Goal: Information Seeking & Learning: Compare options

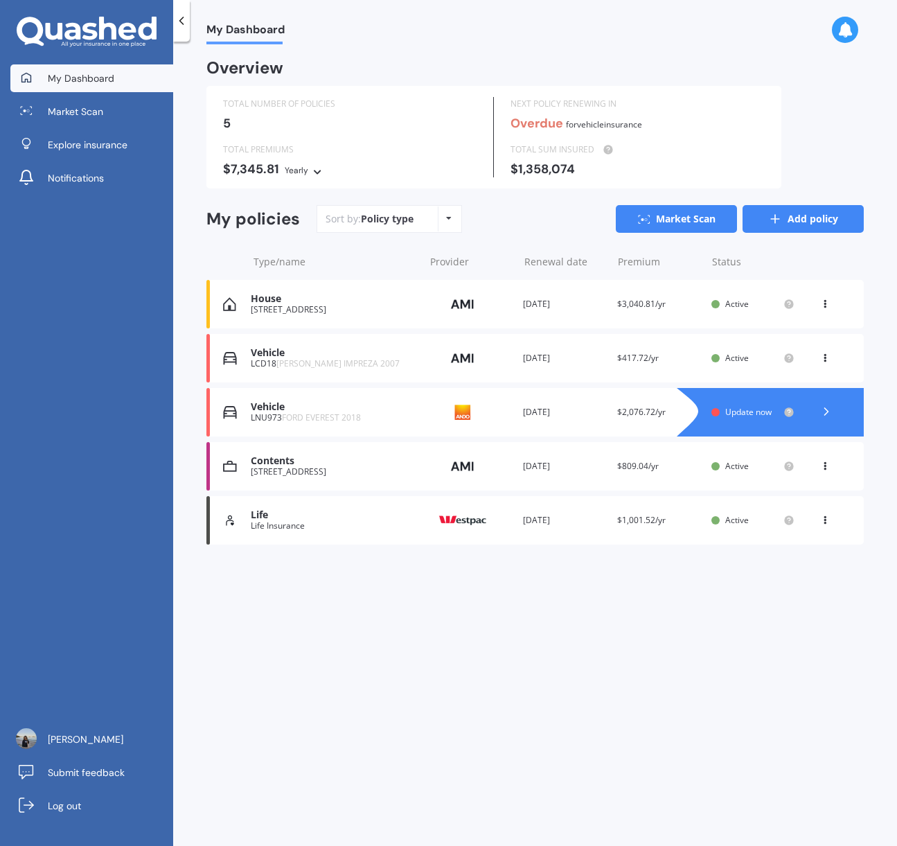
click at [807, 222] on link "Add policy" at bounding box center [803, 219] width 121 height 28
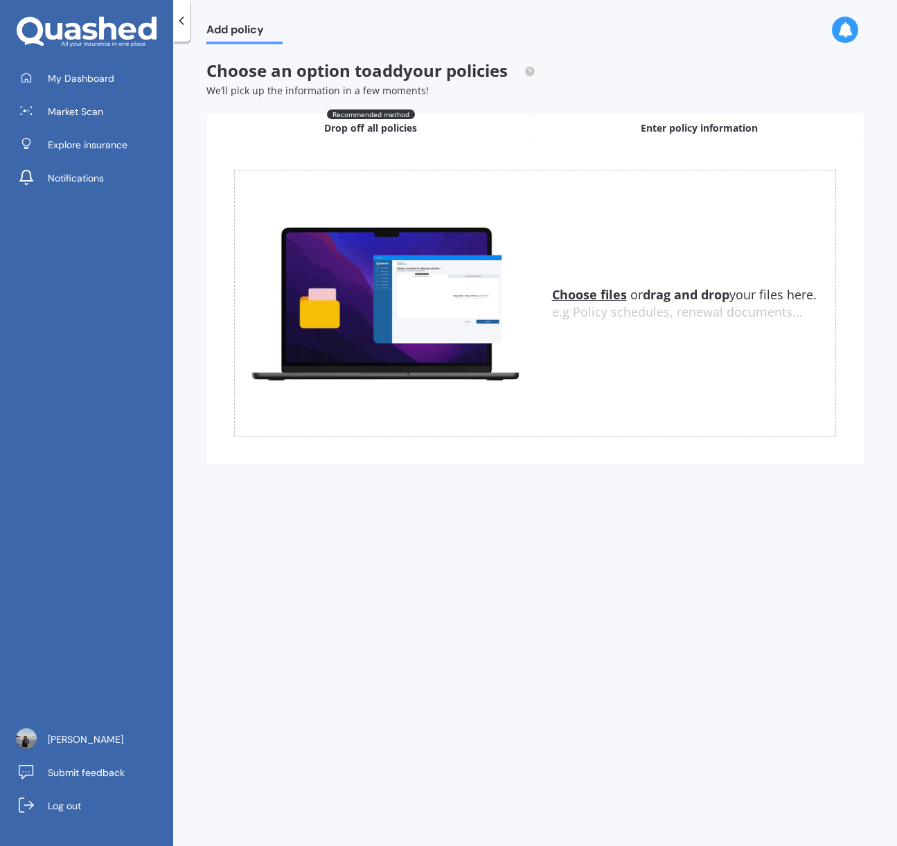
click at [630, 130] on div "Enter policy information" at bounding box center [700, 128] width 329 height 28
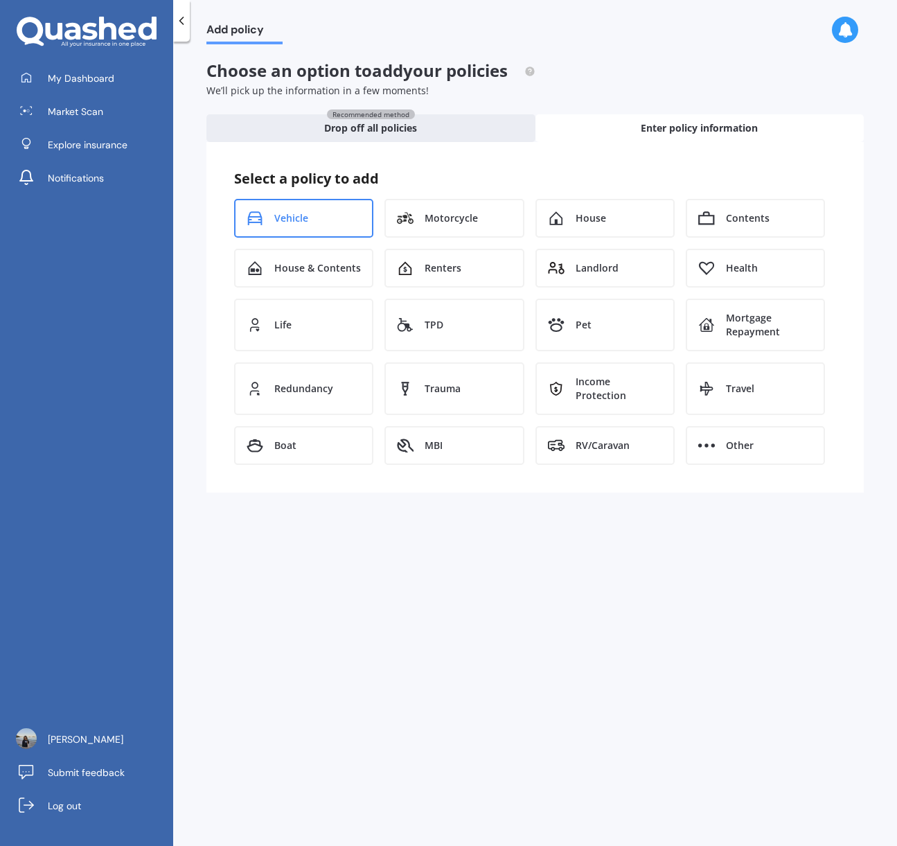
click at [298, 220] on span "Vehicle" at bounding box center [291, 218] width 34 height 14
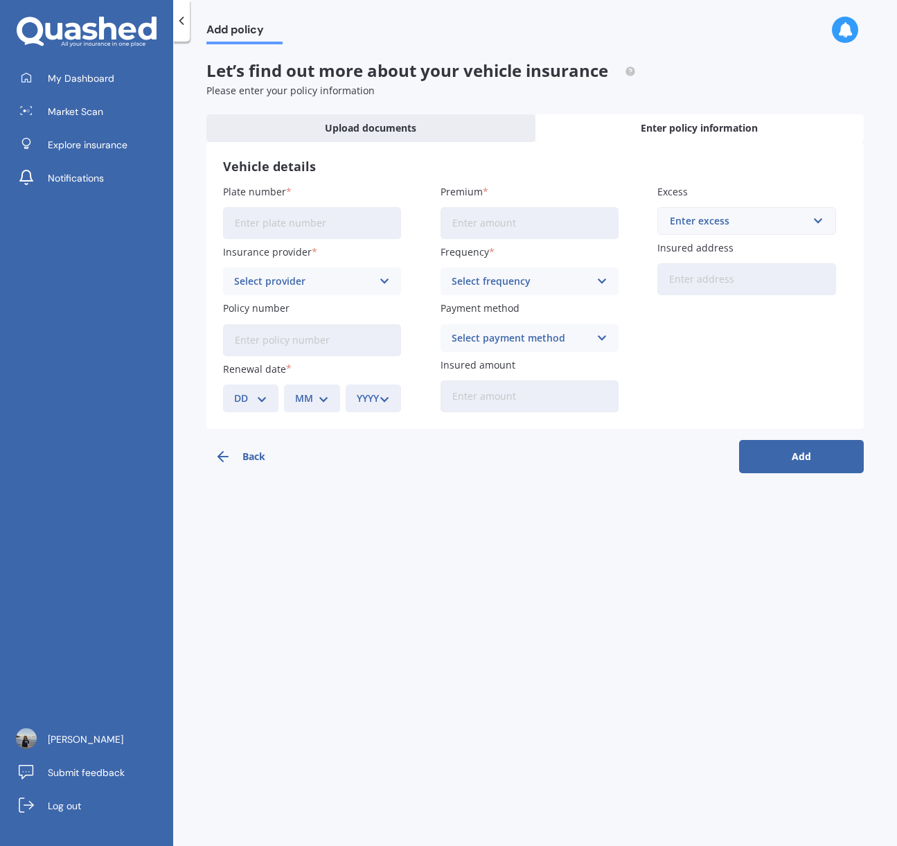
click at [251, 220] on input "Plate number" at bounding box center [312, 223] width 178 height 32
type input "LNU973"
click at [297, 285] on div "Select provider" at bounding box center [303, 281] width 138 height 15
click at [399, 533] on div "Add policy Let’s find out more about your vehicle insurance Please enter your p…" at bounding box center [535, 446] width 724 height 804
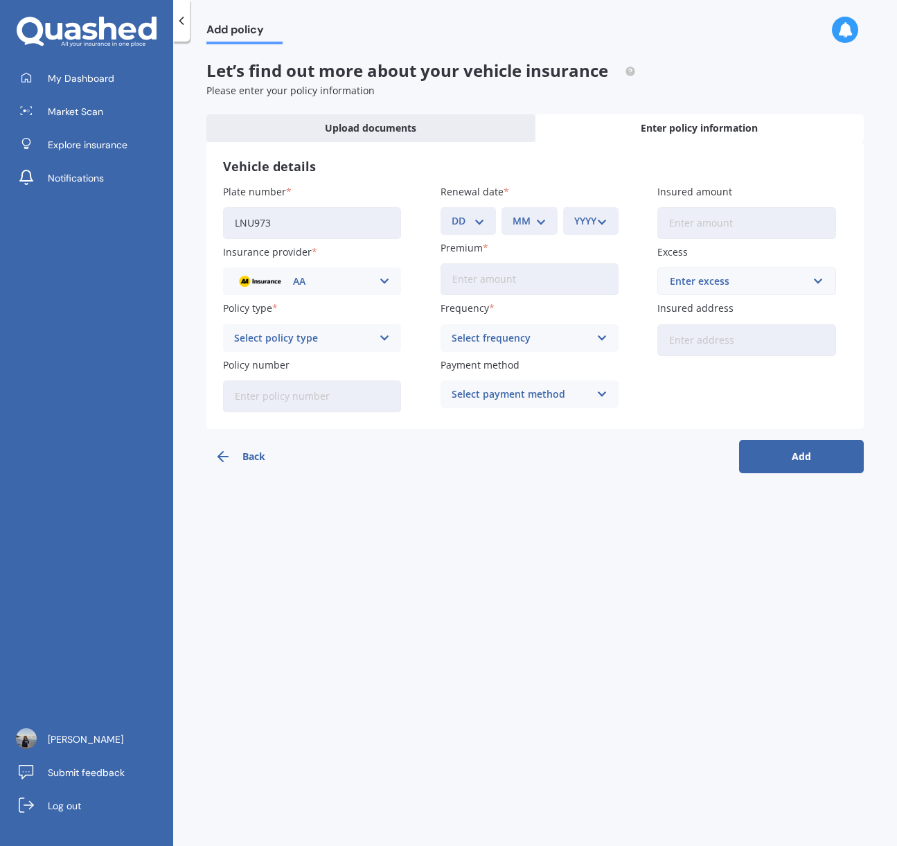
click at [359, 277] on div "AA" at bounding box center [303, 281] width 138 height 15
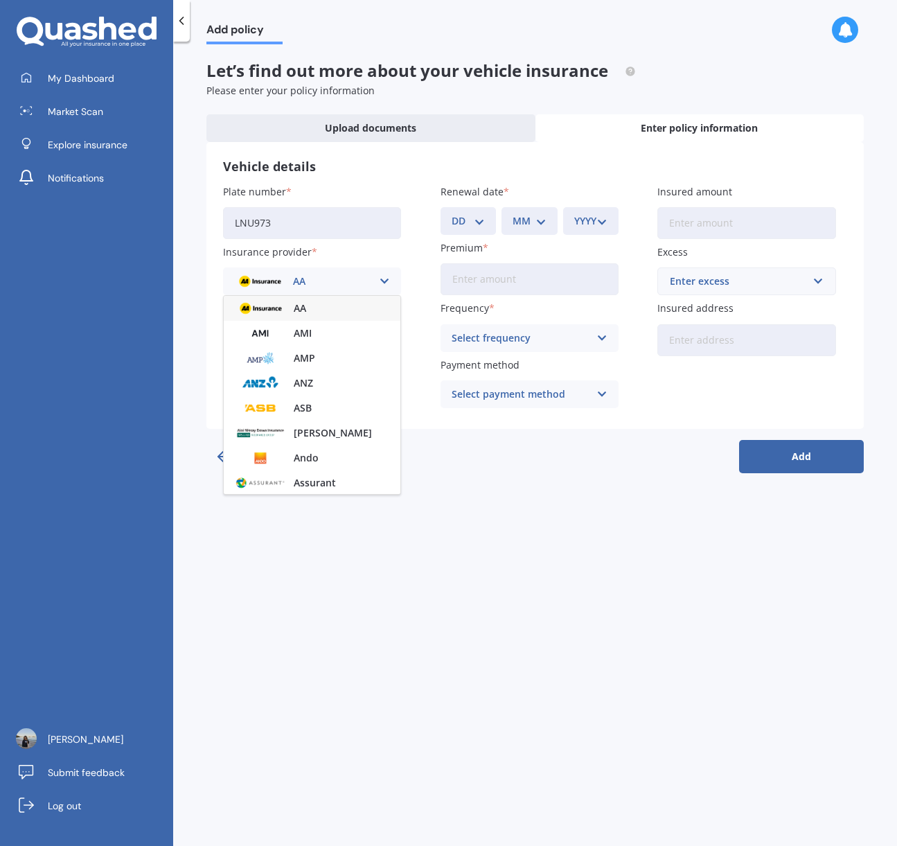
drag, startPoint x: 383, startPoint y: 674, endPoint x: 369, endPoint y: 652, distance: 26.5
click at [380, 668] on div "Add policy Let’s find out more about your vehicle insurance Please enter your p…" at bounding box center [535, 446] width 724 height 804
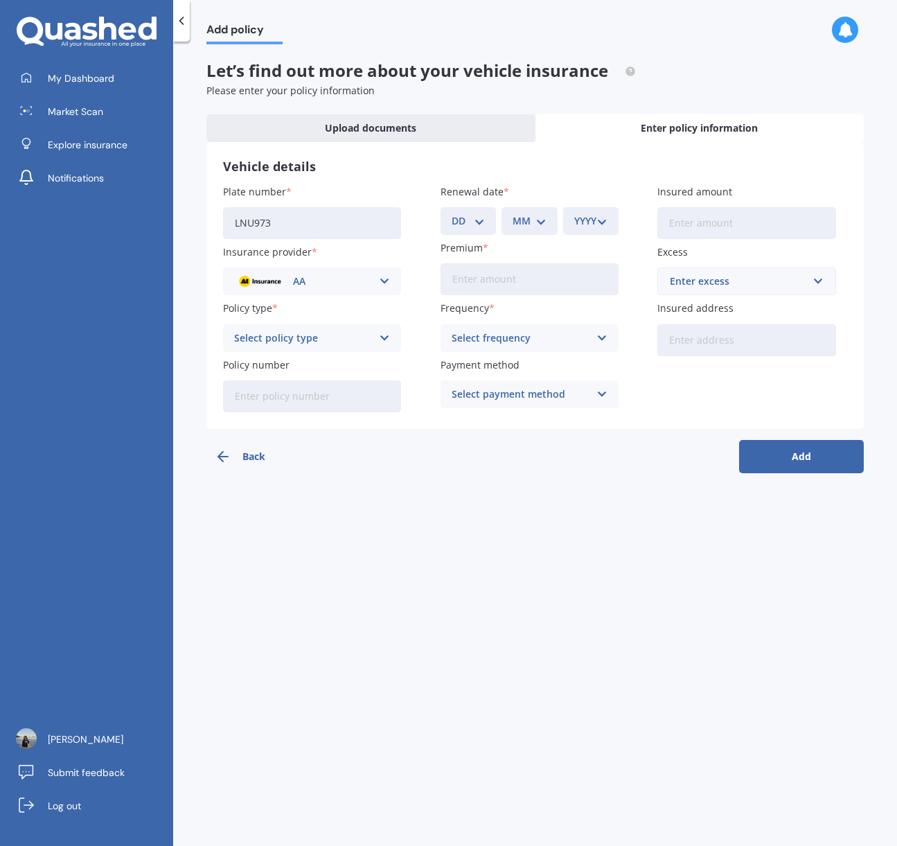
click at [252, 400] on input "Policy number" at bounding box center [312, 396] width 178 height 32
click at [255, 277] on img at bounding box center [259, 281] width 51 height 19
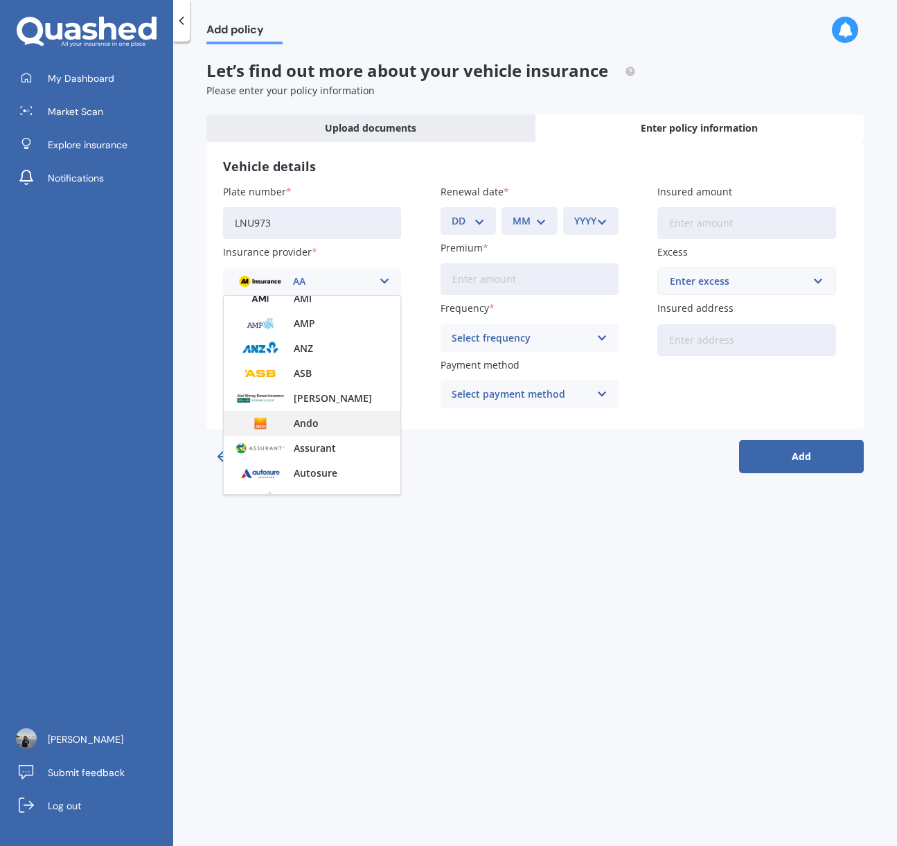
scroll to position [55, 0]
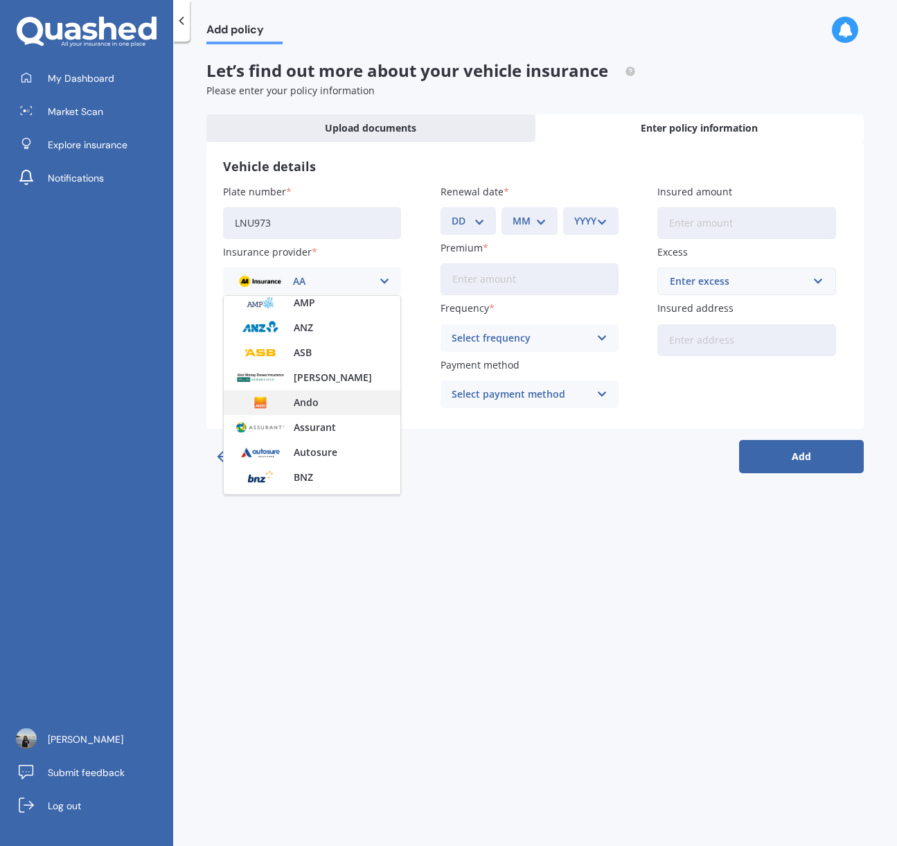
click at [257, 402] on img at bounding box center [260, 402] width 51 height 19
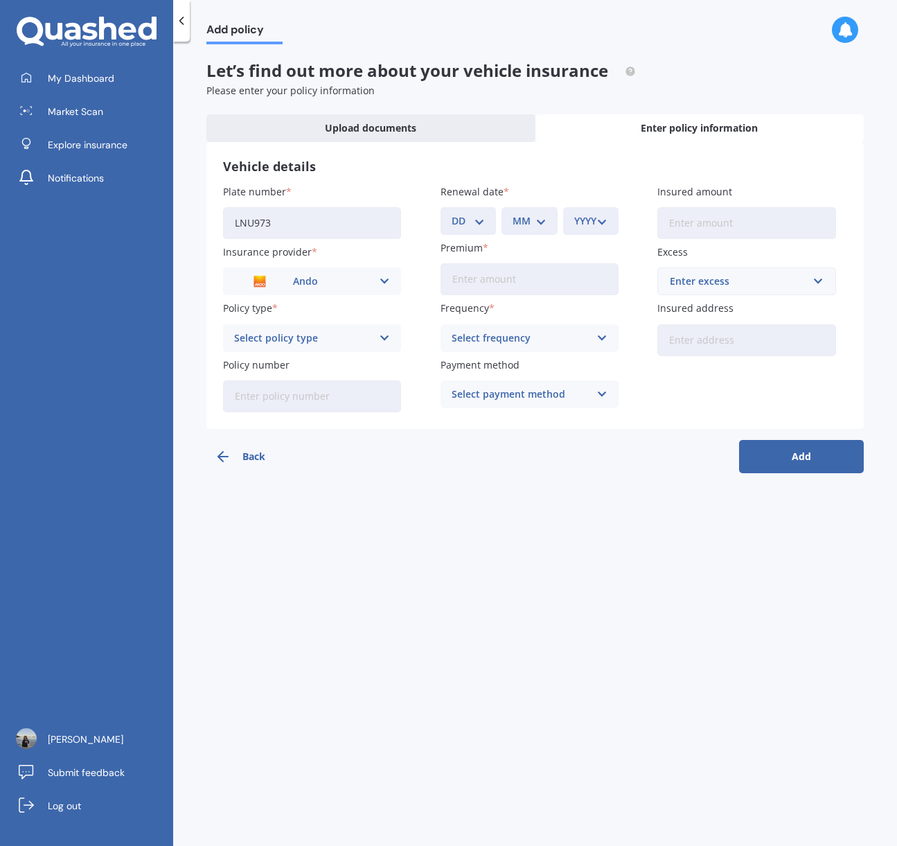
click at [315, 345] on div "Select policy type" at bounding box center [303, 337] width 138 height 15
click at [262, 360] on span "Comprehensive" at bounding box center [271, 365] width 73 height 10
click at [501, 274] on input "Premium" at bounding box center [530, 279] width 178 height 32
drag, startPoint x: 584, startPoint y: 576, endPoint x: 553, endPoint y: 550, distance: 40.8
click at [578, 571] on div "Add policy Let’s find out more about your vehicle insurance Please enter your p…" at bounding box center [535, 446] width 724 height 804
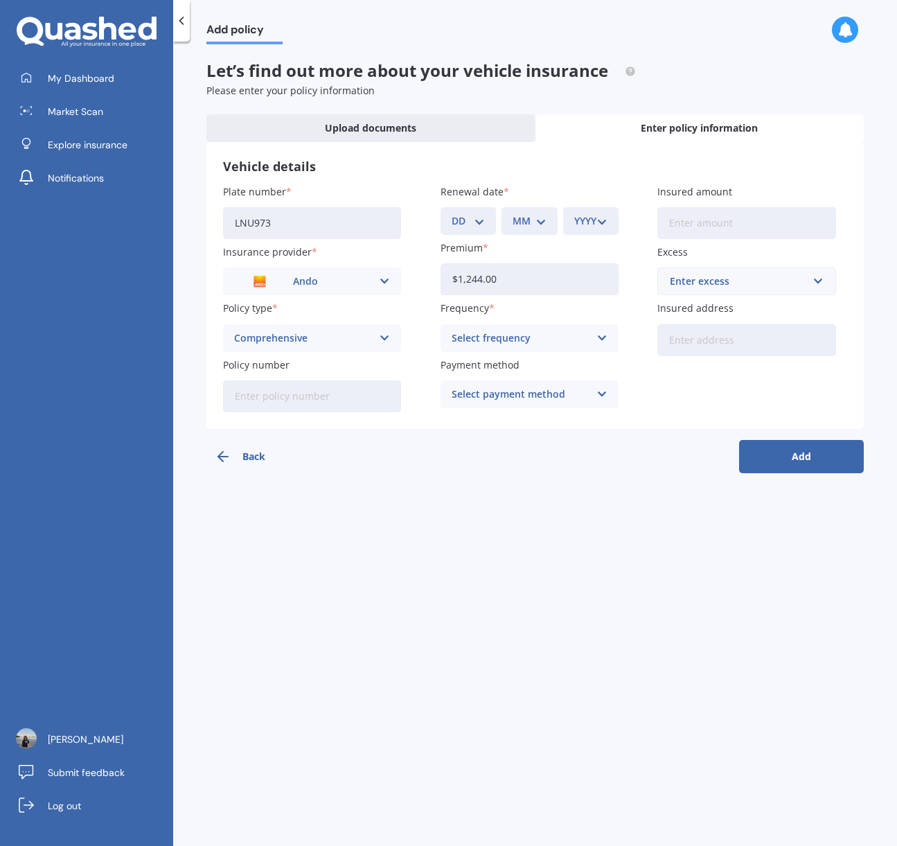
drag, startPoint x: 452, startPoint y: 282, endPoint x: 629, endPoint y: 291, distance: 177.6
click at [618, 287] on input "$1,244.00" at bounding box center [530, 279] width 178 height 32
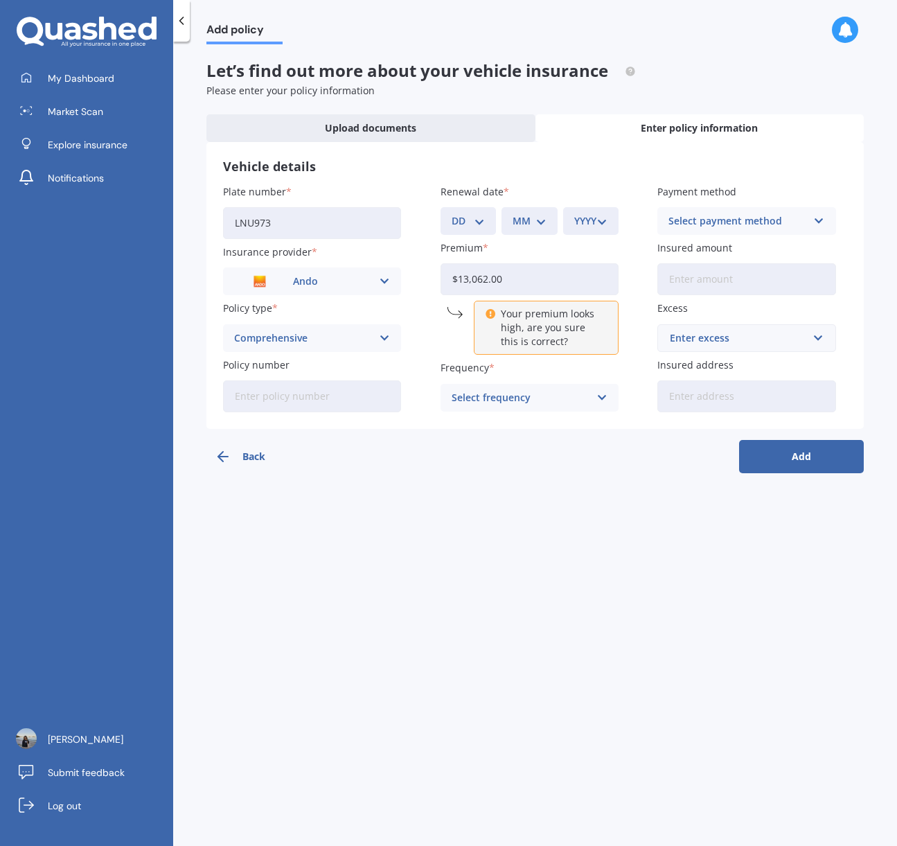
click at [472, 288] on input "$13,062.00" at bounding box center [530, 279] width 178 height 32
drag, startPoint x: 488, startPoint y: 279, endPoint x: 521, endPoint y: 279, distance: 33.3
click at [521, 279] on input "$13,062.00" at bounding box center [530, 279] width 178 height 32
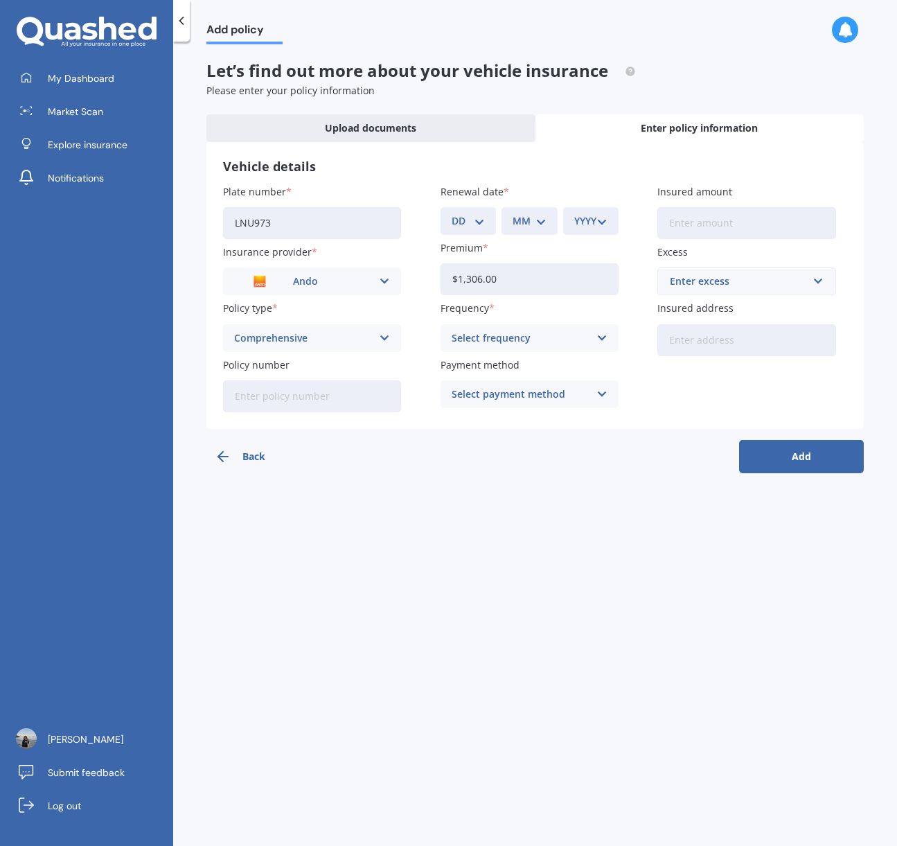
click at [506, 278] on input "$1,306.00" at bounding box center [530, 279] width 178 height 32
type input "$1,306.00"
click at [470, 517] on div "Add policy Let’s find out more about your vehicle insurance Please enter your p…" at bounding box center [535, 446] width 724 height 804
click at [479, 345] on div "Select frequency" at bounding box center [521, 337] width 138 height 15
click at [466, 370] on span "Yearly" at bounding box center [466, 365] width 29 height 10
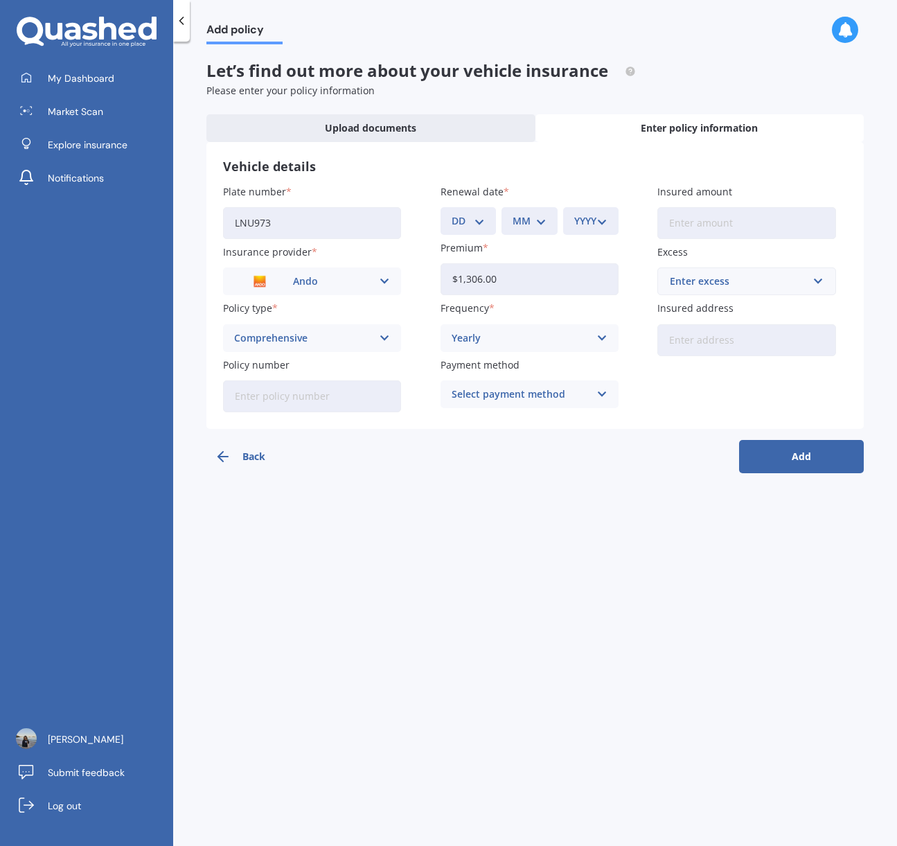
click at [556, 399] on div "Select payment method" at bounding box center [521, 394] width 138 height 15
click at [517, 424] on span "Direct debit - bank account" at bounding box center [517, 421] width 130 height 10
click at [693, 219] on input "Insured amount" at bounding box center [746, 223] width 178 height 32
type input "$3"
type input "$45,000"
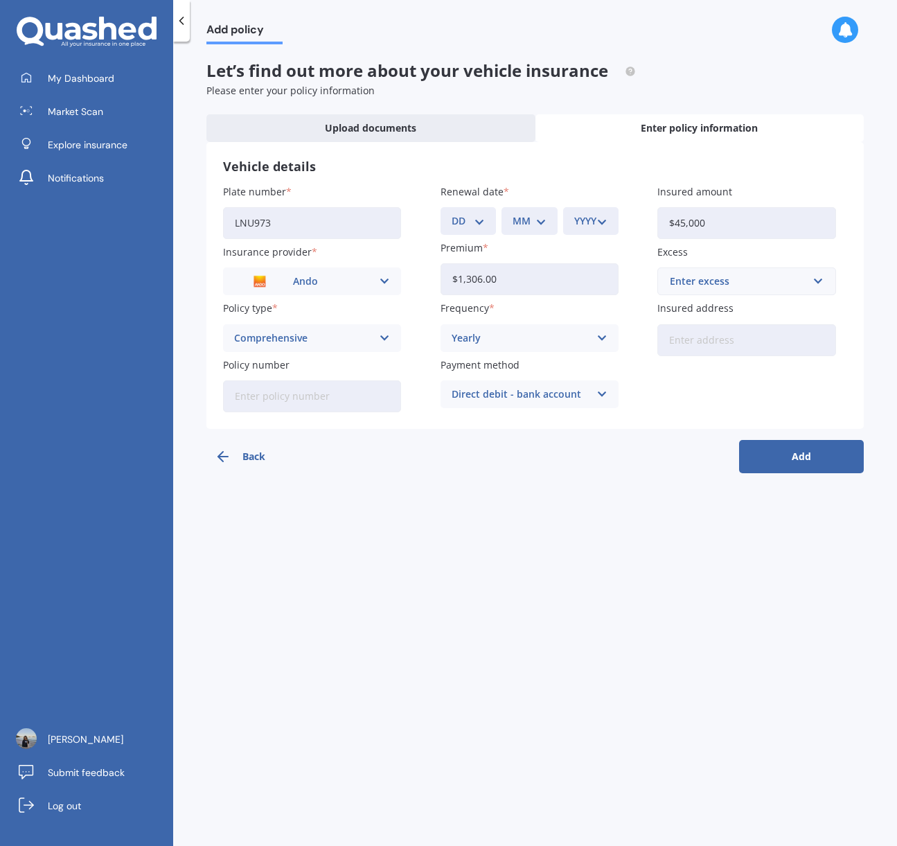
click at [664, 437] on div "Back Add" at bounding box center [534, 451] width 657 height 44
click at [710, 283] on div "Enter excess" at bounding box center [738, 281] width 136 height 15
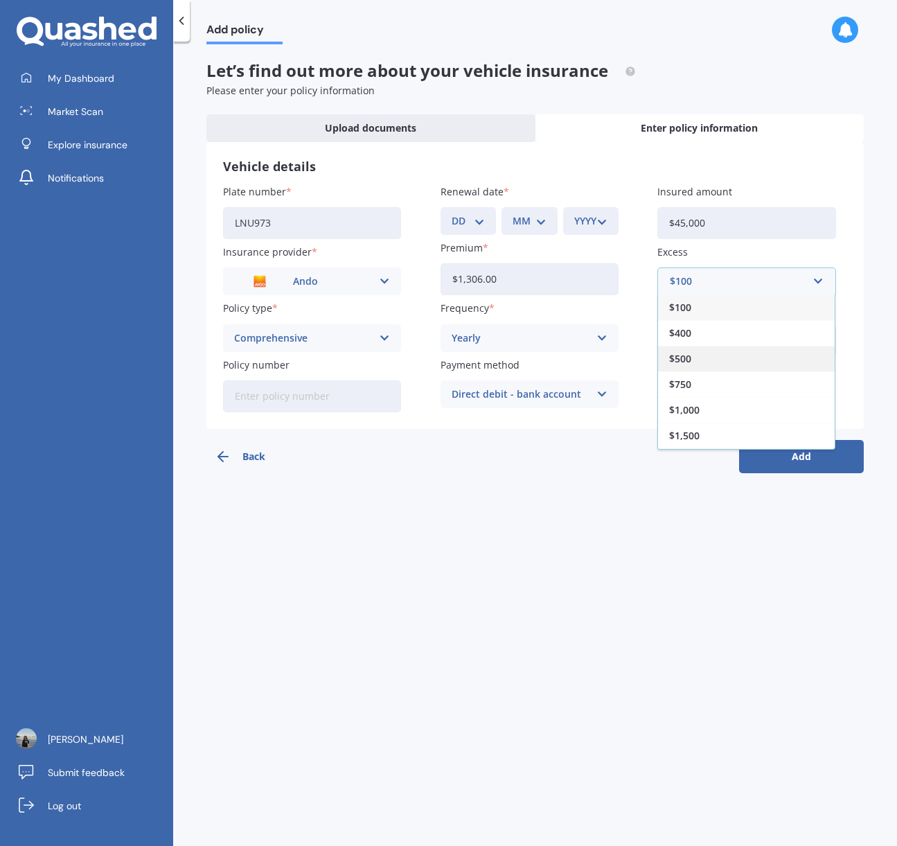
click at [684, 357] on span "$500" at bounding box center [680, 359] width 22 height 10
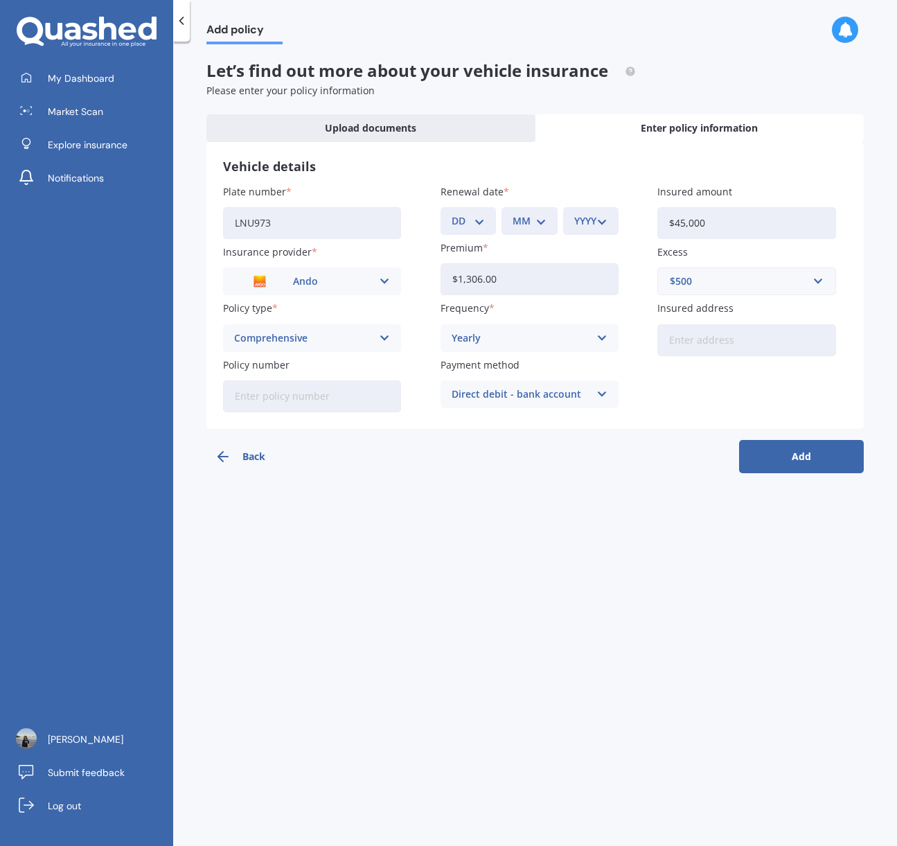
click at [697, 335] on input "Insured address" at bounding box center [746, 340] width 178 height 32
click at [679, 412] on div "Plate number LNU973 Insurance provider Ando AA AMI AMP ANZ ASB Aioi Nissay Dowa…" at bounding box center [535, 298] width 624 height 228
drag, startPoint x: 781, startPoint y: 460, endPoint x: 747, endPoint y: 356, distance: 109.5
click at [745, 364] on form "Vehicle details Plate number LNU973 Insurance provider Ando AA AMI AMP ANZ ASB …" at bounding box center [534, 307] width 657 height 331
click at [742, 342] on input "[STREET_ADDRESS]" at bounding box center [746, 340] width 178 height 32
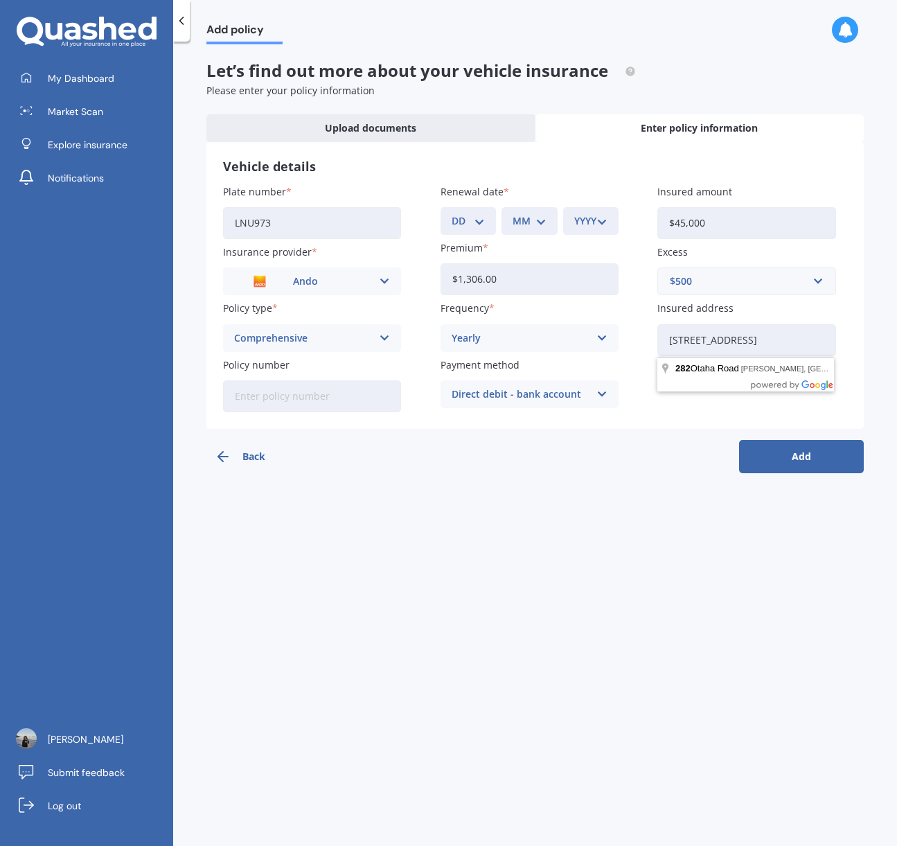
type input "[STREET_ADDRESS]"
drag, startPoint x: 816, startPoint y: 453, endPoint x: 462, endPoint y: 254, distance: 406.4
click at [462, 258] on form "Vehicle details Plate number LNU973 Insurance provider Ando AA AMI AMP ANZ ASB …" at bounding box center [534, 307] width 657 height 331
click at [800, 472] on div "Add policy Let’s find out more about your vehicle insurance Please enter your p…" at bounding box center [535, 446] width 724 height 804
click at [470, 218] on select "DD 01 02 03 04 05 06 07 08 09 10 11 12 13 14 15 16 17 18 19 20 21 22 23 24 25 2…" at bounding box center [468, 220] width 33 height 15
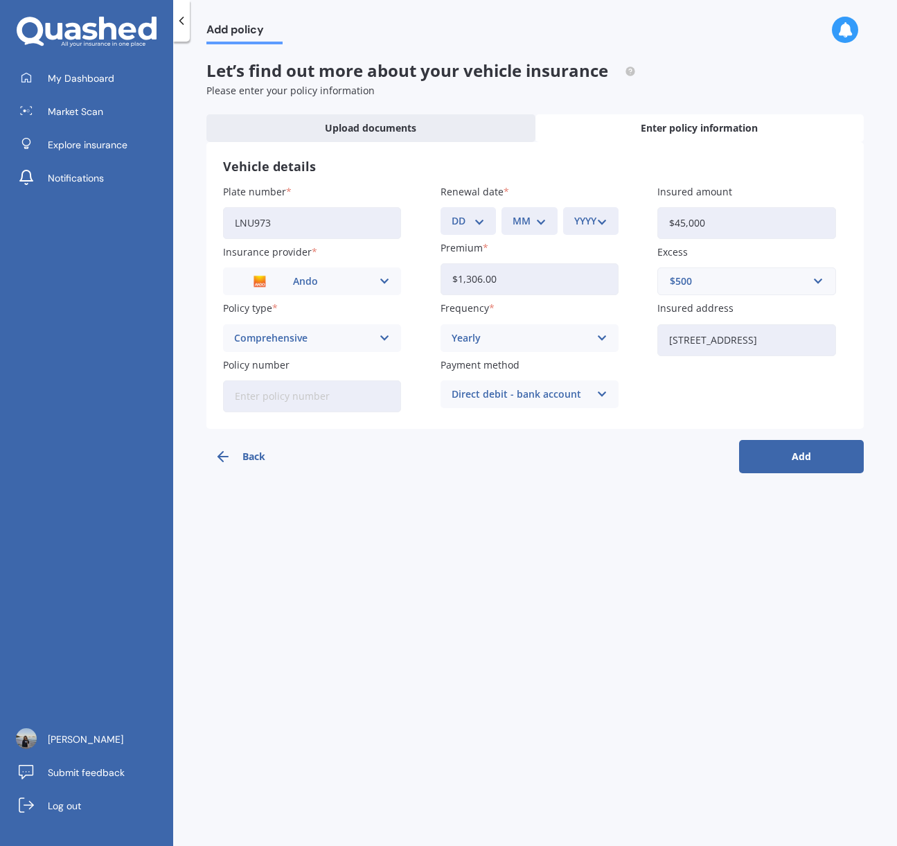
select select "09"
click at [452, 213] on select "DD 01 02 03 04 05 06 07 08 09 10 11 12 13 14 15 16 17 18 19 20 21 22 23 24 25 2…" at bounding box center [468, 220] width 33 height 15
click at [520, 227] on select "MM 01 02 03 04 05 06 07 08 09 10 11 12" at bounding box center [529, 220] width 33 height 15
select select "09"
click at [513, 213] on select "MM 01 02 03 04 05 06 07 08 09 10 11 12" at bounding box center [529, 220] width 33 height 15
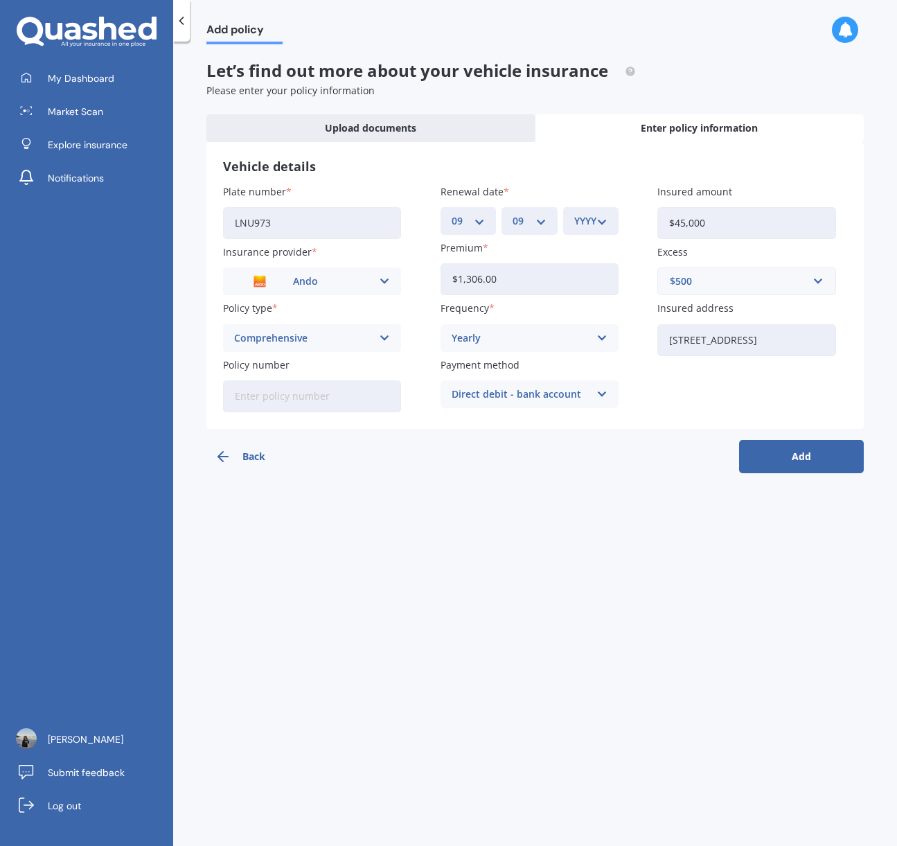
click at [575, 227] on select "YYYY 2027 2026 2025 2024 2023 2022 2021 2020 2019 2018 2017 2016 2015 2014 2013…" at bounding box center [590, 220] width 33 height 15
select select "2026"
click at [574, 213] on select "YYYY 2027 2026 2025 2024 2023 2022 2021 2020 2019 2018 2017 2016 2015 2014 2013…" at bounding box center [590, 220] width 33 height 15
click at [777, 455] on button "Add" at bounding box center [801, 456] width 125 height 33
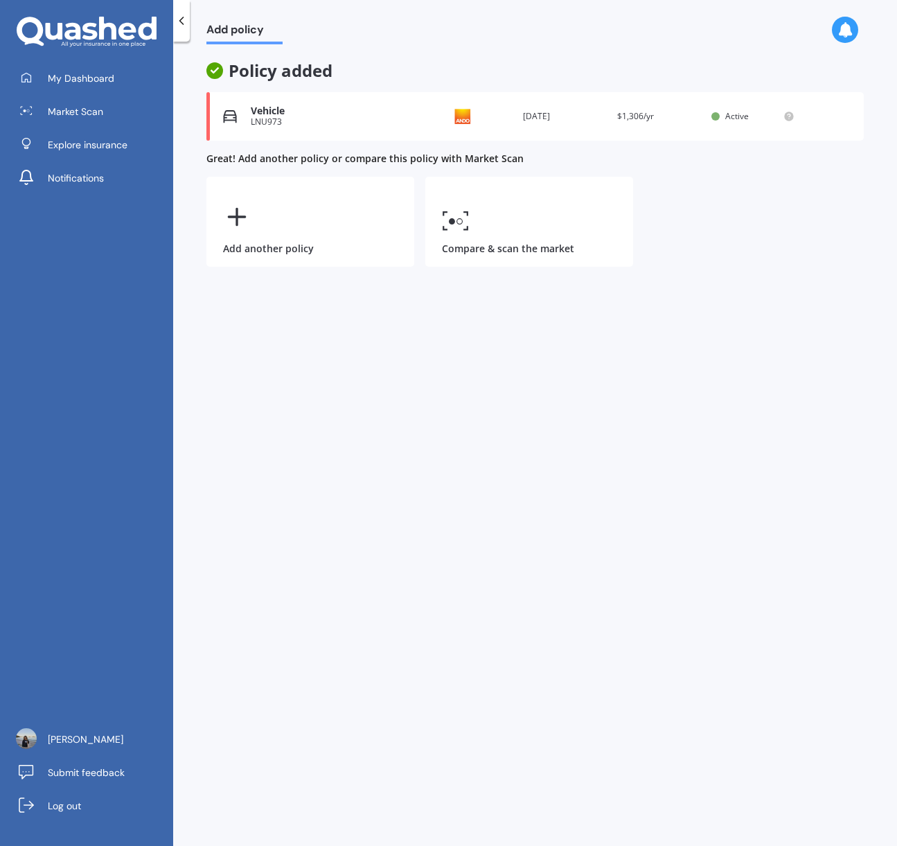
click at [182, 25] on icon at bounding box center [182, 21] width 14 height 14
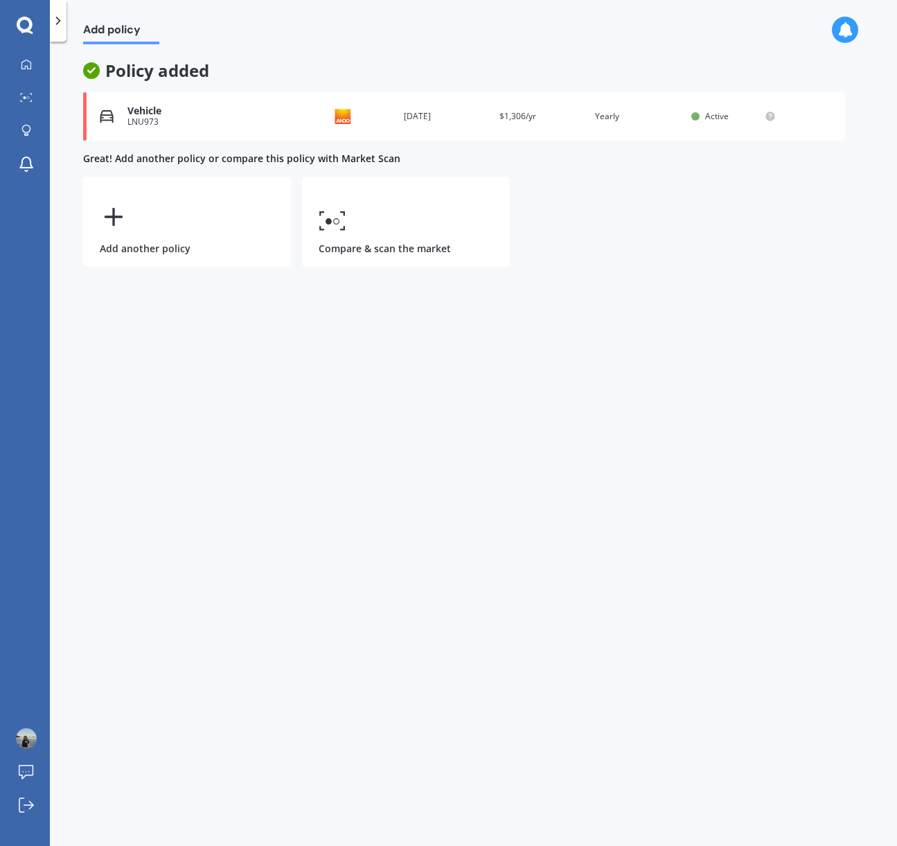
click at [58, 28] on div at bounding box center [58, 21] width 17 height 42
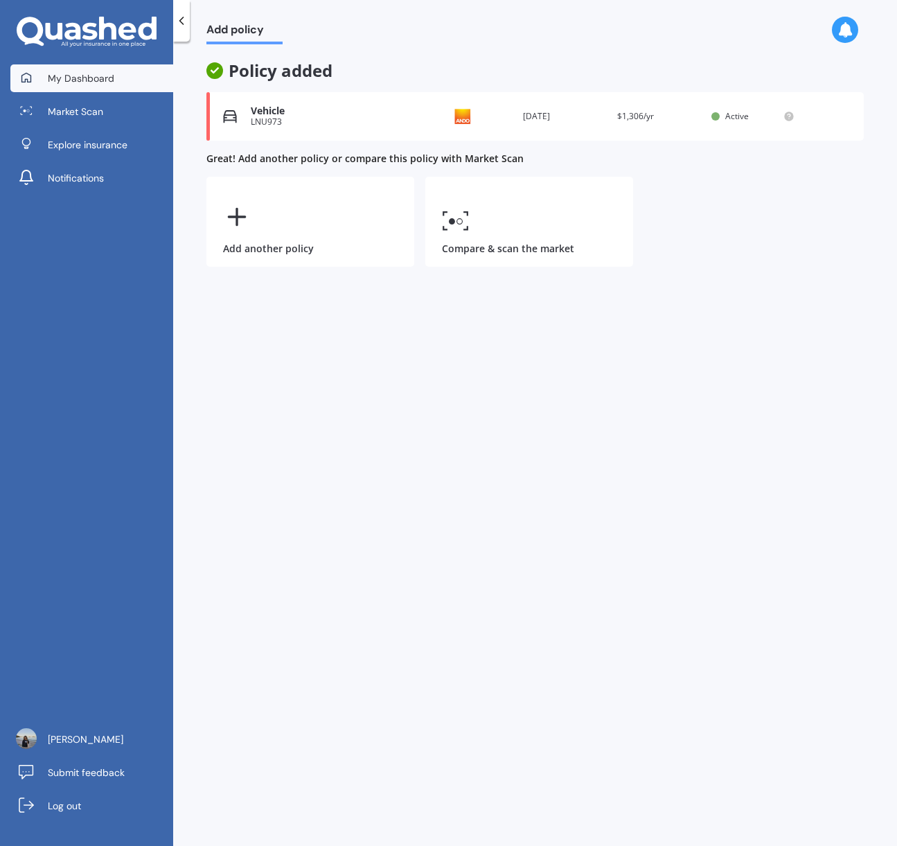
click at [40, 70] on link "My Dashboard" at bounding box center [91, 78] width 163 height 28
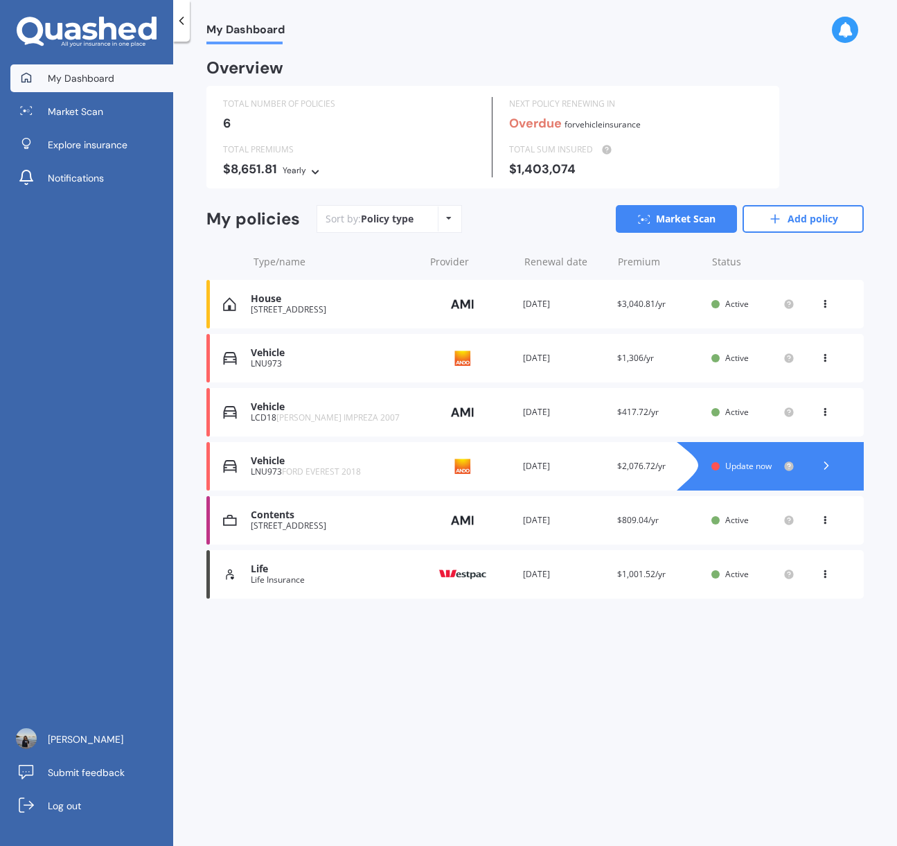
click at [824, 463] on icon at bounding box center [827, 466] width 14 height 14
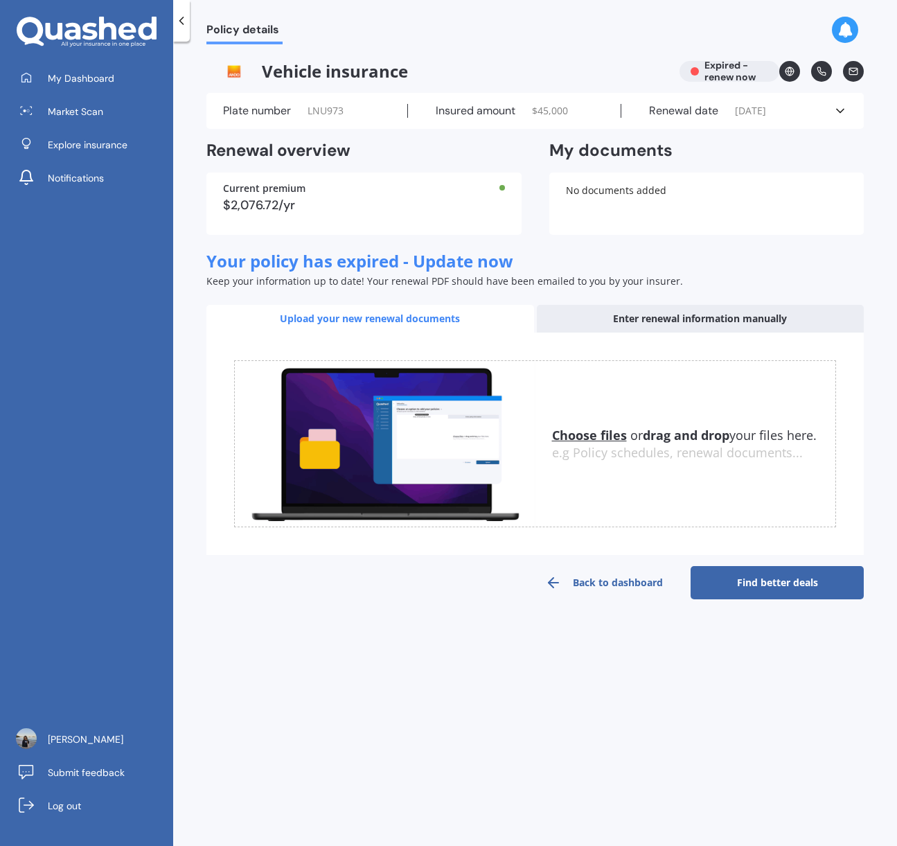
click at [182, 28] on div at bounding box center [181, 21] width 17 height 42
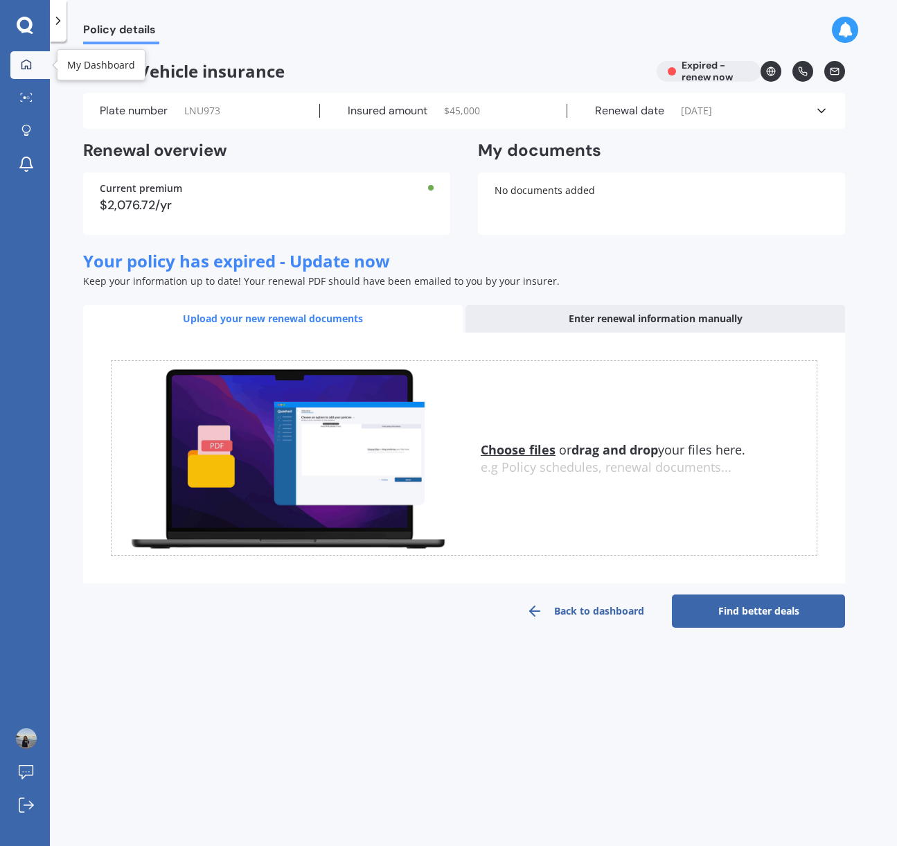
click at [24, 66] on icon at bounding box center [26, 64] width 10 height 10
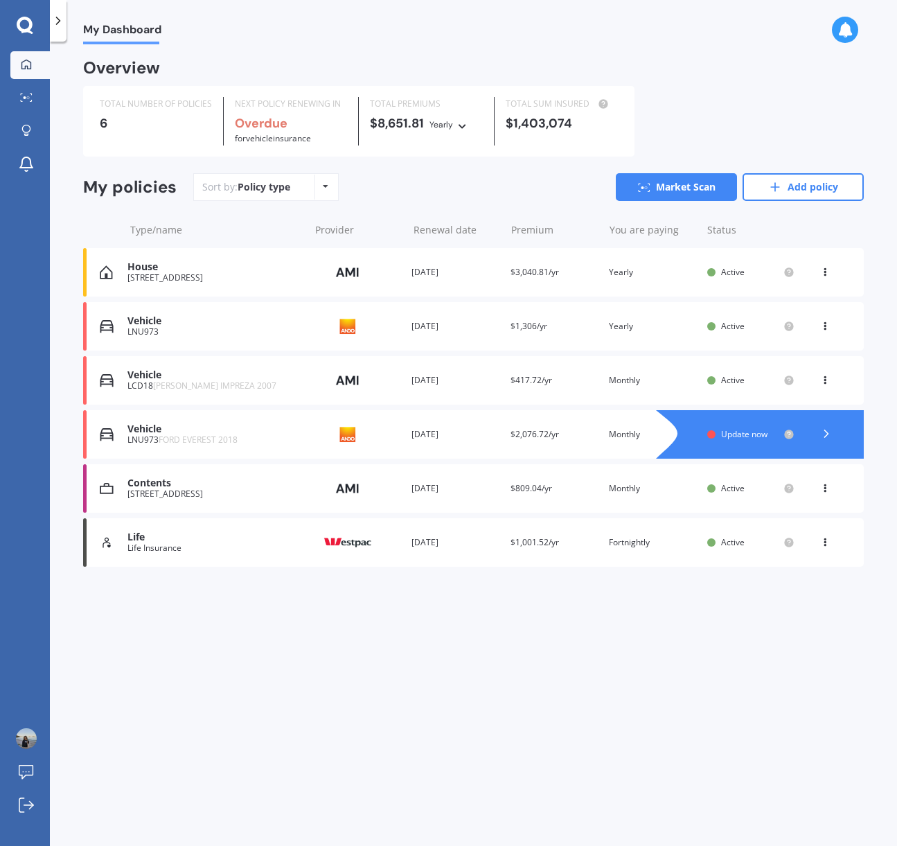
click at [827, 434] on icon at bounding box center [827, 434] width 14 height 14
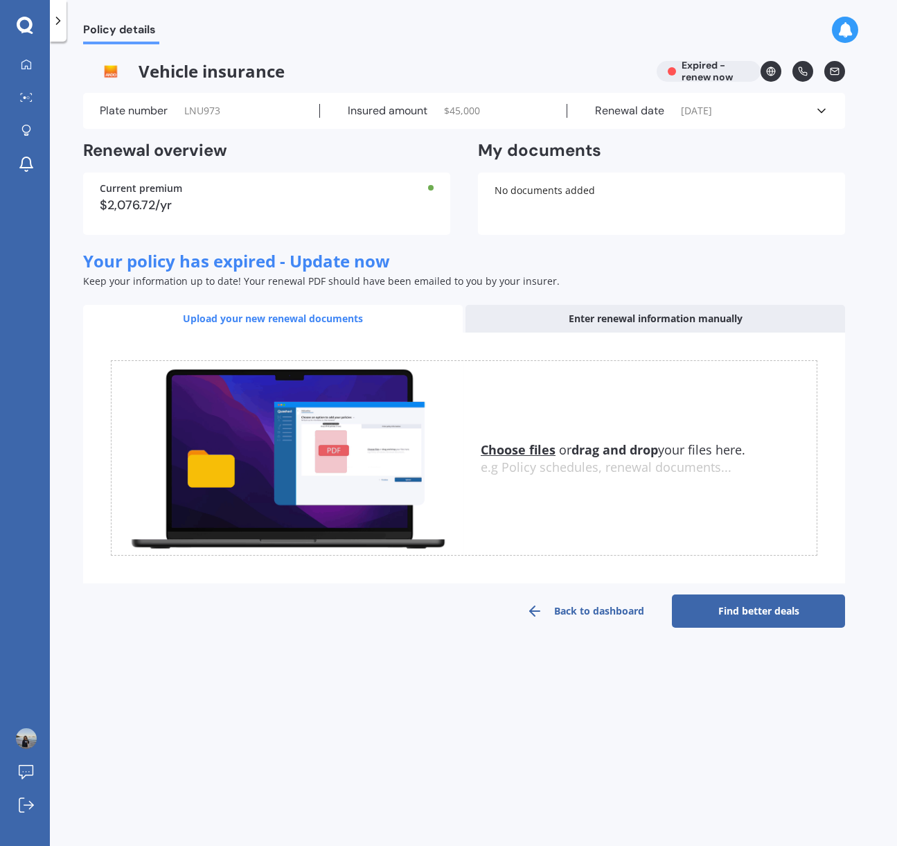
click at [820, 109] on icon at bounding box center [822, 111] width 14 height 14
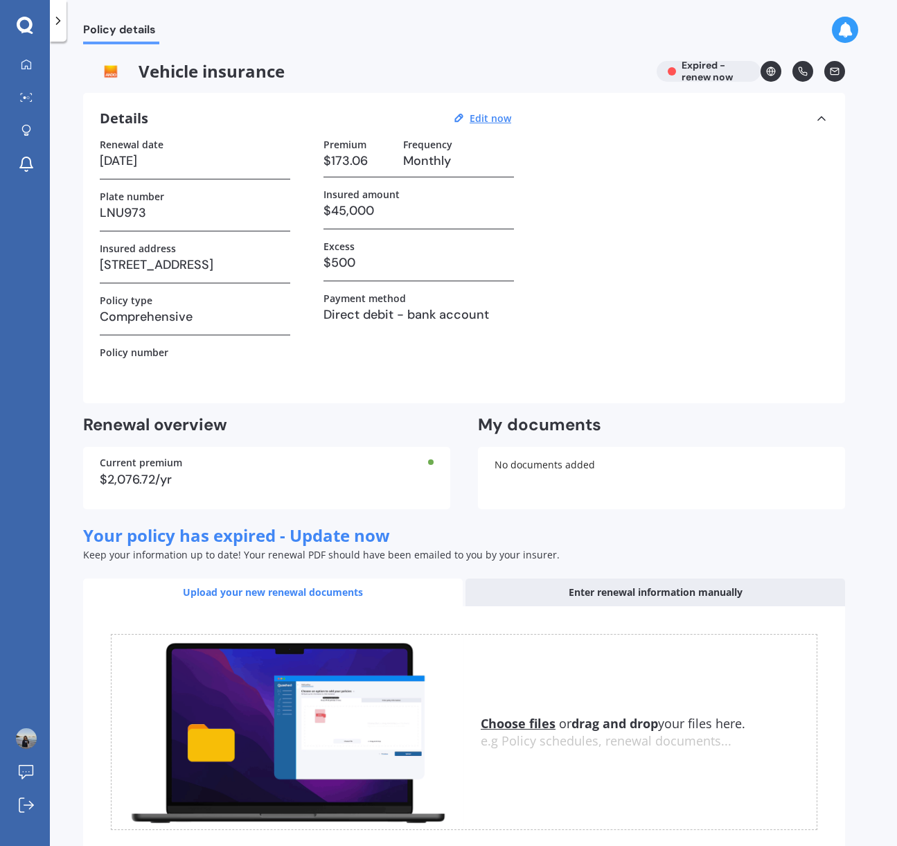
click at [830, 117] on div "Details Edit now Renewal date [DATE] Plate number LNU973 Insured address [STREE…" at bounding box center [464, 248] width 762 height 310
click at [829, 117] on div "Details Edit now Renewal date [DATE] Plate number LNU973 Insured address [STREE…" at bounding box center [464, 248] width 762 height 310
click at [820, 116] on icon at bounding box center [822, 119] width 14 height 14
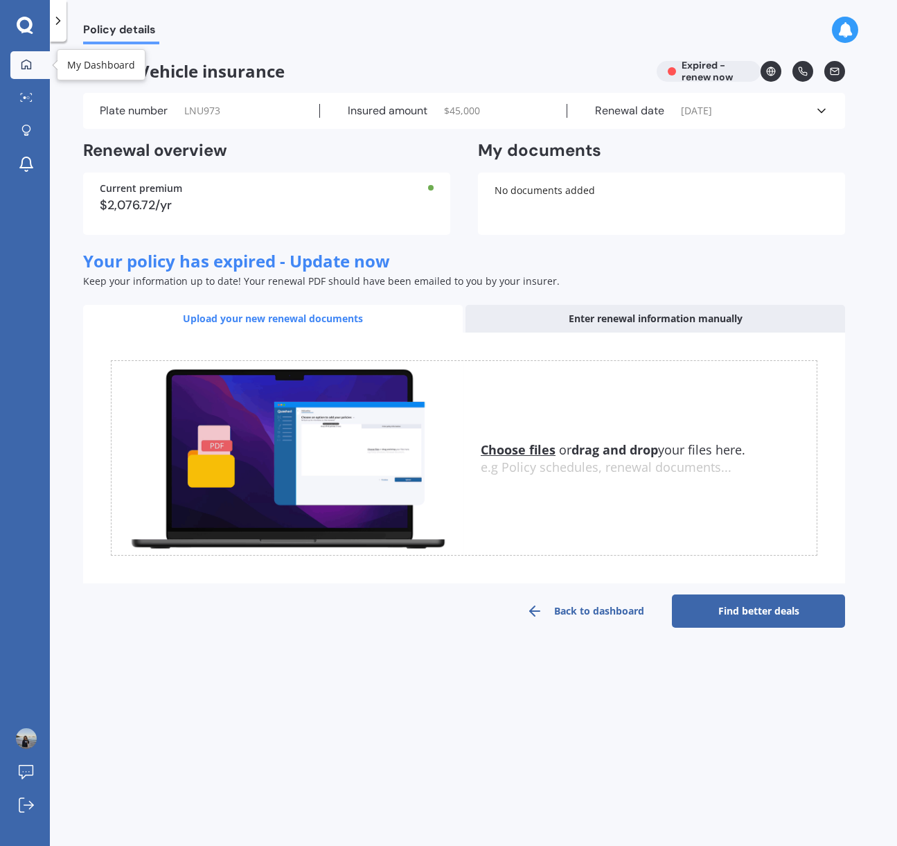
click at [25, 59] on icon at bounding box center [26, 64] width 11 height 11
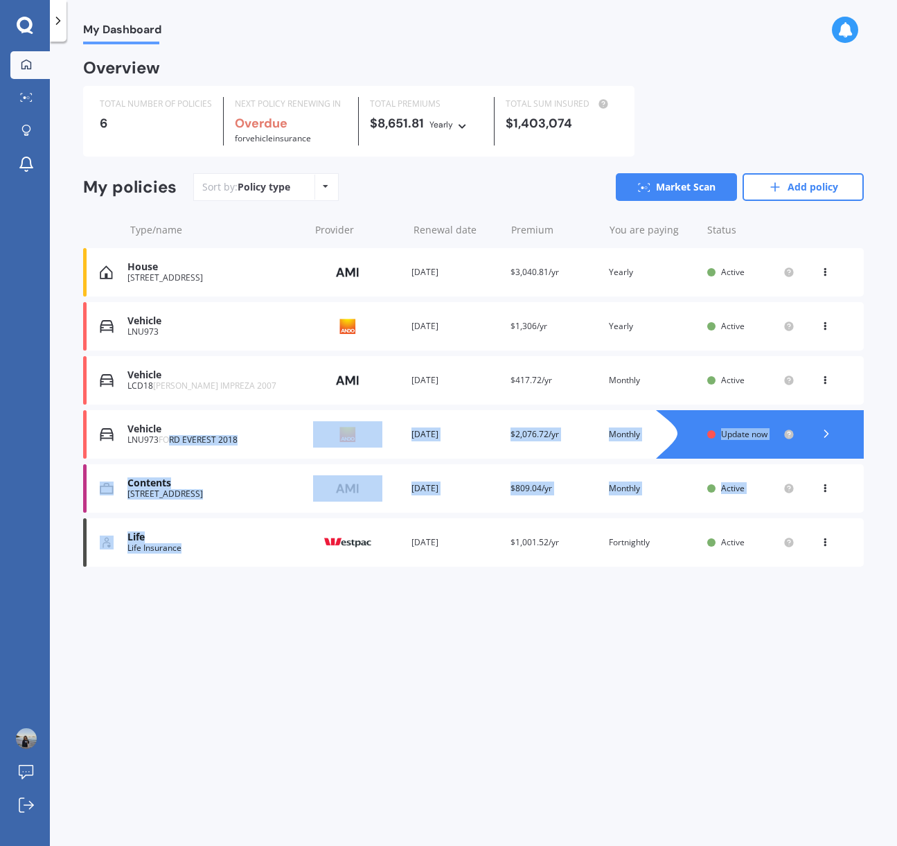
drag, startPoint x: 166, startPoint y: 436, endPoint x: 137, endPoint y: 472, distance: 46.8
click at [145, 559] on div "House [STREET_ADDRESS] Provider Renewal date [DATE] Premium $3,040.81/yr You ar…" at bounding box center [473, 407] width 781 height 319
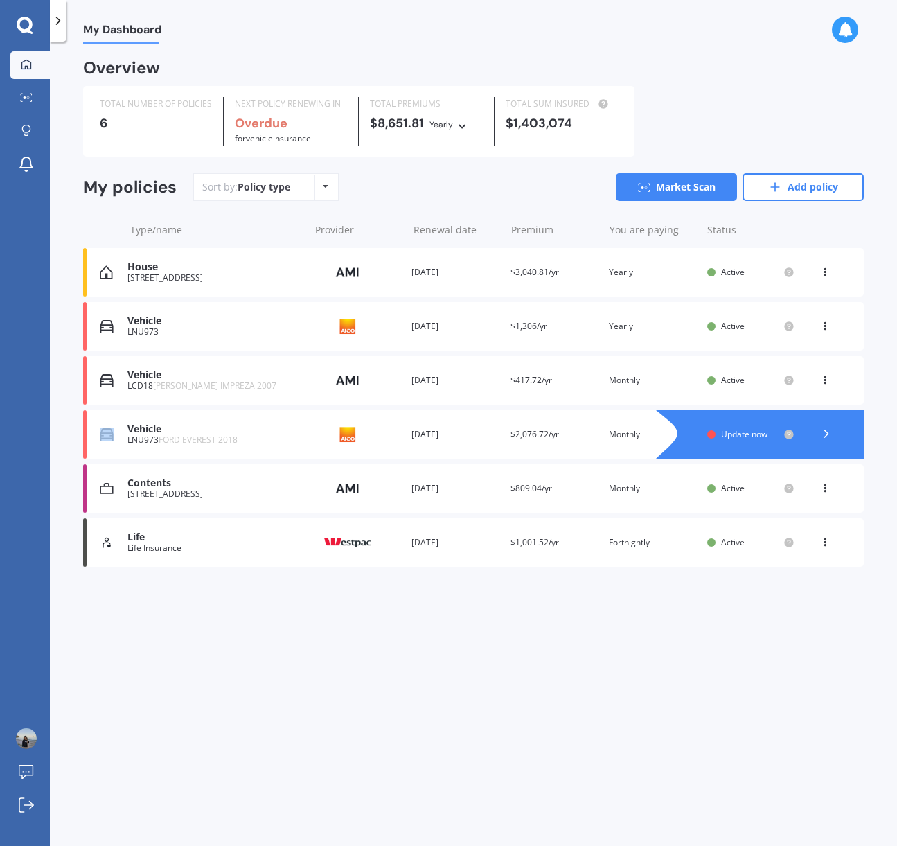
drag, startPoint x: 98, startPoint y: 426, endPoint x: 126, endPoint y: 423, distance: 28.6
click at [126, 423] on div "Vehicle LNU973 FORD EVEREST 2018 Provider Renewal date [DATE] Premium $2,076.72…" at bounding box center [473, 434] width 781 height 48
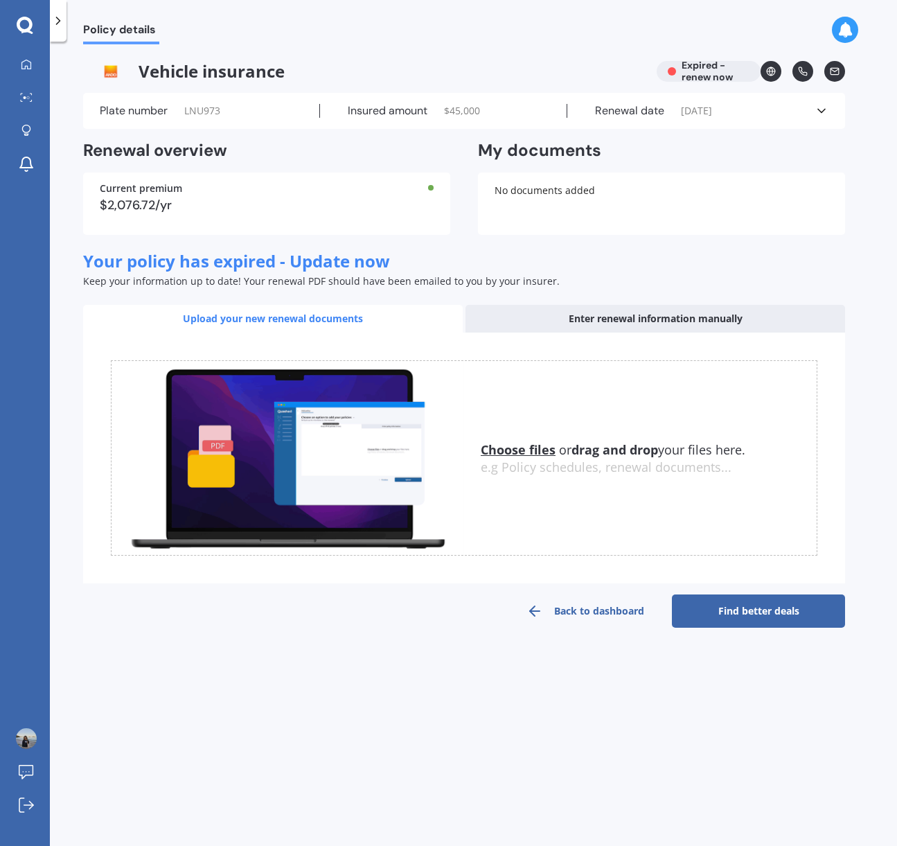
click at [715, 71] on div "Vehicle insurance Expired - renew now" at bounding box center [464, 71] width 762 height 21
click at [691, 73] on div "Vehicle insurance Expired - renew now" at bounding box center [464, 71] width 762 height 21
drag, startPoint x: 576, startPoint y: 616, endPoint x: 569, endPoint y: 609, distance: 10.3
click at [577, 615] on link "Back to dashboard" at bounding box center [585, 610] width 173 height 33
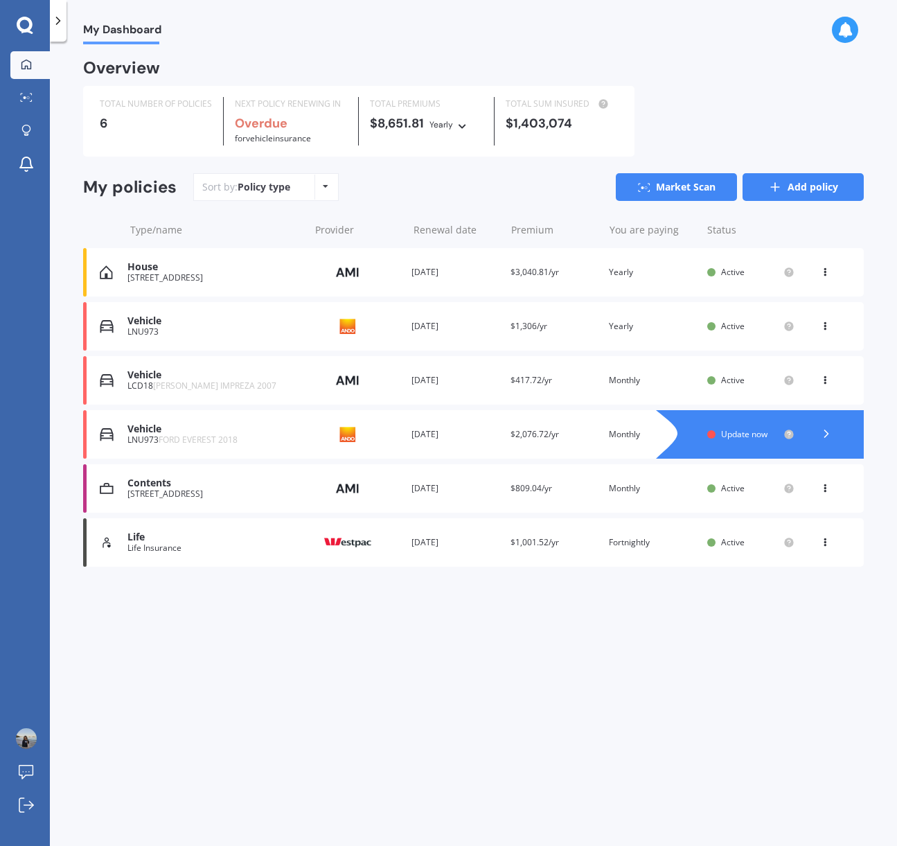
click at [794, 187] on link "Add policy" at bounding box center [803, 187] width 121 height 28
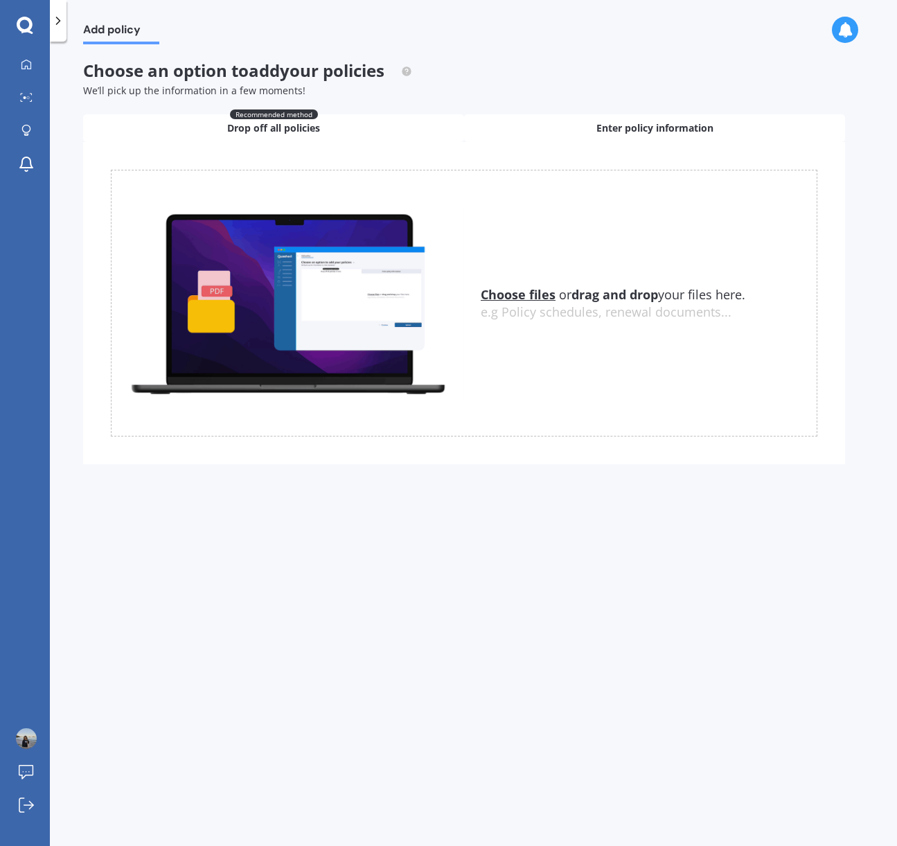
click at [569, 132] on div "Enter policy information" at bounding box center [654, 128] width 381 height 28
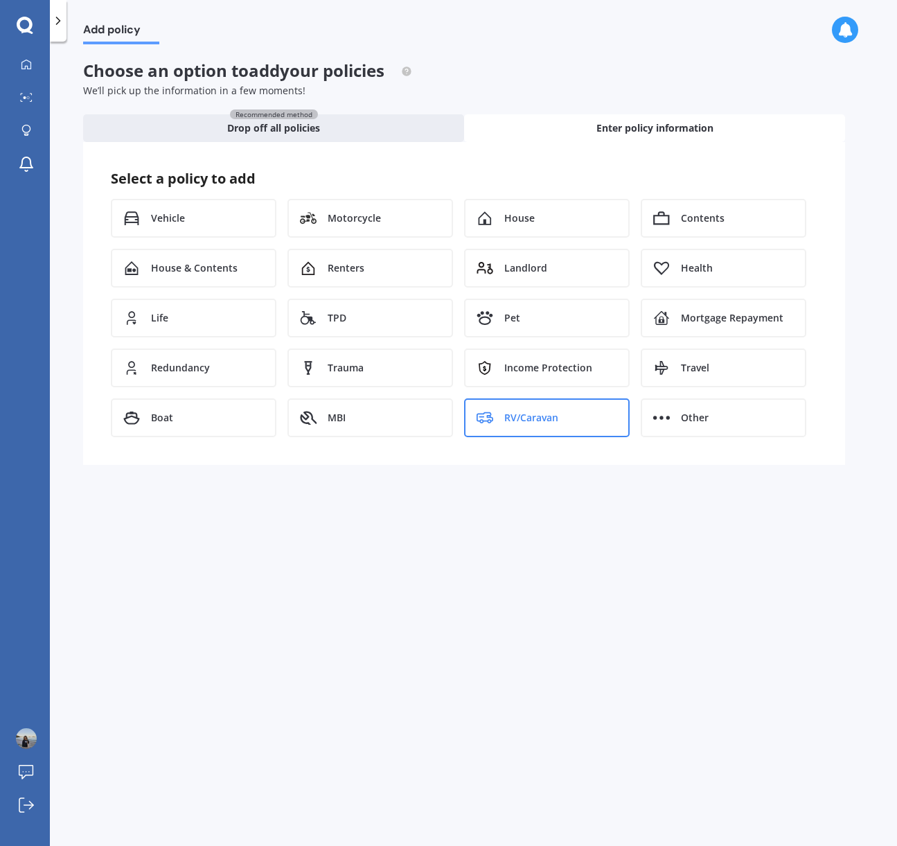
click at [521, 414] on span "RV/Caravan" at bounding box center [531, 418] width 54 height 14
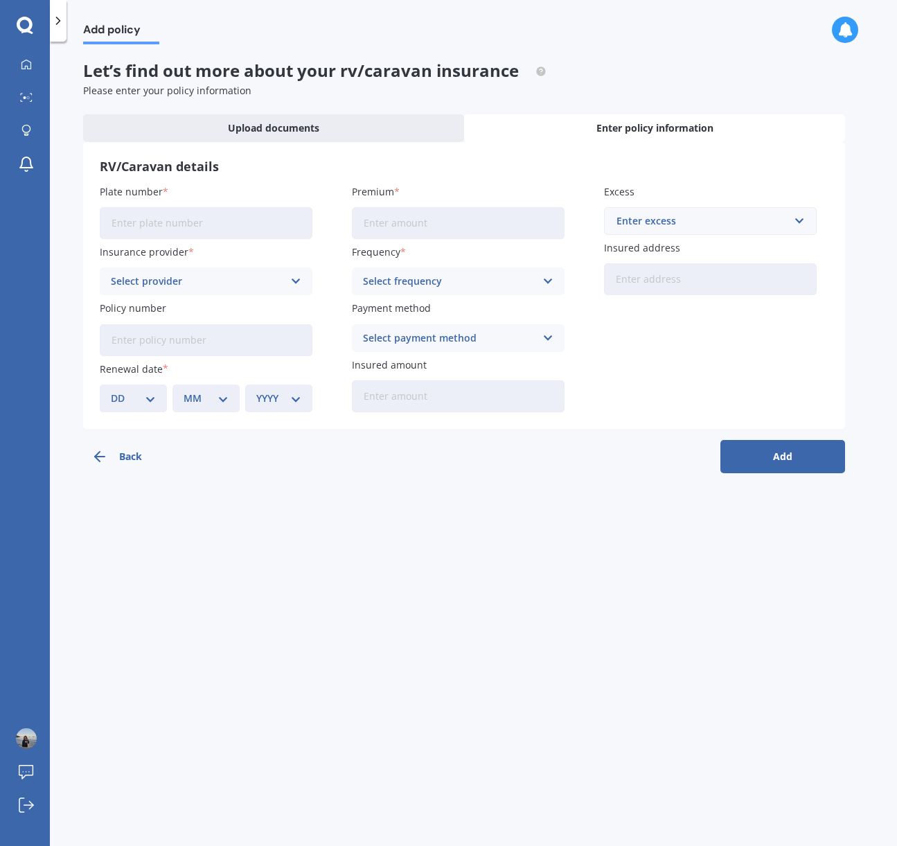
drag, startPoint x: 111, startPoint y: 37, endPoint x: 42, endPoint y: 33, distance: 68.7
click at [106, 37] on span "Add policy" at bounding box center [121, 32] width 76 height 19
click at [36, 58] on link "My Dashboard" at bounding box center [29, 65] width 39 height 28
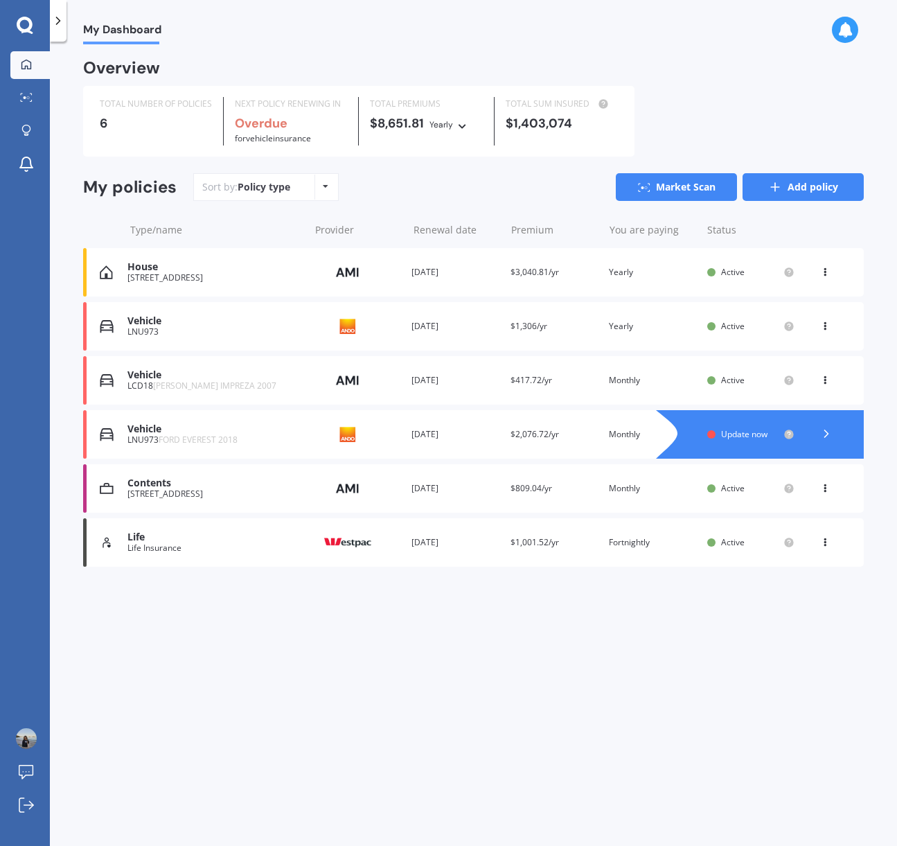
click at [780, 182] on icon at bounding box center [775, 187] width 14 height 14
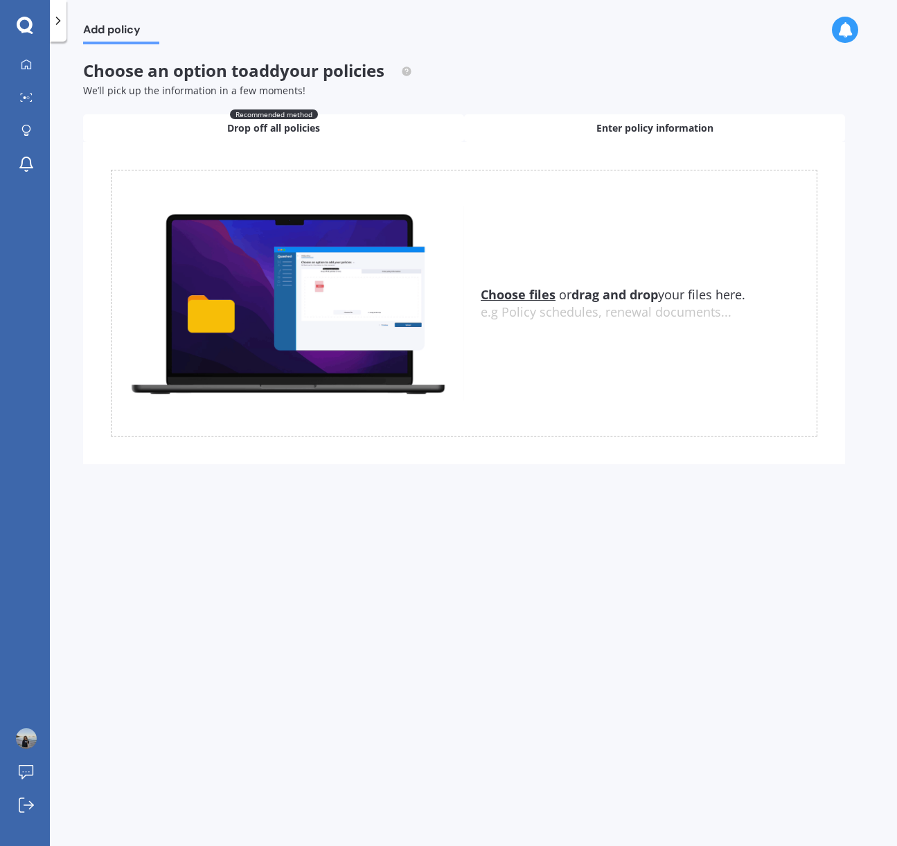
click at [641, 119] on div "Enter policy information" at bounding box center [654, 128] width 381 height 28
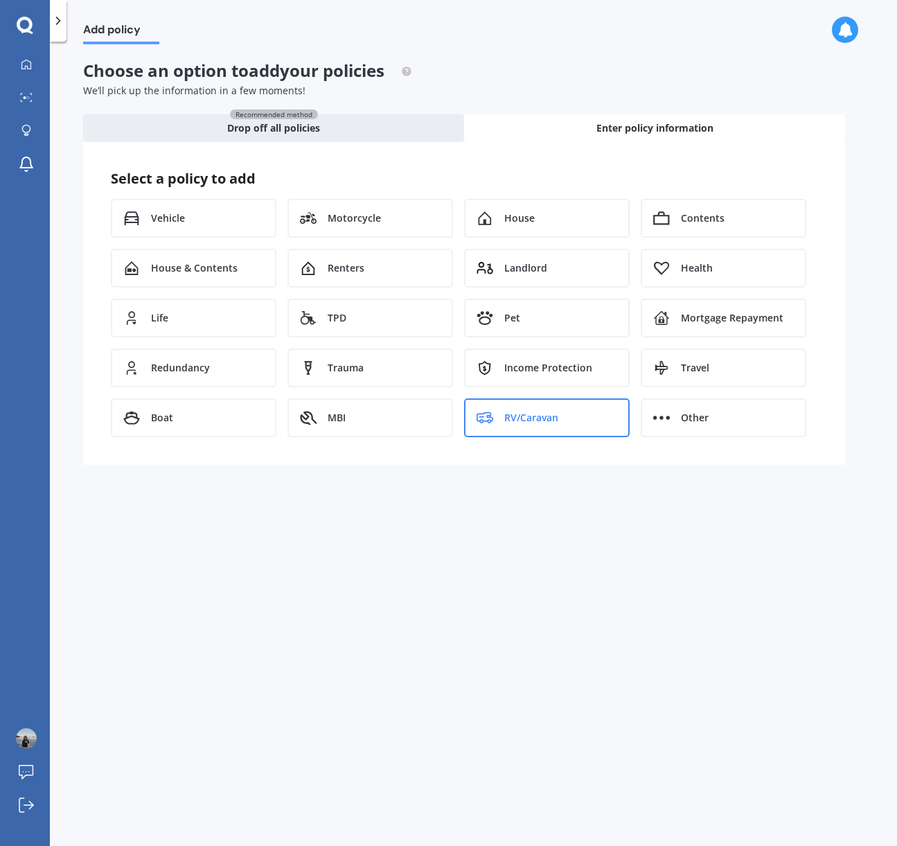
click at [534, 418] on span "RV/Caravan" at bounding box center [531, 418] width 54 height 14
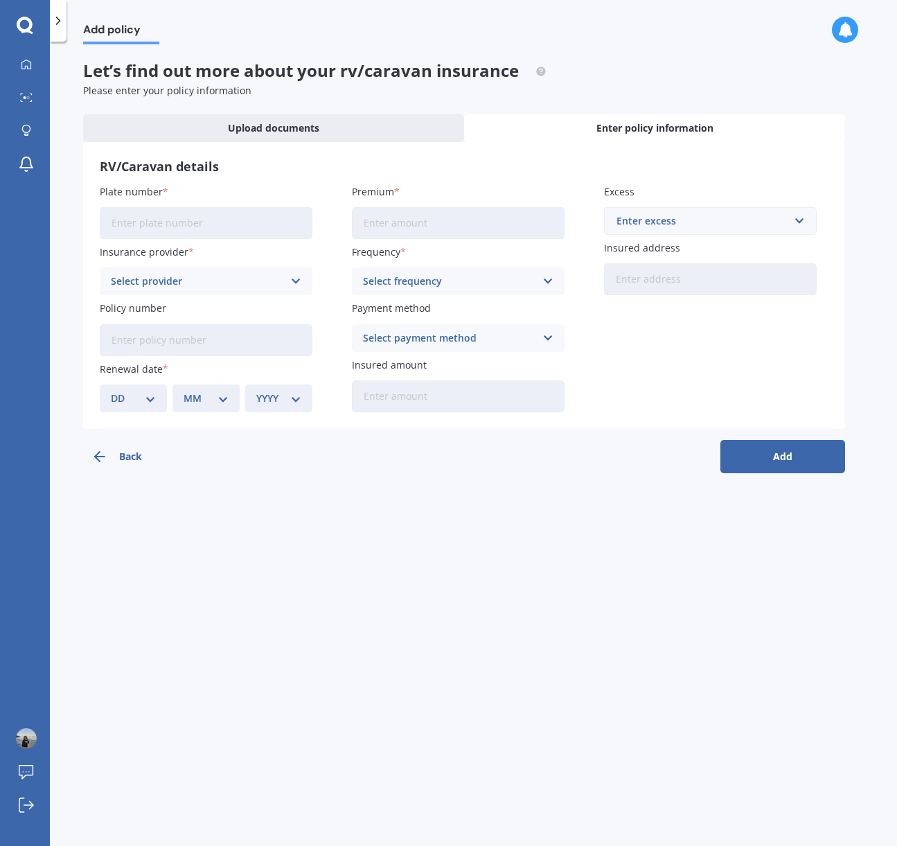
click at [191, 226] on input "Plate number" at bounding box center [206, 223] width 213 height 32
click at [585, 431] on div "Back Add" at bounding box center [464, 451] width 762 height 44
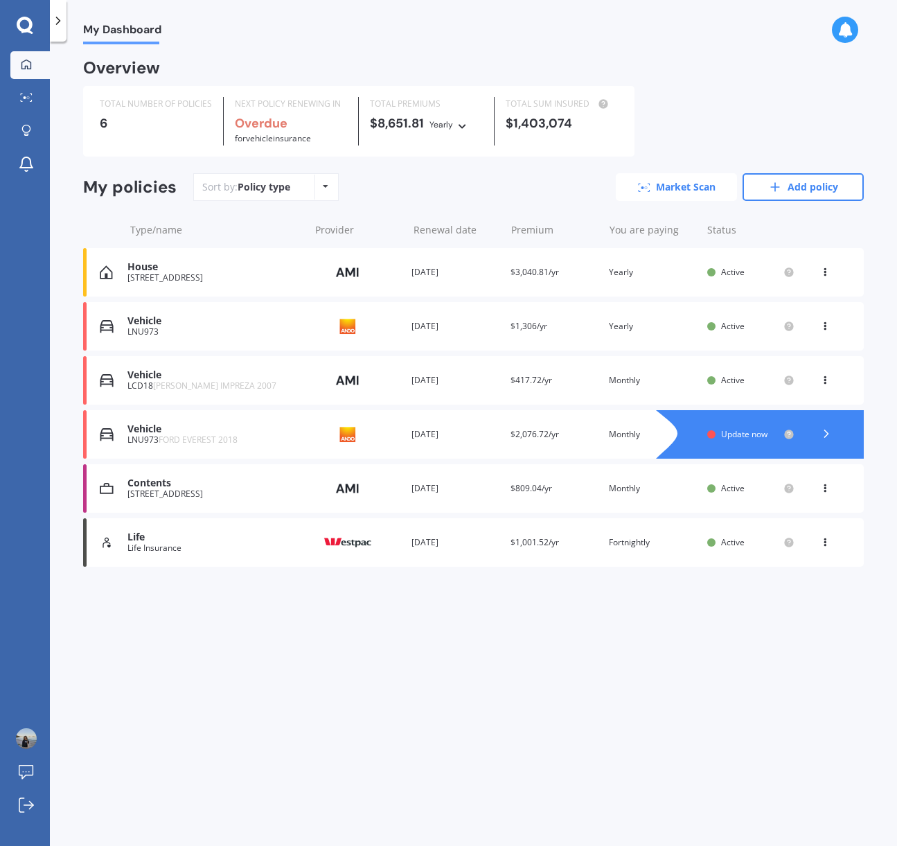
click at [654, 186] on link "Market Scan" at bounding box center [676, 187] width 121 height 28
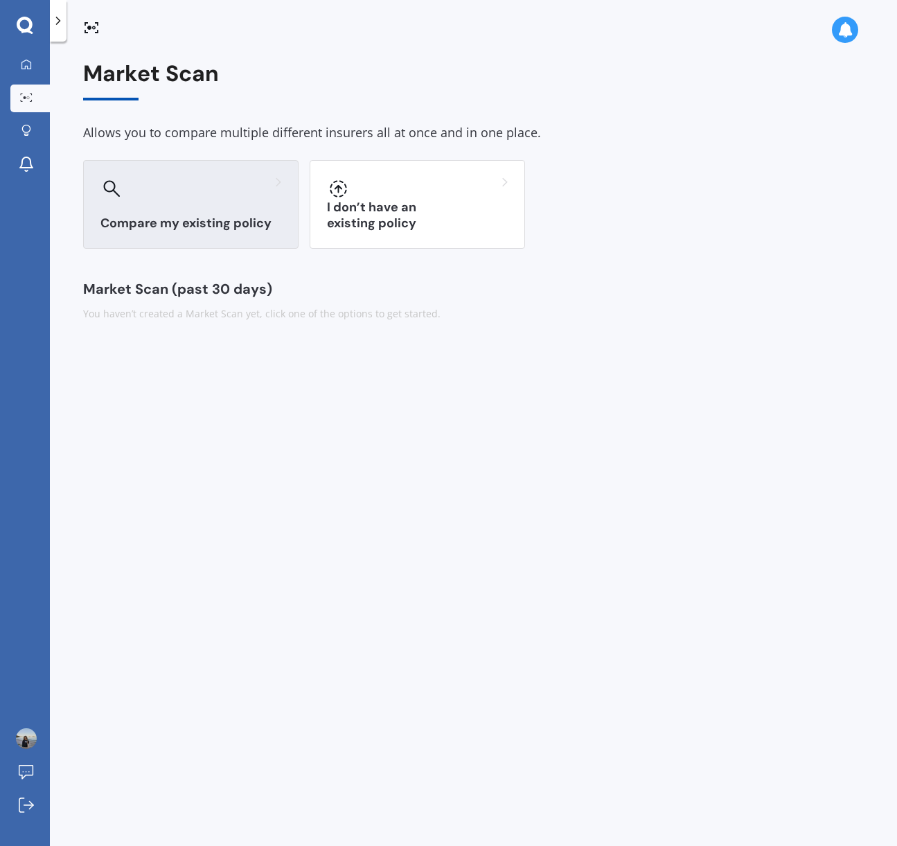
click at [214, 198] on div at bounding box center [190, 188] width 181 height 22
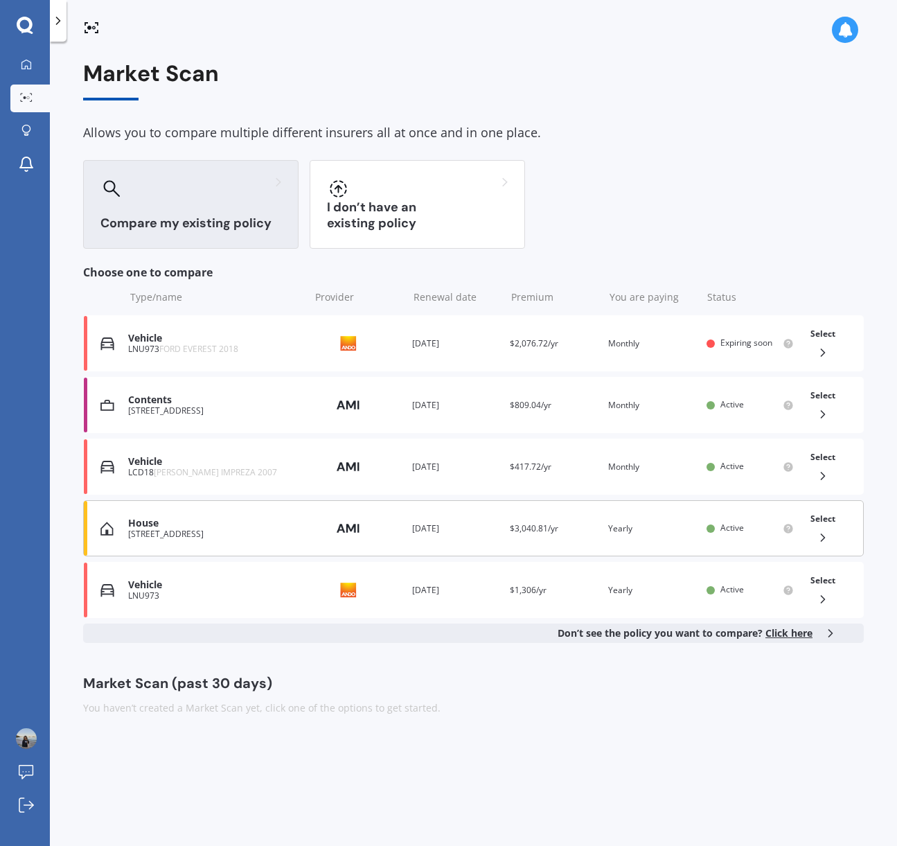
click at [147, 529] on div "House" at bounding box center [215, 524] width 175 height 12
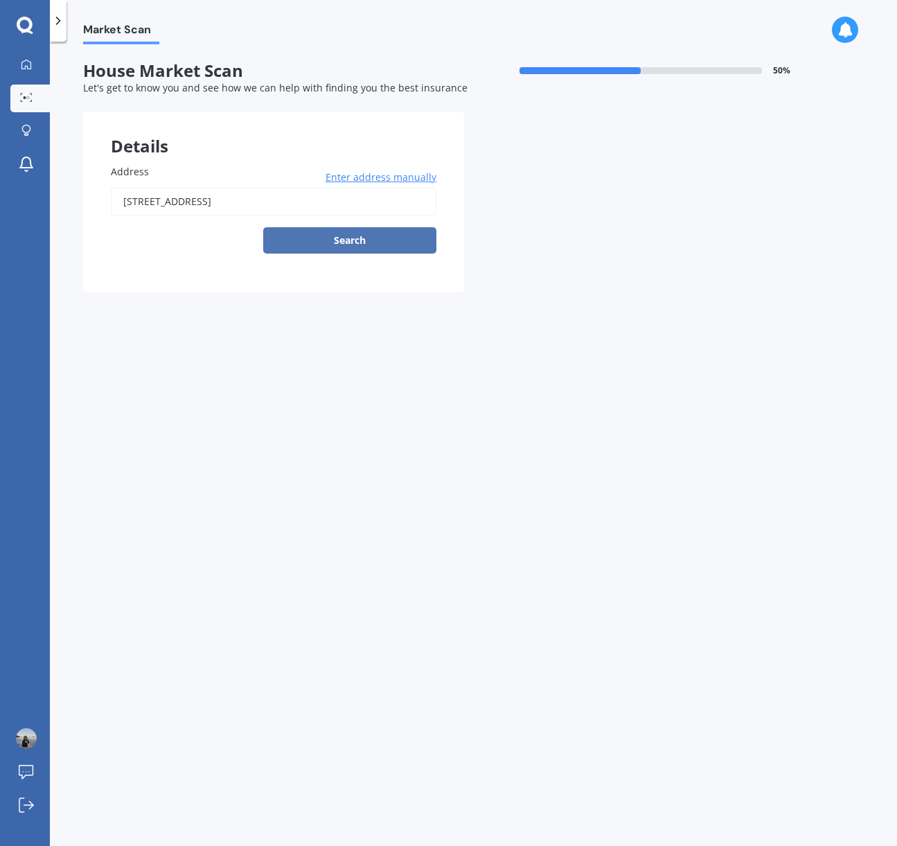
click at [328, 241] on button "Search" at bounding box center [349, 240] width 173 height 26
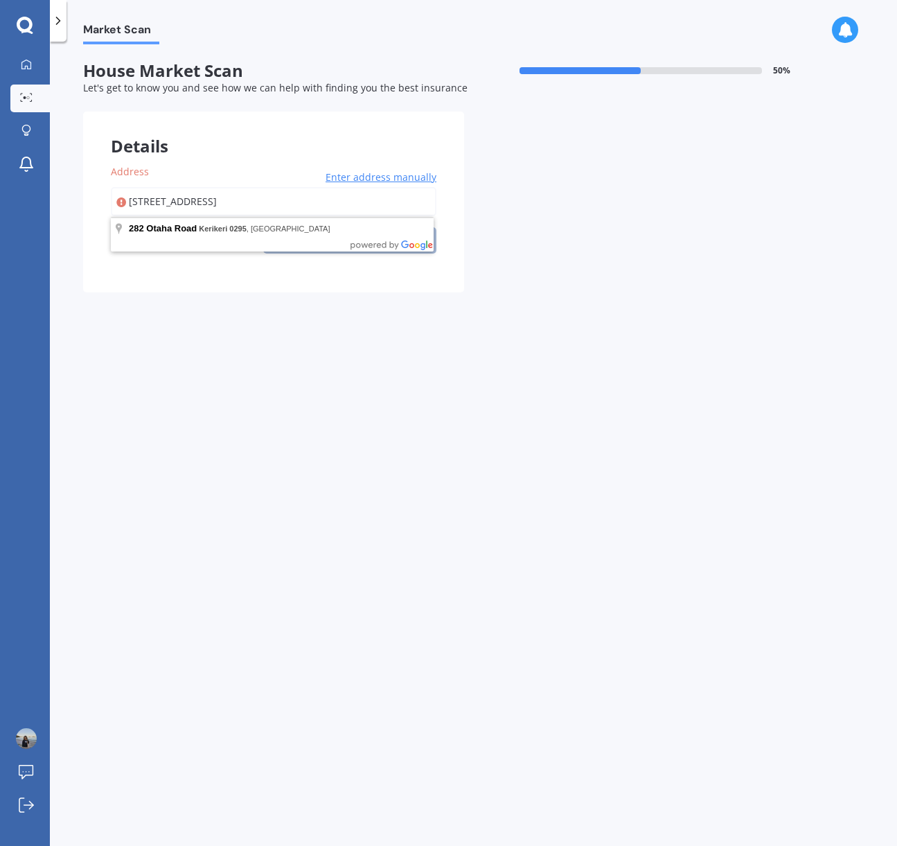
click at [285, 197] on input "[STREET_ADDRESS]" at bounding box center [274, 201] width 326 height 29
type input "[STREET_ADDRESS]"
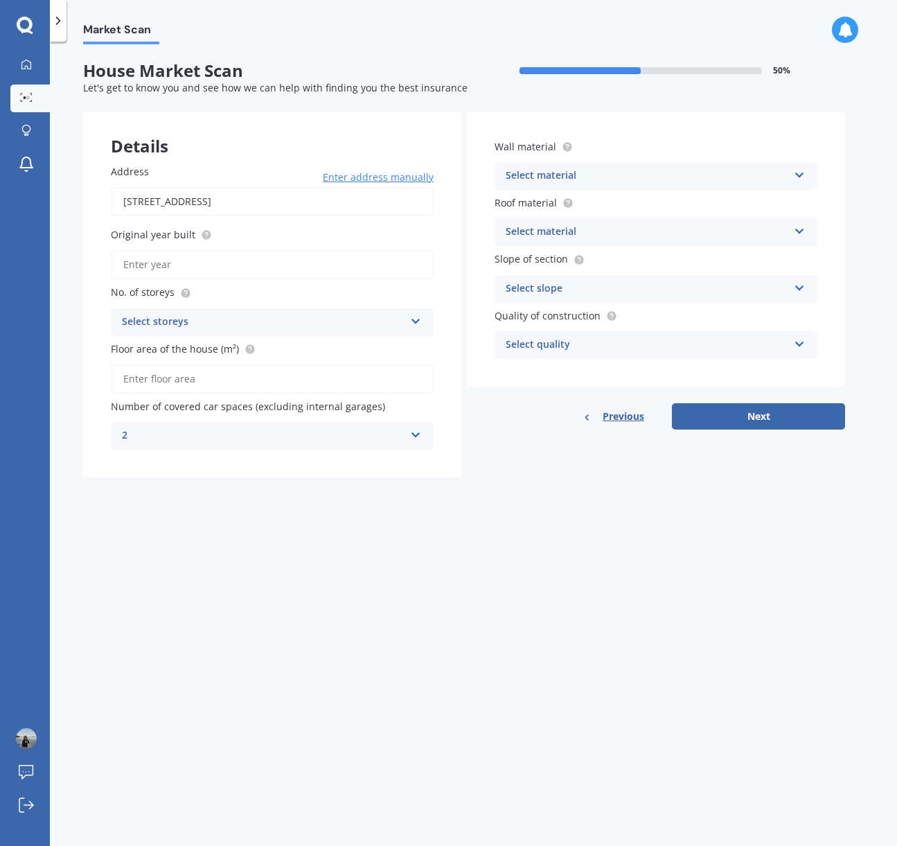
drag, startPoint x: 736, startPoint y: 413, endPoint x: 150, endPoint y: 452, distance: 586.7
click at [149, 452] on div "Details Address [STREET_ADDRESS] Enter address manually Search Original year bu…" at bounding box center [464, 295] width 762 height 366
click at [23, 61] on icon at bounding box center [26, 64] width 10 height 10
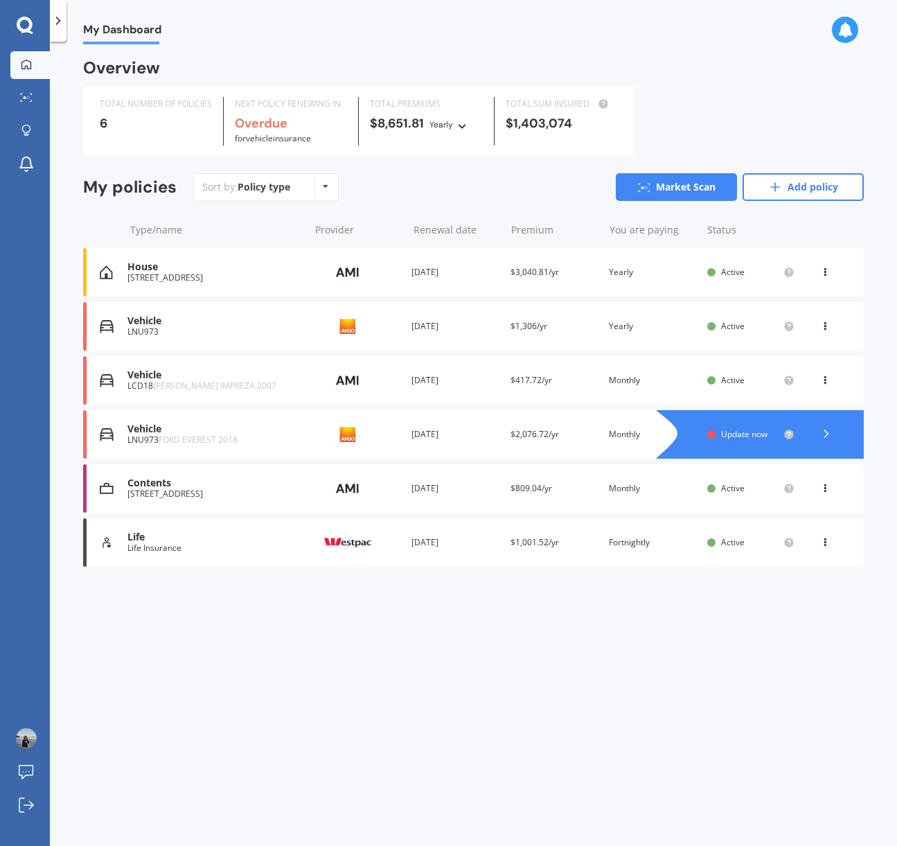
click at [175, 274] on div "[STREET_ADDRESS]" at bounding box center [214, 278] width 175 height 10
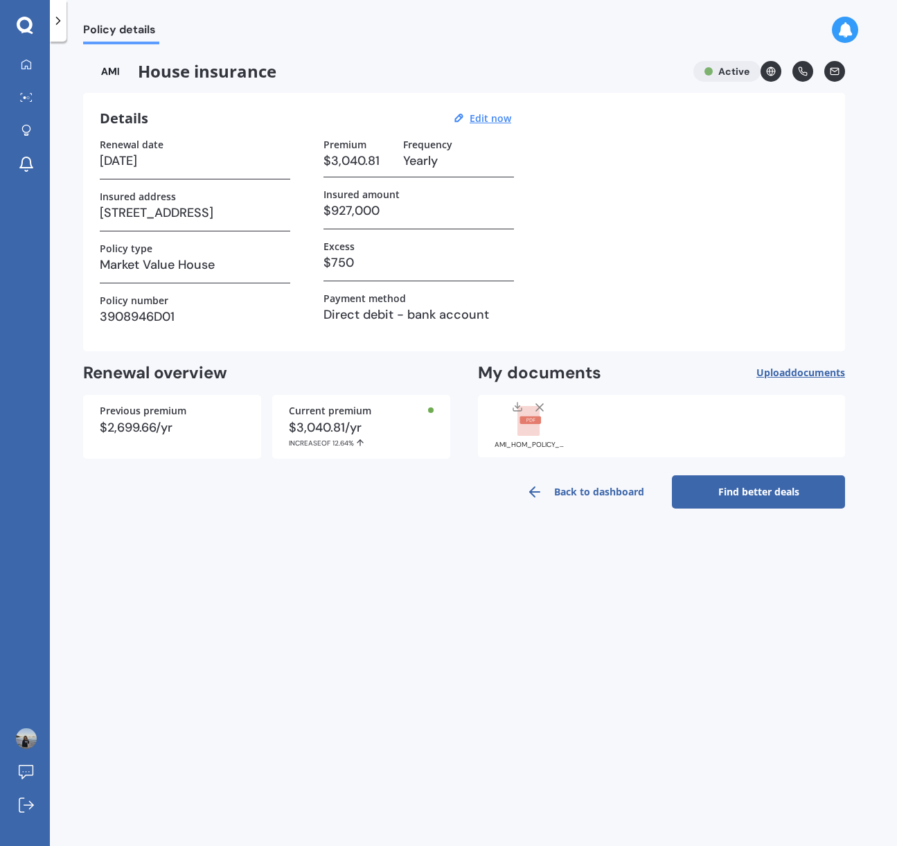
click at [723, 495] on link "Find better deals" at bounding box center [758, 491] width 173 height 33
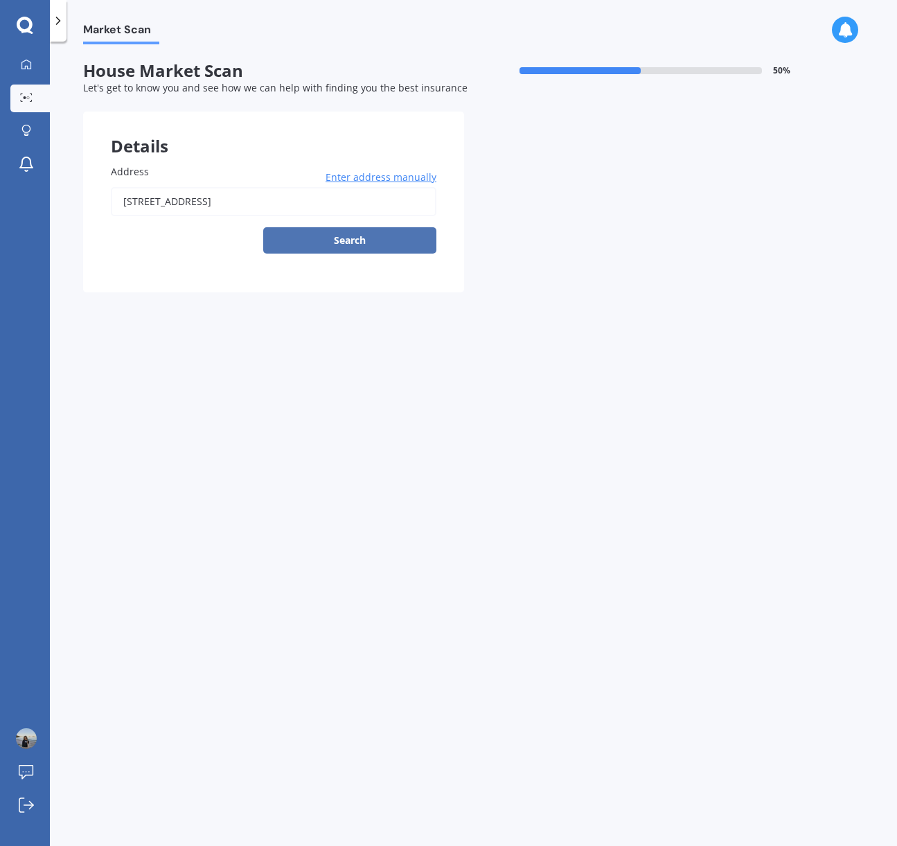
click at [325, 236] on button "Search" at bounding box center [349, 240] width 173 height 26
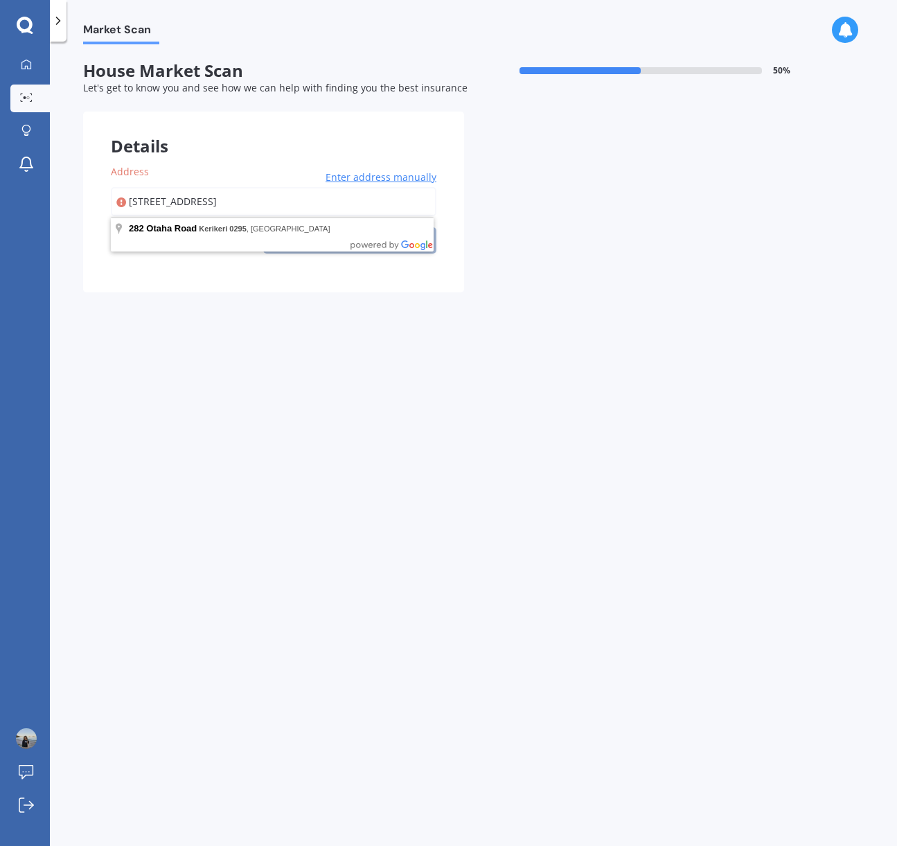
click at [276, 199] on input "[STREET_ADDRESS]" at bounding box center [274, 201] width 326 height 29
type input "[STREET_ADDRESS]"
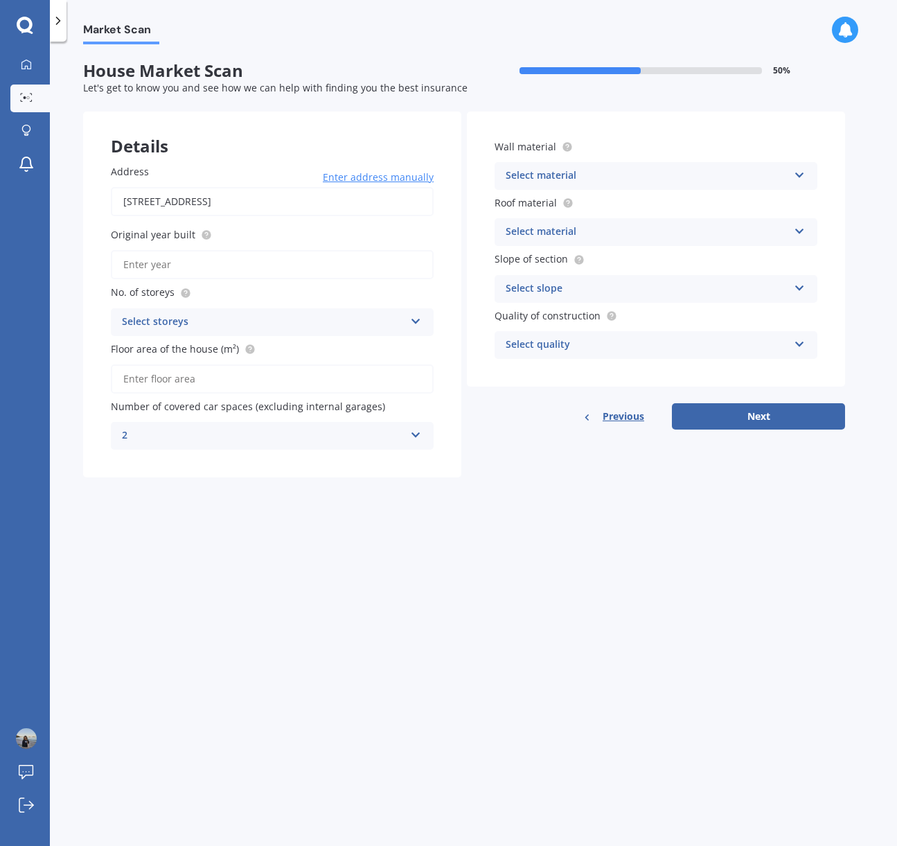
click at [157, 269] on input "Original year built" at bounding box center [272, 264] width 323 height 29
type input "1984"
click at [97, 326] on div "Address [STREET_ADDRESS] Enter address manually Search Original year built 1984…" at bounding box center [272, 306] width 378 height 341
click at [173, 316] on div "Select storeys" at bounding box center [263, 322] width 283 height 17
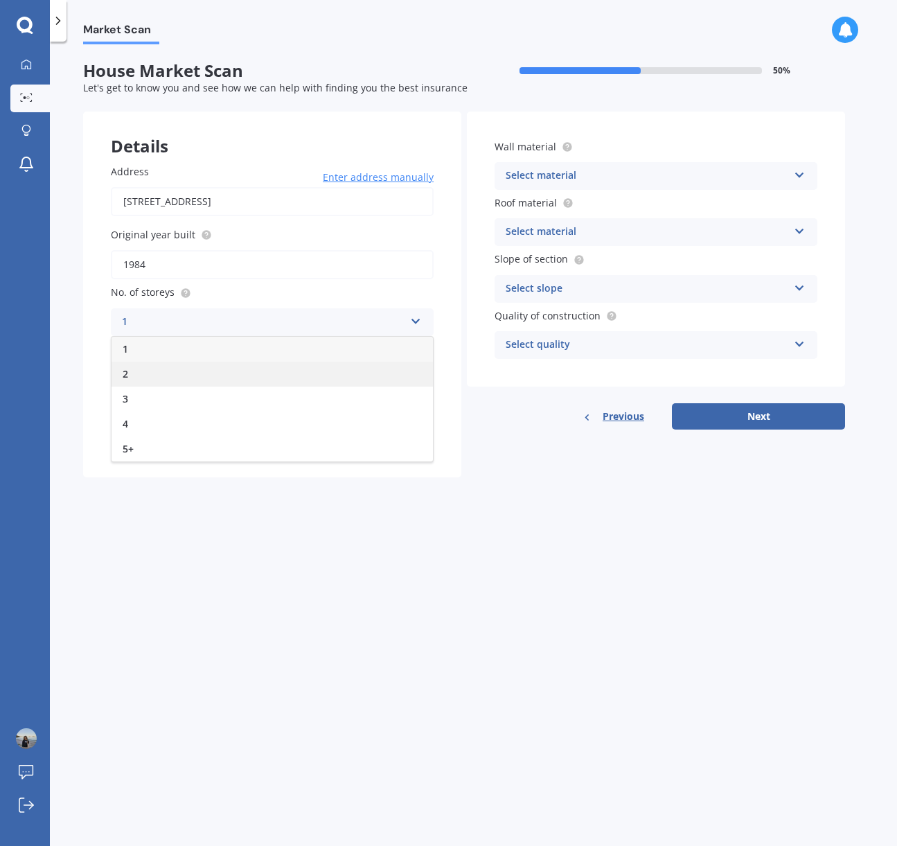
click at [141, 373] on div "2" at bounding box center [272, 374] width 321 height 25
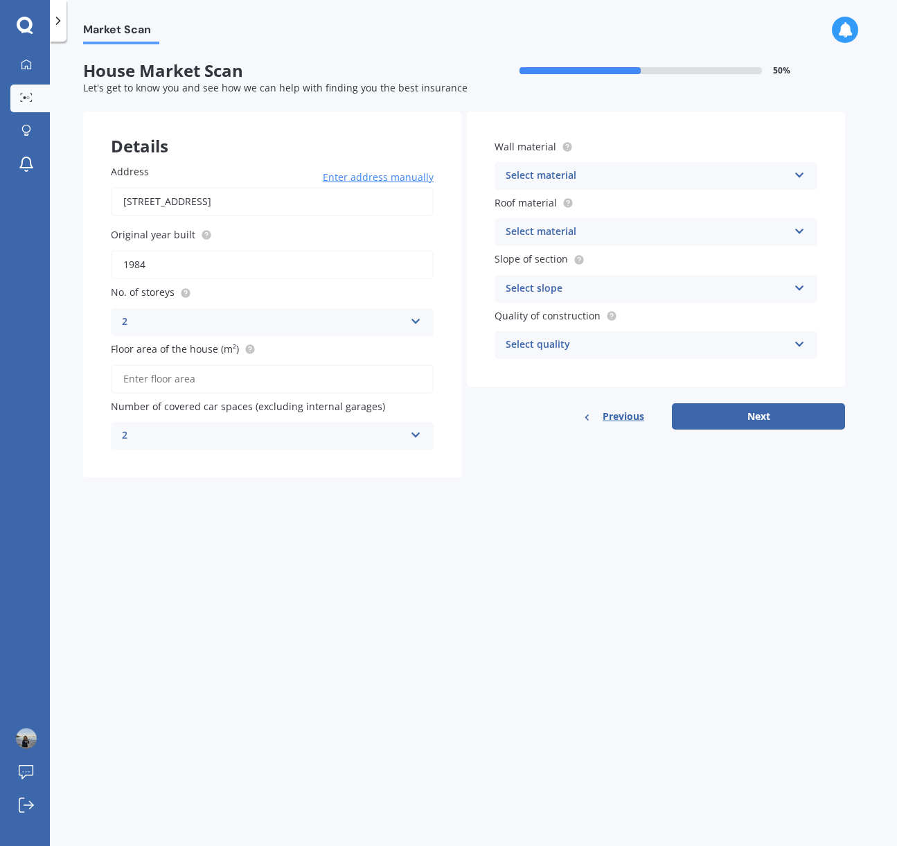
click at [173, 382] on input "Floor area of the house (m²)" at bounding box center [272, 378] width 323 height 29
type input "130"
click at [549, 172] on div "Select material" at bounding box center [647, 176] width 283 height 17
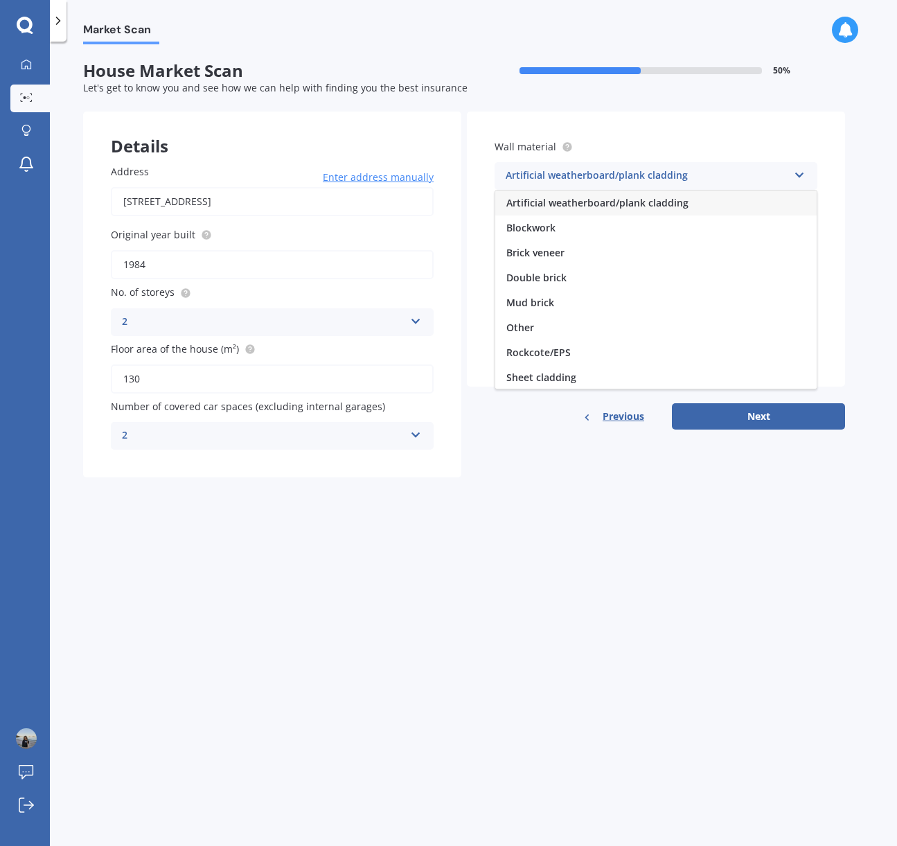
click at [540, 200] on span "Artificial weatherboard/plank cladding" at bounding box center [597, 202] width 182 height 13
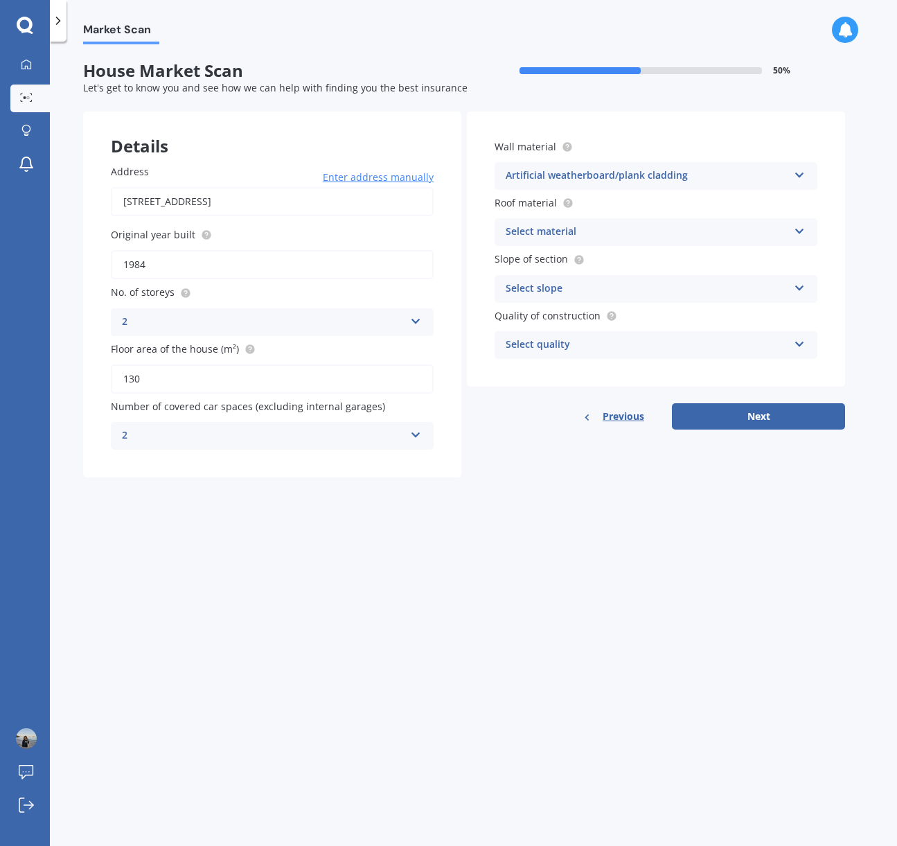
click at [524, 236] on div "Select material" at bounding box center [647, 232] width 283 height 17
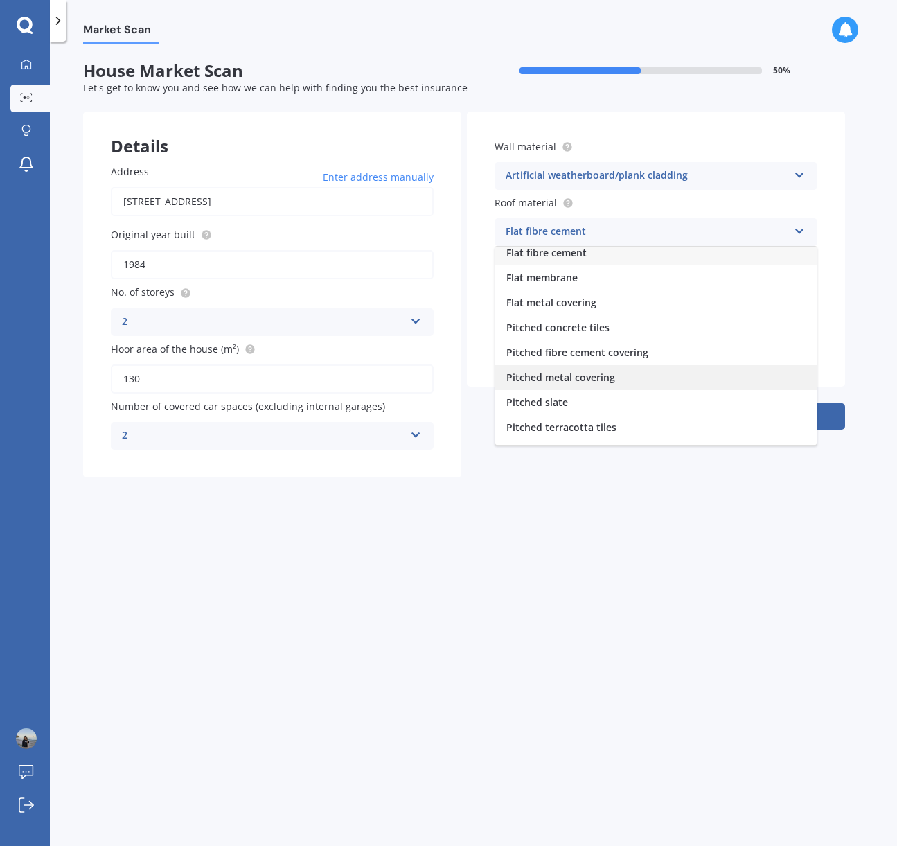
scroll to position [4, 0]
click at [531, 378] on span "Pitched metal covering" at bounding box center [560, 379] width 109 height 13
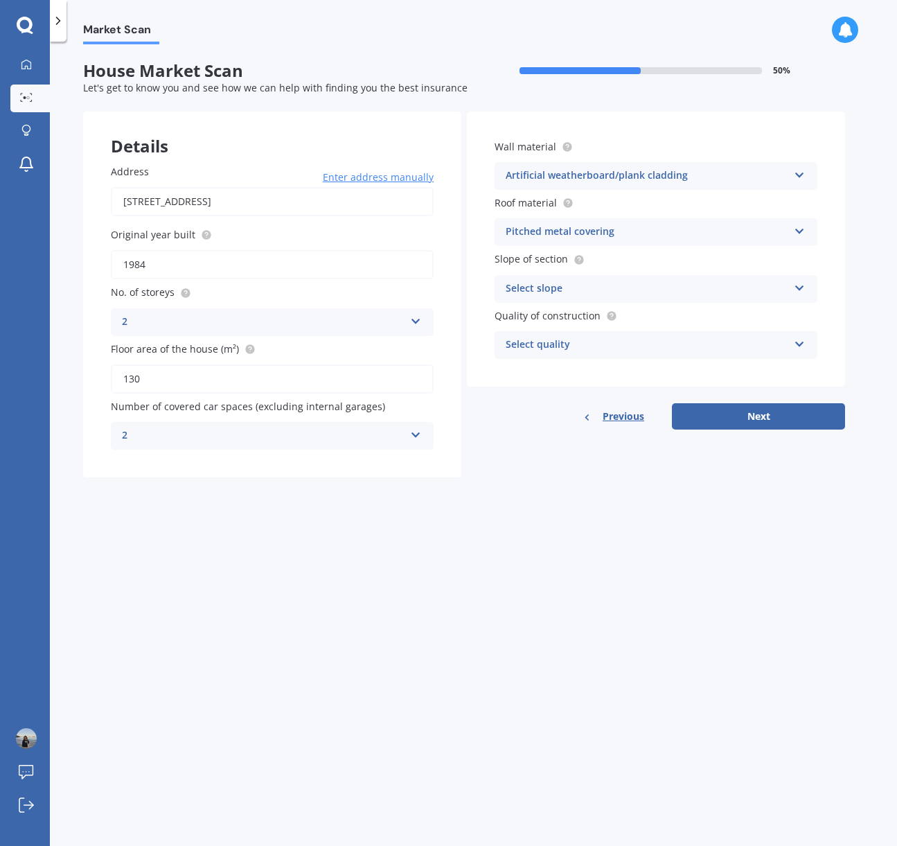
click at [536, 289] on div "Select slope" at bounding box center [647, 289] width 283 height 17
click at [533, 317] on span "Flat or gentle slope (up to about 5°)" at bounding box center [590, 315] width 169 height 13
click at [533, 355] on div "Select quality Standard High Prestige" at bounding box center [656, 345] width 323 height 28
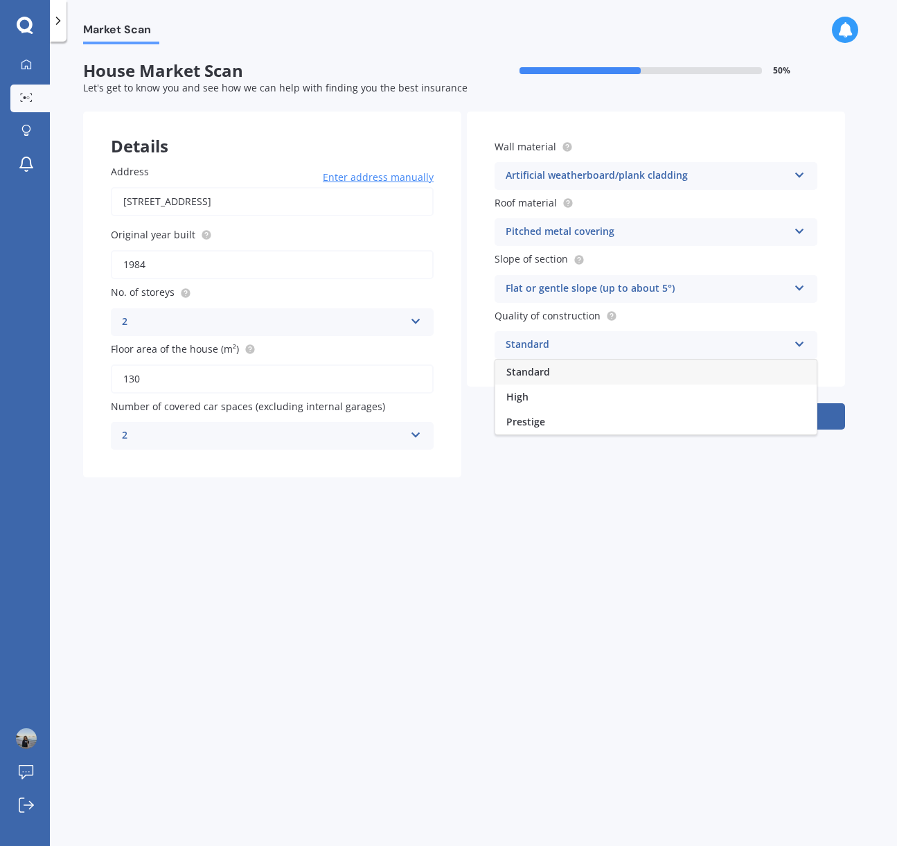
click at [523, 367] on span "Standard" at bounding box center [528, 371] width 44 height 13
click at [740, 409] on button "Next" at bounding box center [758, 416] width 173 height 26
select select "25"
select select "09"
select select "1971"
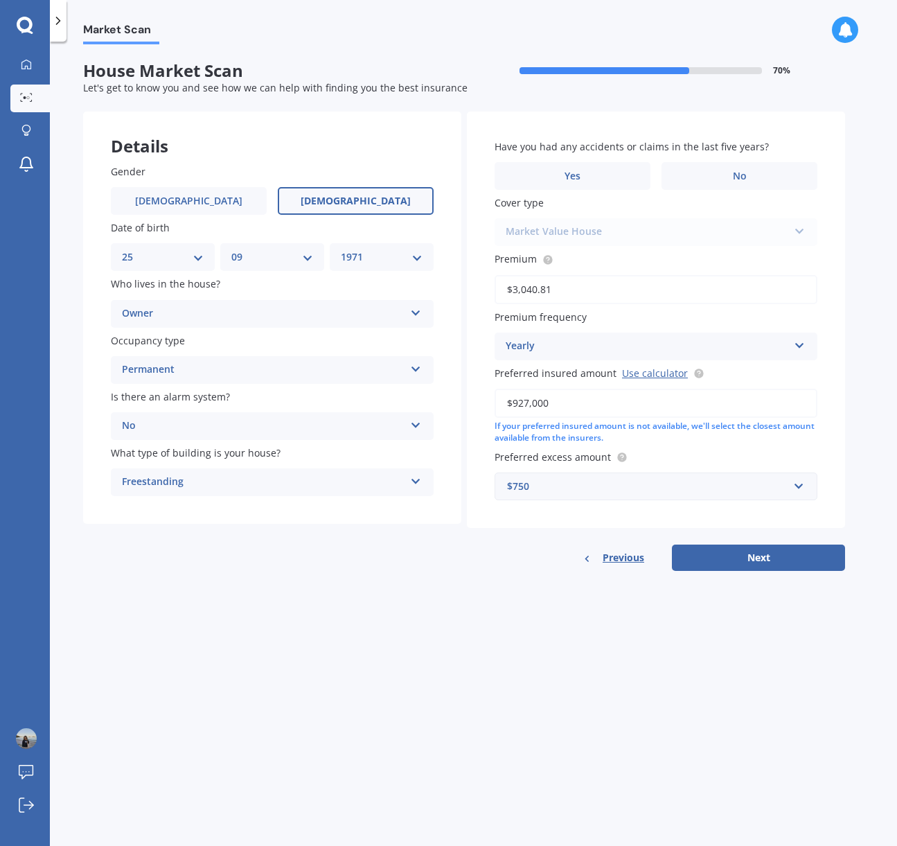
drag, startPoint x: 760, startPoint y: 554, endPoint x: 362, endPoint y: 559, distance: 397.7
click at [362, 559] on div "Details Gender [DEMOGRAPHIC_DATA] [DEMOGRAPHIC_DATA] Date of birth DD 01 02 03 …" at bounding box center [464, 341] width 762 height 459
click at [726, 566] on button "Next" at bounding box center [758, 558] width 173 height 26
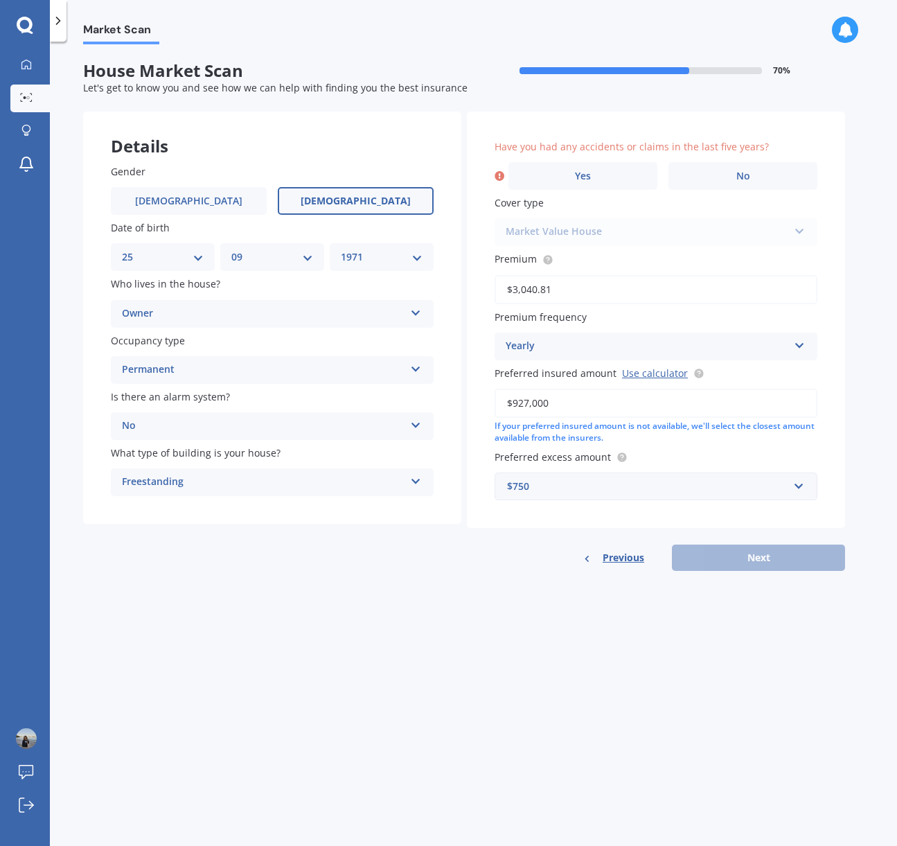
drag, startPoint x: 497, startPoint y: 407, endPoint x: 611, endPoint y: 412, distance: 113.7
click at [611, 412] on input "$927,000" at bounding box center [656, 403] width 323 height 29
click at [585, 173] on span "Yes" at bounding box center [583, 176] width 17 height 12
click at [0, 0] on input "Yes" at bounding box center [0, 0] width 0 height 0
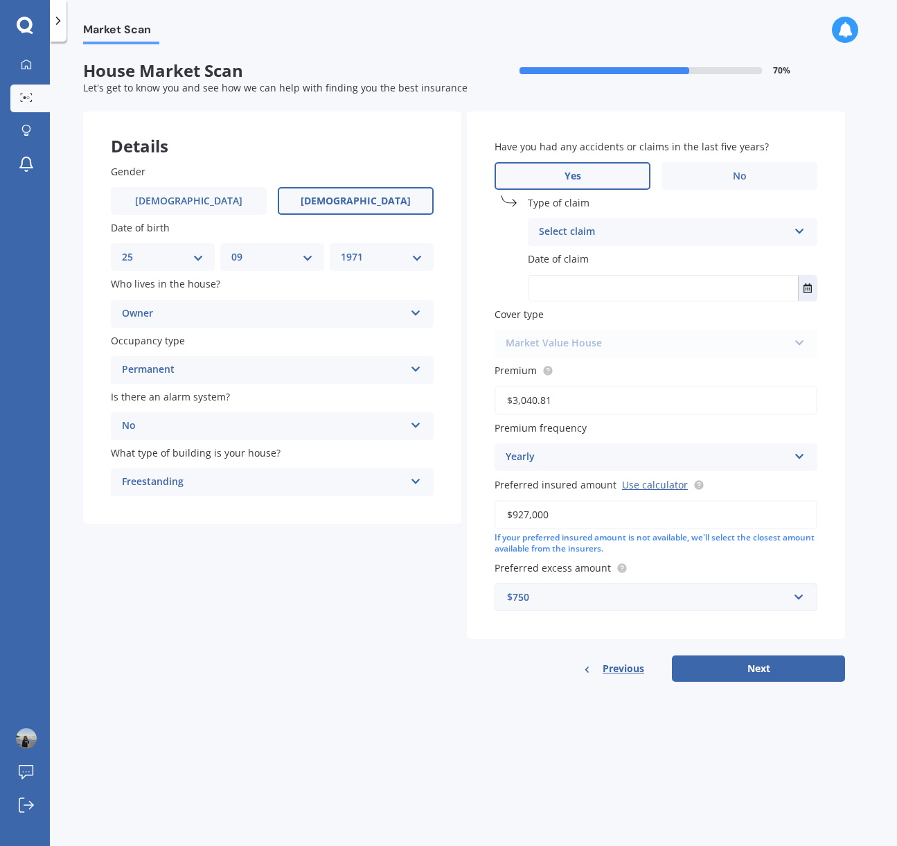
click at [584, 231] on div "Select claim" at bounding box center [663, 232] width 249 height 17
click at [584, 231] on div "Accidental damage" at bounding box center [663, 232] width 249 height 17
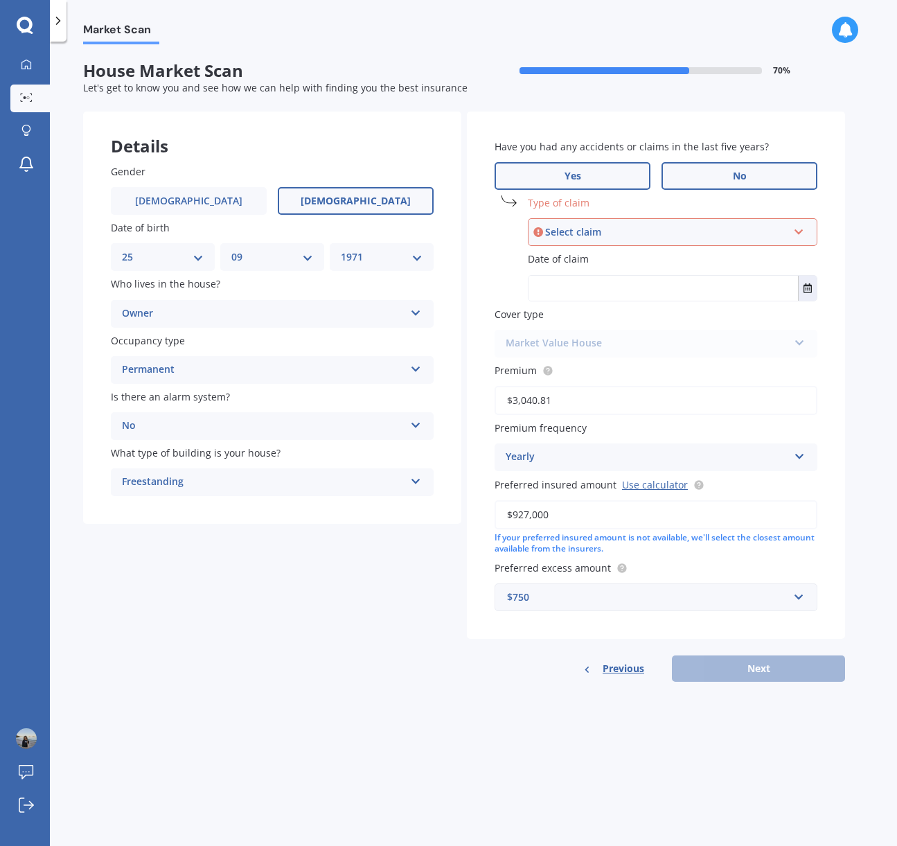
click at [737, 177] on span "No" at bounding box center [740, 176] width 14 height 12
click at [0, 0] on input "No" at bounding box center [0, 0] width 0 height 0
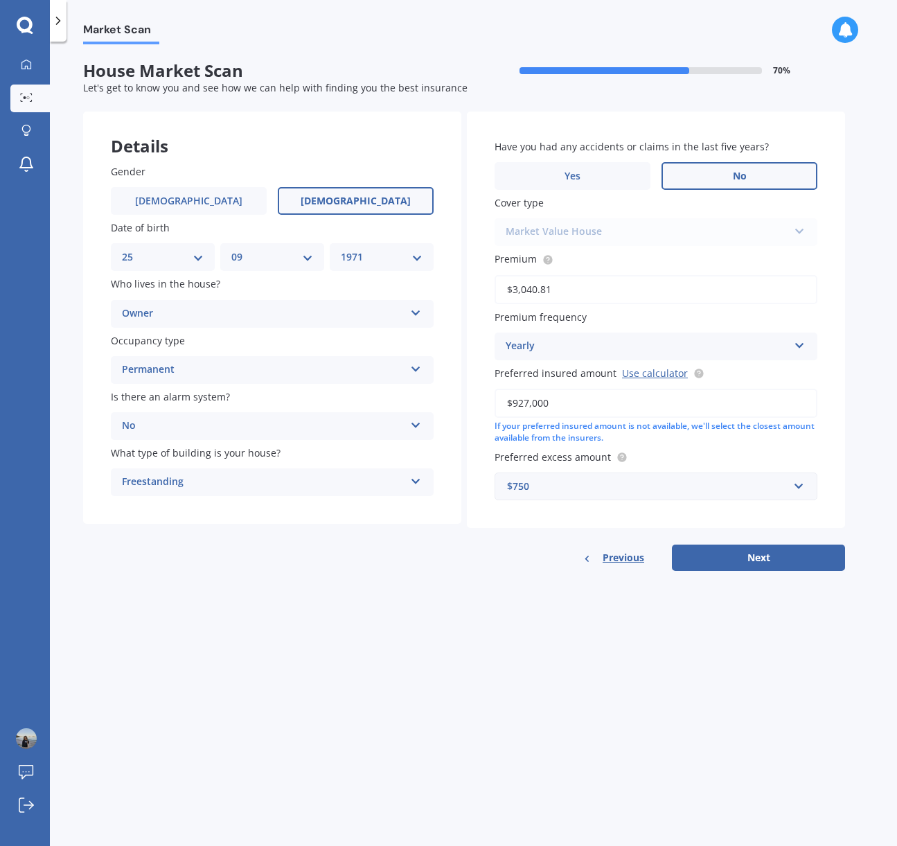
click at [554, 405] on input "$927,000" at bounding box center [656, 403] width 323 height 29
click at [550, 344] on div "Yearly" at bounding box center [647, 346] width 283 height 17
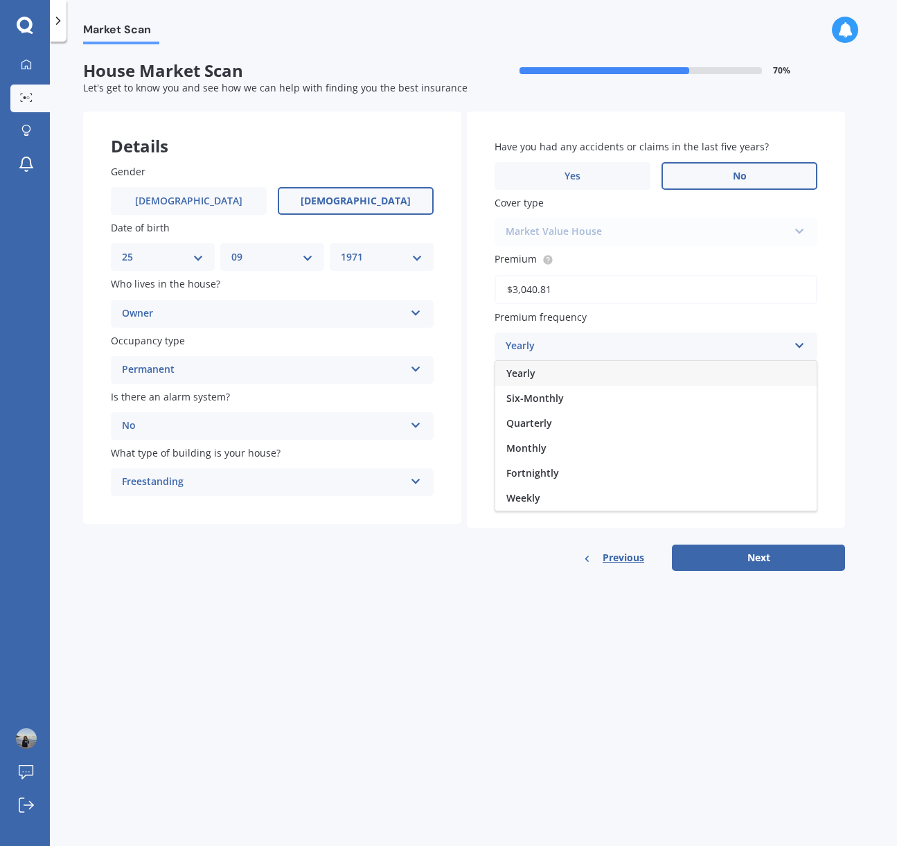
click at [531, 348] on div "Yearly" at bounding box center [647, 346] width 283 height 17
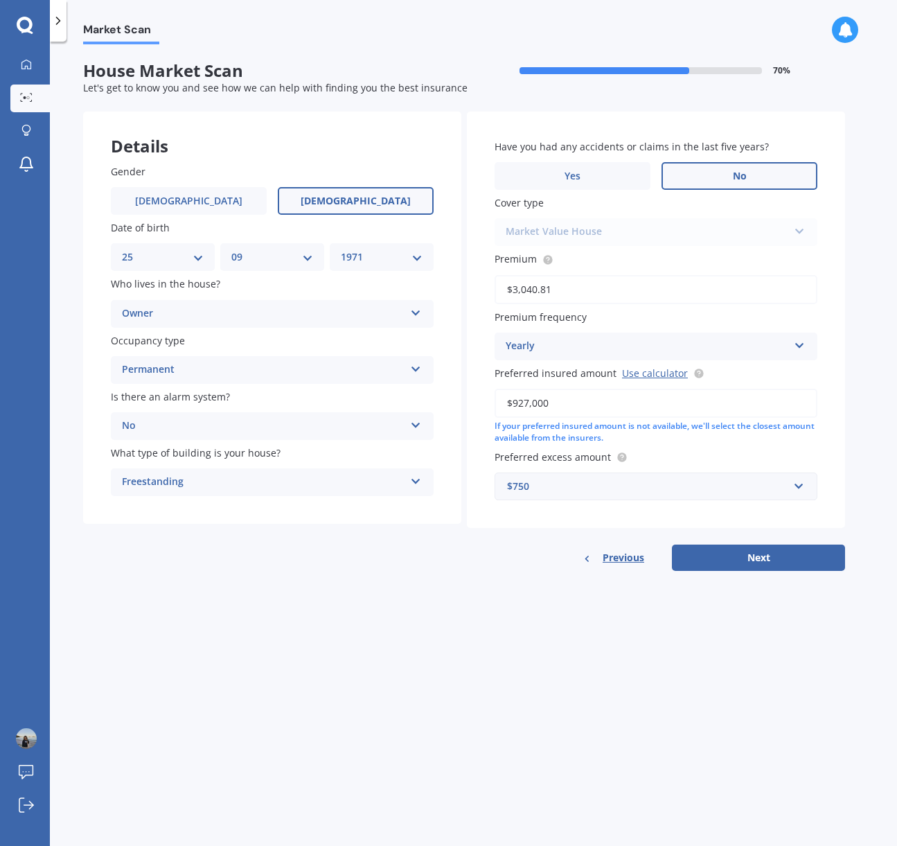
click at [532, 348] on div "Yearly" at bounding box center [647, 346] width 283 height 17
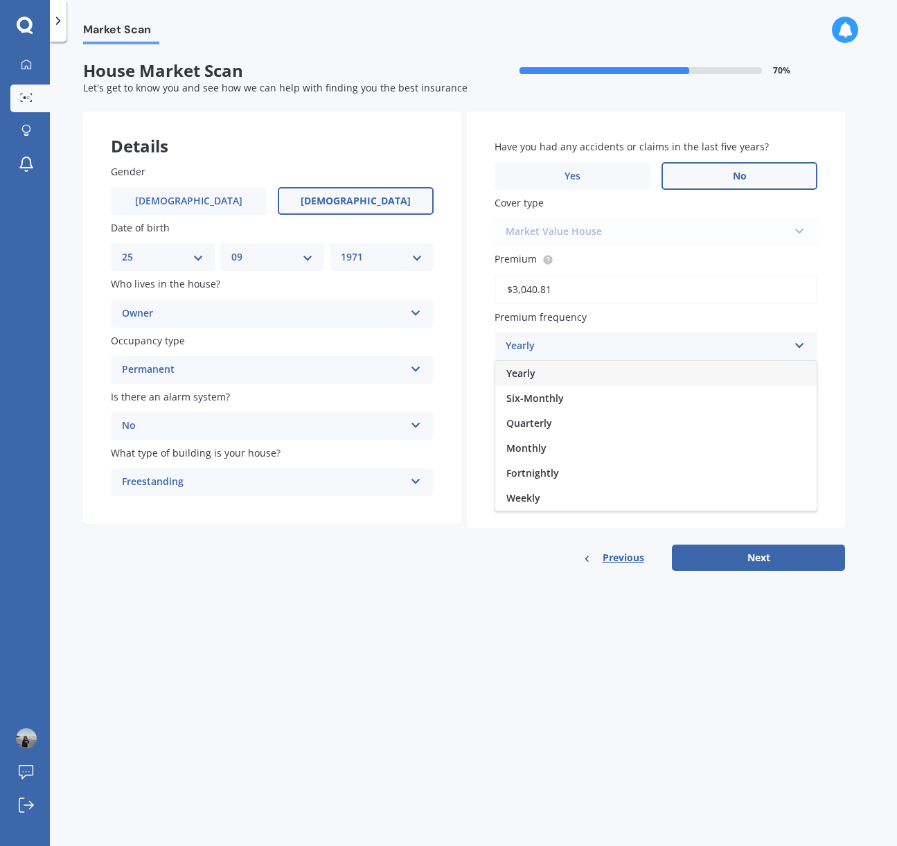
drag, startPoint x: 527, startPoint y: 438, endPoint x: 522, endPoint y: 445, distance: 9.0
click at [523, 444] on div "Monthly" at bounding box center [655, 448] width 321 height 25
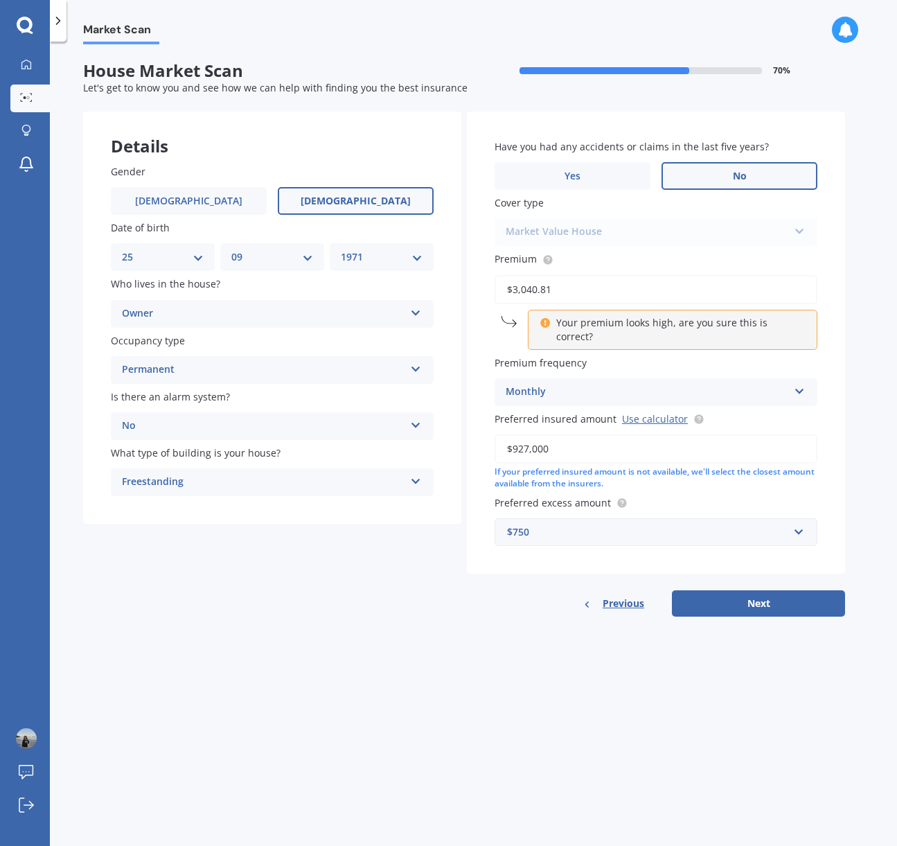
click at [554, 329] on div "Your premium looks high, are you sure this is correct?" at bounding box center [673, 330] width 290 height 40
click at [562, 294] on input "$3,040.81" at bounding box center [656, 289] width 323 height 29
click at [528, 321] on div "Your premium looks high, are you sure this is correct?" at bounding box center [673, 330] width 290 height 40
click at [531, 384] on div "Monthly" at bounding box center [647, 392] width 283 height 17
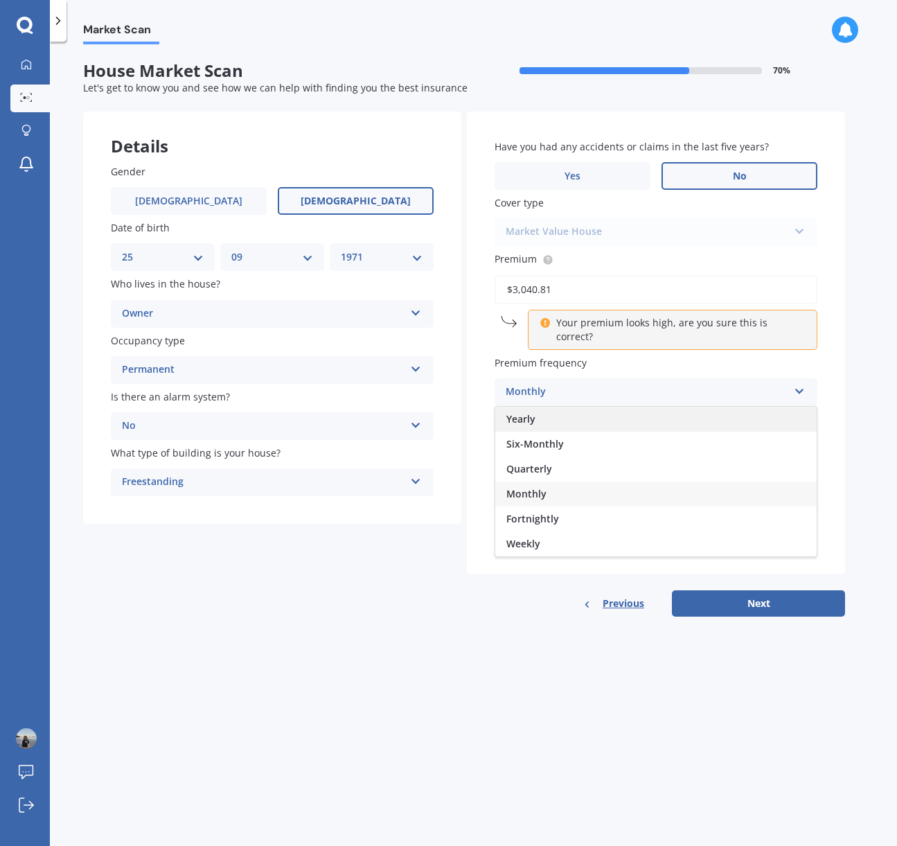
click at [533, 412] on span "Yearly" at bounding box center [520, 418] width 29 height 13
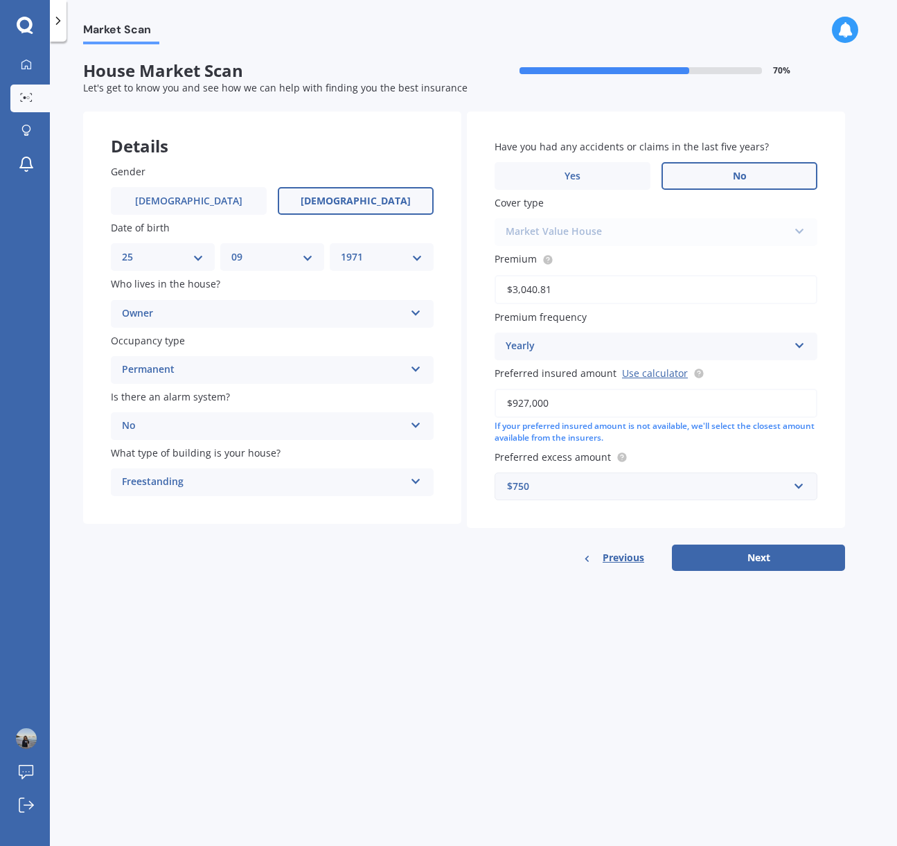
drag, startPoint x: 558, startPoint y: 403, endPoint x: 497, endPoint y: 405, distance: 61.0
click at [497, 405] on input "$927,000" at bounding box center [656, 403] width 323 height 29
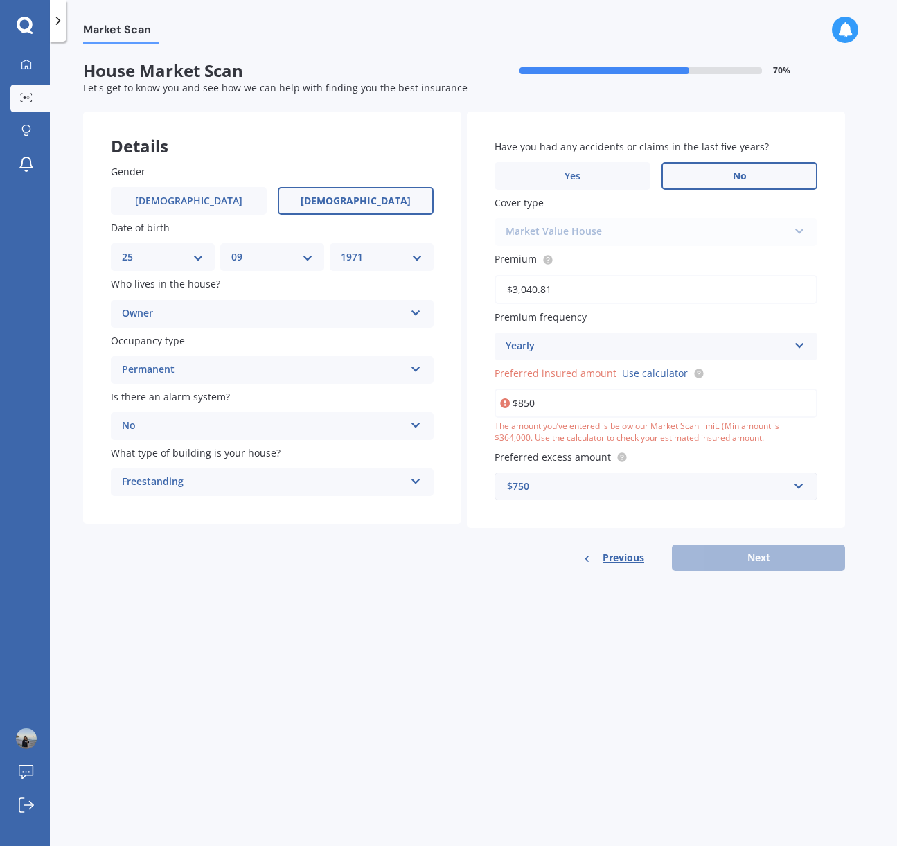
drag, startPoint x: 581, startPoint y: 696, endPoint x: 578, endPoint y: 683, distance: 12.9
click at [580, 695] on div "Market Scan House Market Scan 70 % Let's get to know you and see how we can hel…" at bounding box center [473, 446] width 847 height 804
drag, startPoint x: 727, startPoint y: 554, endPoint x: 711, endPoint y: 538, distance: 21.6
click at [727, 554] on div "Previous Next" at bounding box center [656, 558] width 378 height 26
click at [543, 408] on input "$850" at bounding box center [656, 403] width 323 height 29
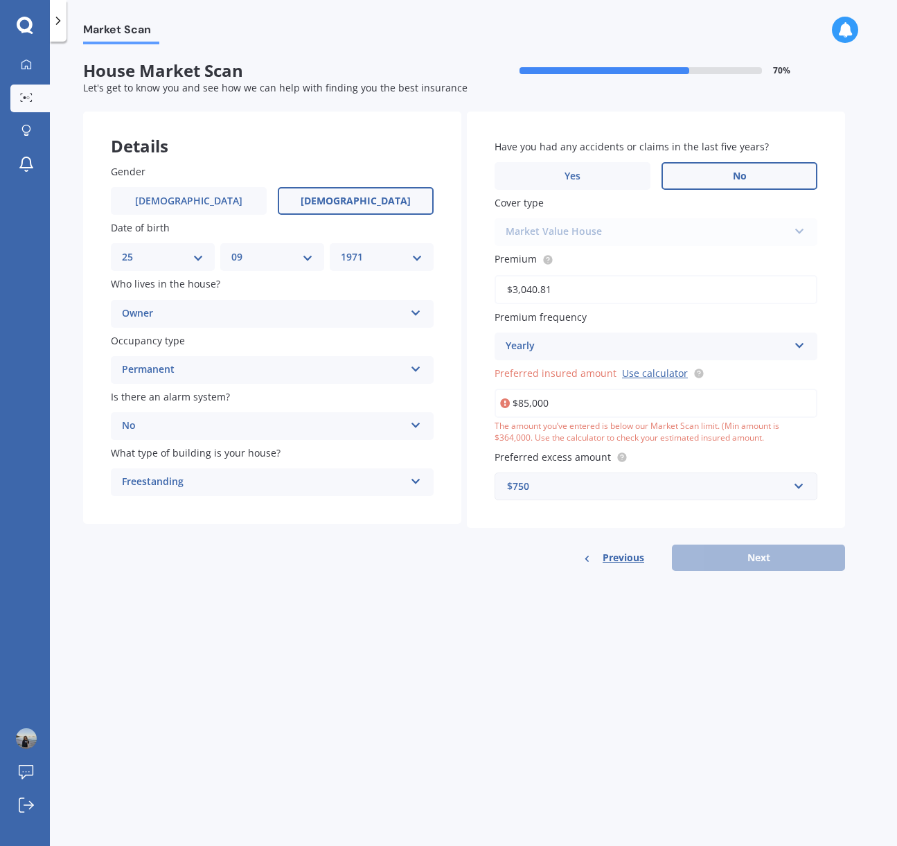
click at [523, 594] on div "Market Scan House Market Scan 70 % Let's get to know you and see how we can hel…" at bounding box center [473, 446] width 847 height 804
click at [593, 488] on div "$750" at bounding box center [647, 486] width 281 height 15
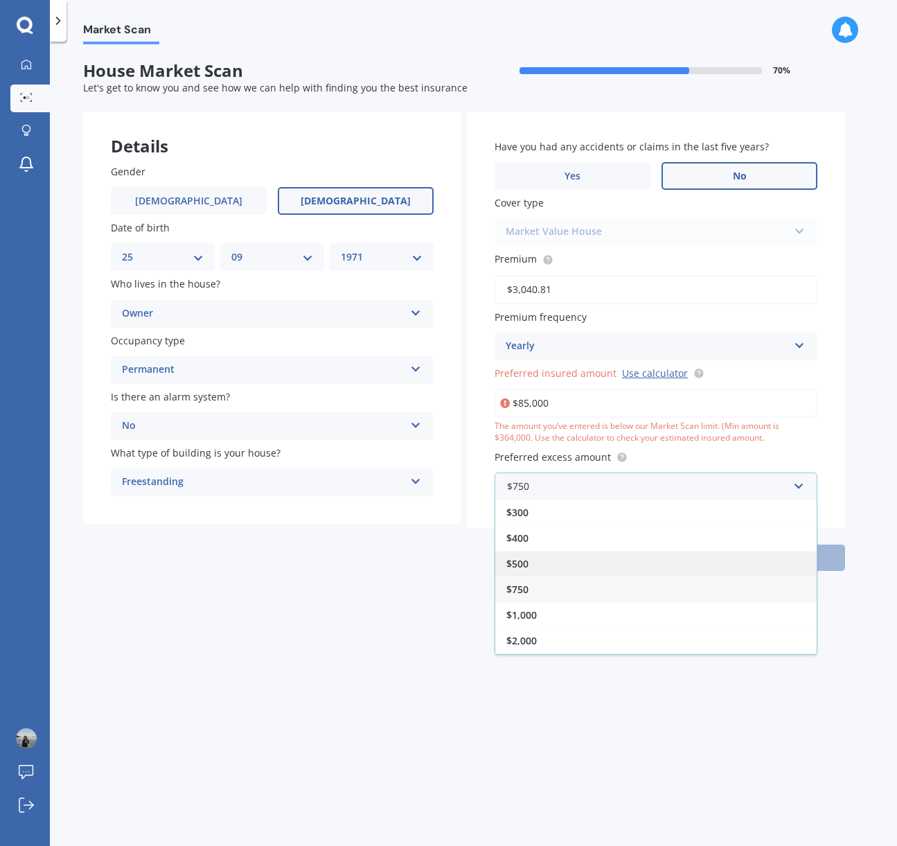
click at [525, 570] on span "$500" at bounding box center [517, 563] width 22 height 13
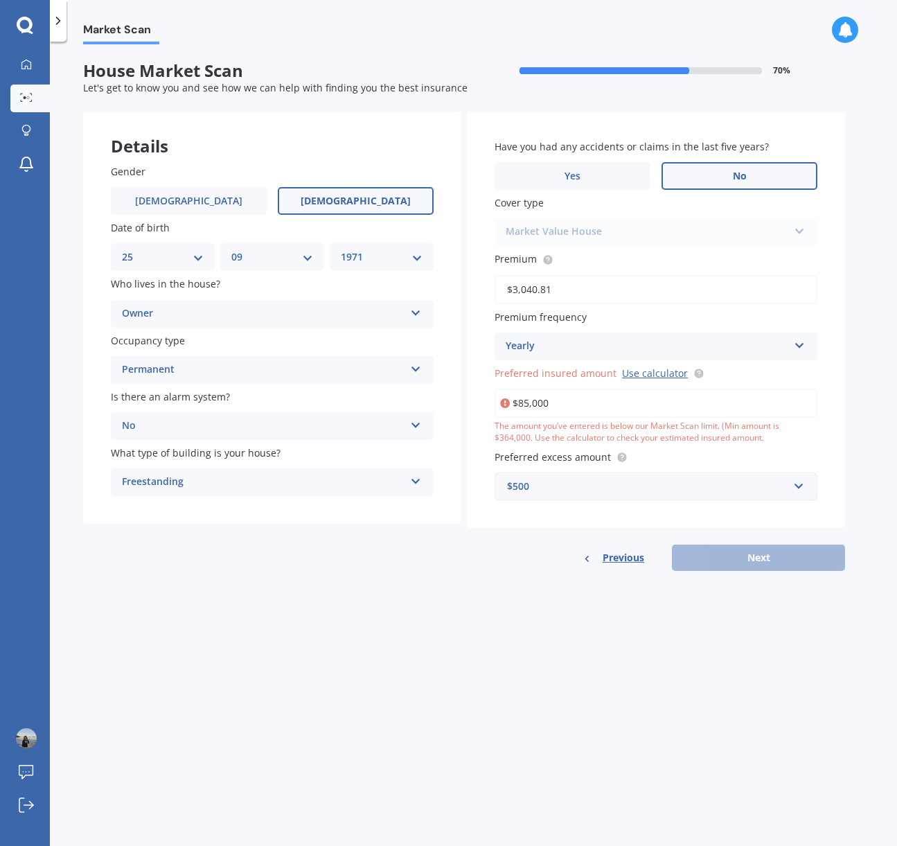
click at [728, 564] on div "Previous Next" at bounding box center [656, 558] width 378 height 26
click at [518, 403] on input "$85,000" at bounding box center [656, 403] width 323 height 29
click at [579, 407] on input "$85,000" at bounding box center [656, 403] width 323 height 29
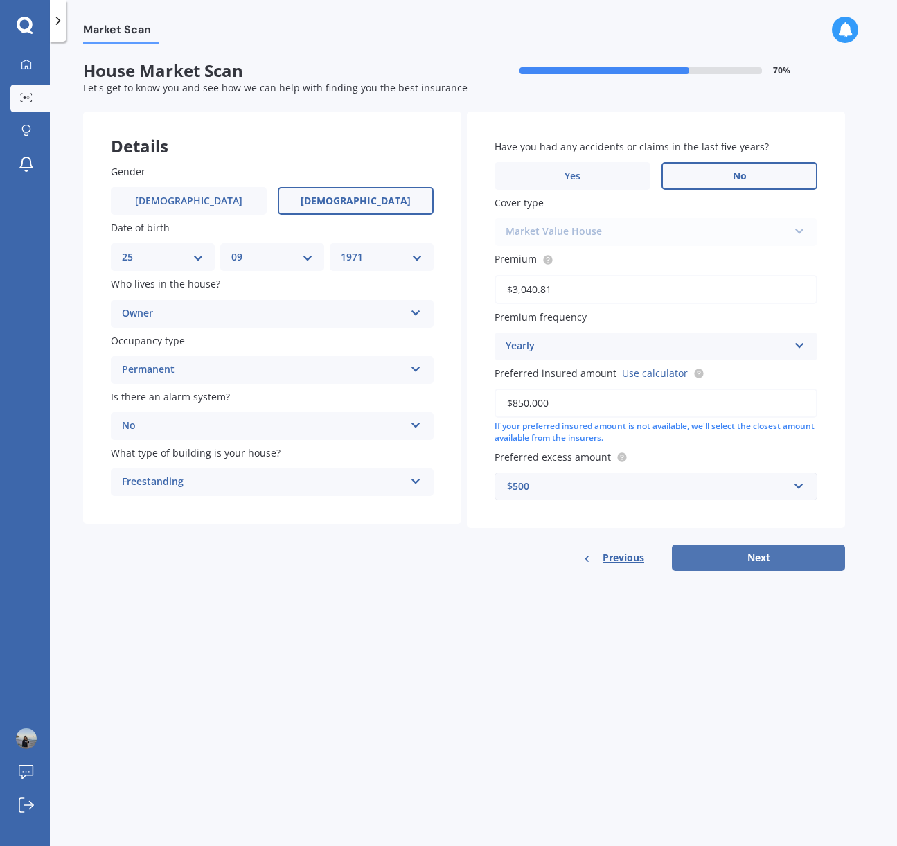
type input "$850,000"
click at [745, 569] on button "Next" at bounding box center [758, 558] width 173 height 26
select select "25"
select select "09"
select select "1971"
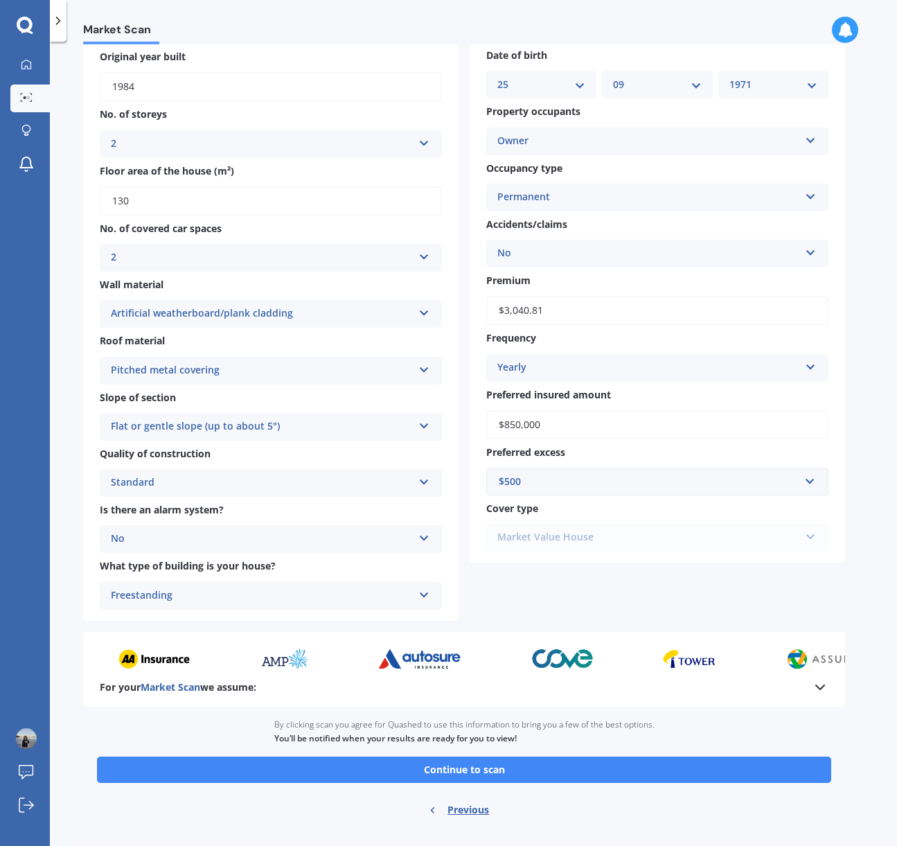
scroll to position [155, 0]
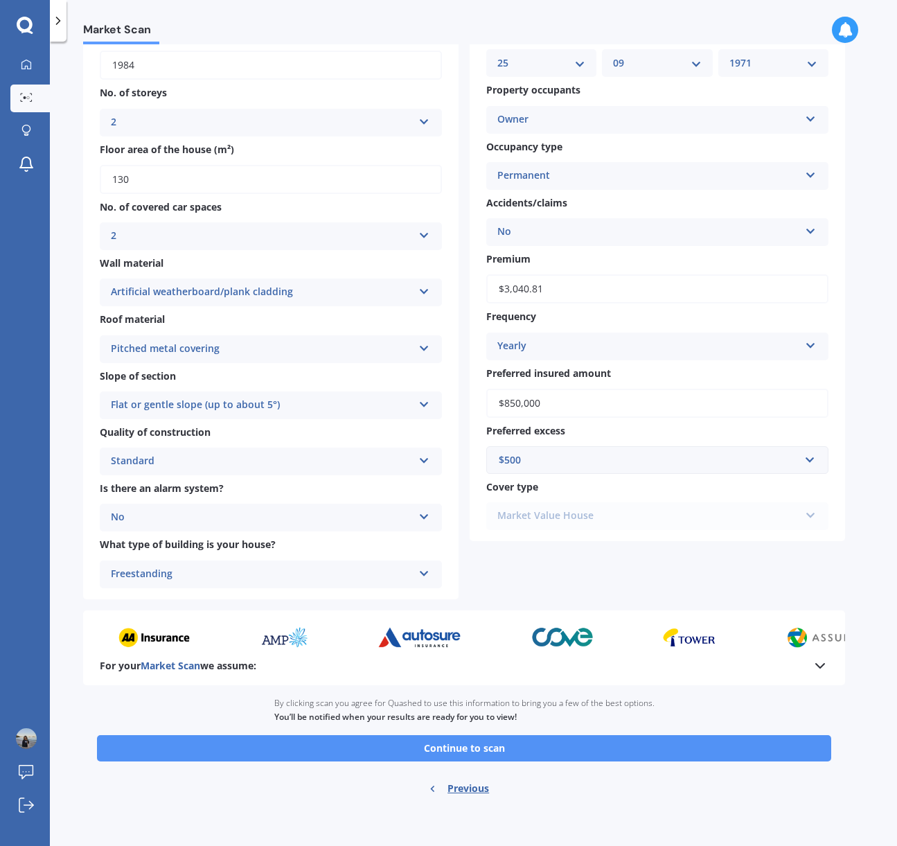
click at [445, 753] on button "Continue to scan" at bounding box center [464, 748] width 734 height 26
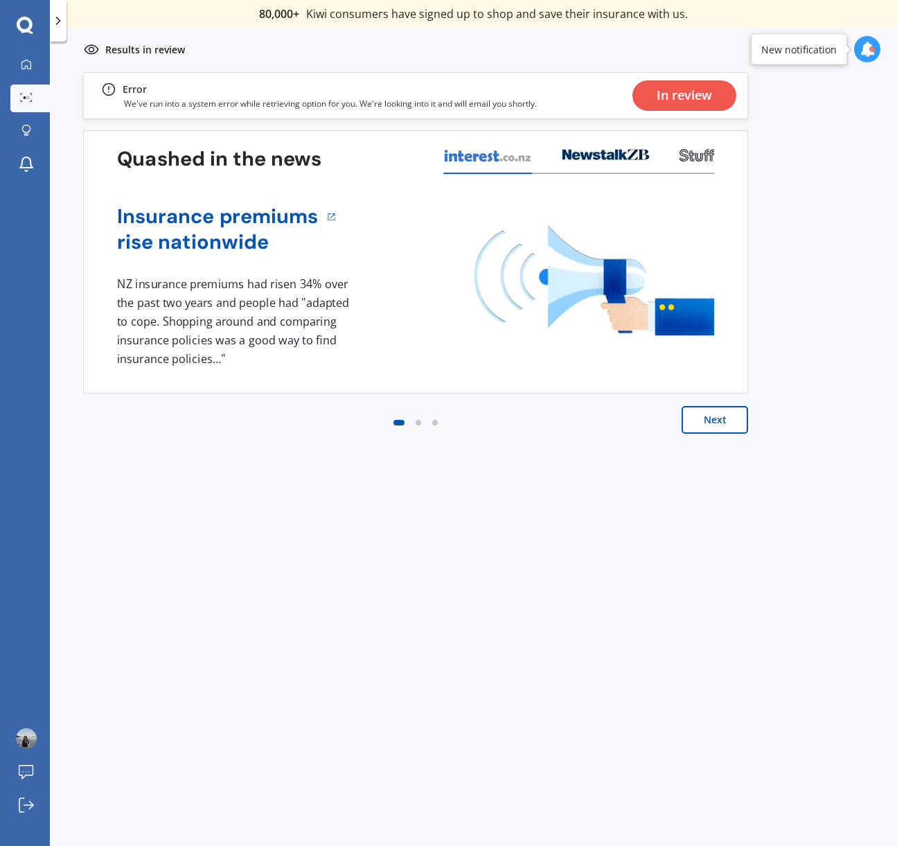
click at [689, 96] on div "In review" at bounding box center [684, 95] width 55 height 30
click at [29, 64] on icon at bounding box center [26, 64] width 11 height 11
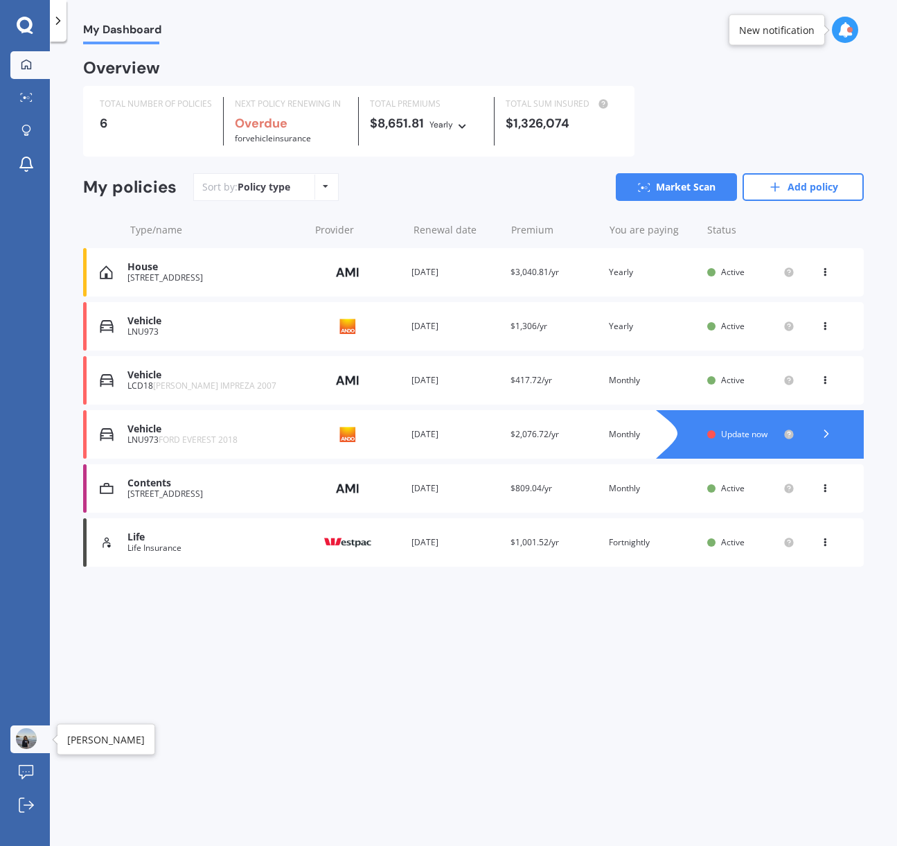
click at [22, 736] on img at bounding box center [26, 738] width 21 height 21
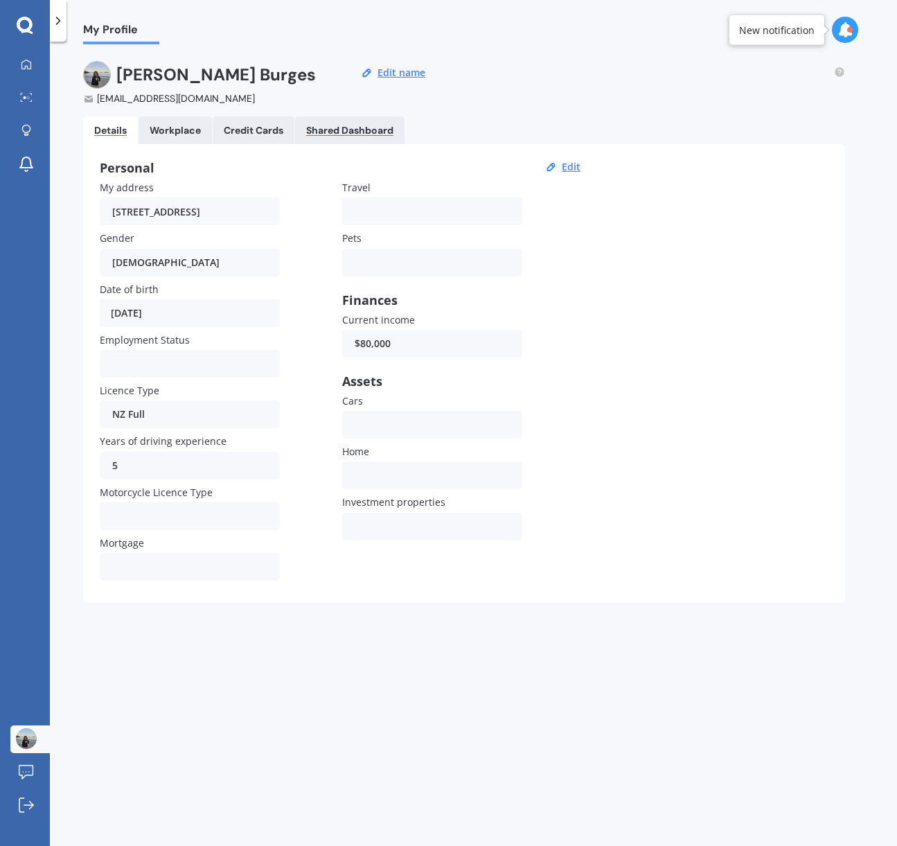
click at [352, 130] on div "Shared Dashboard" at bounding box center [349, 131] width 87 height 12
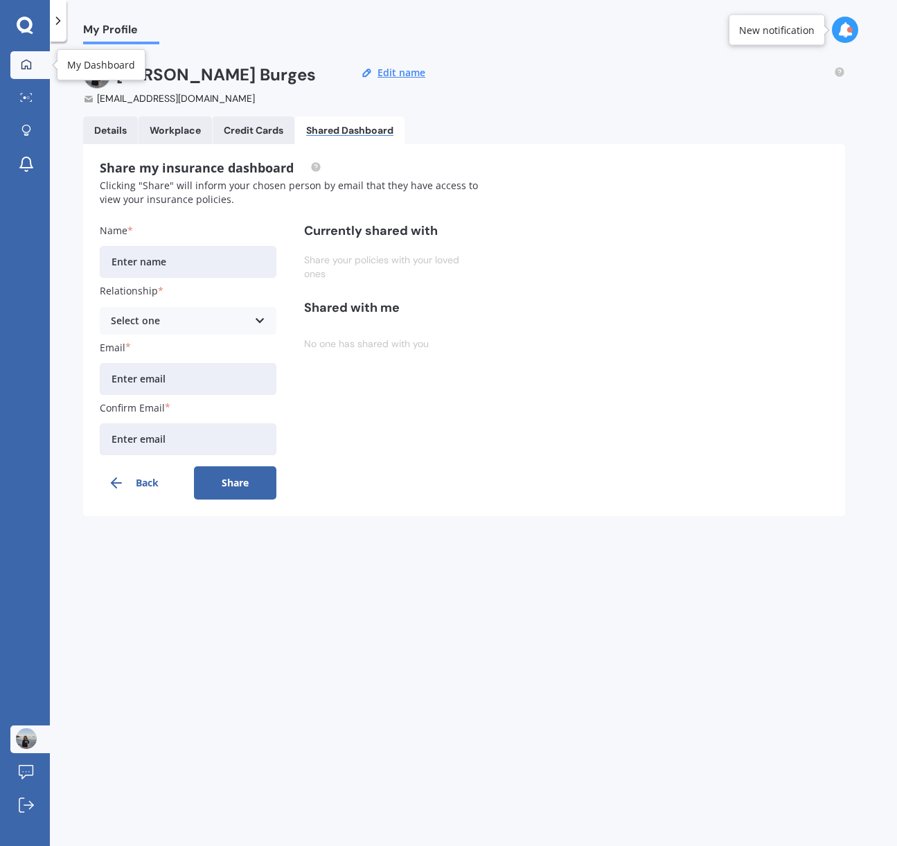
click at [18, 67] on div at bounding box center [26, 65] width 21 height 12
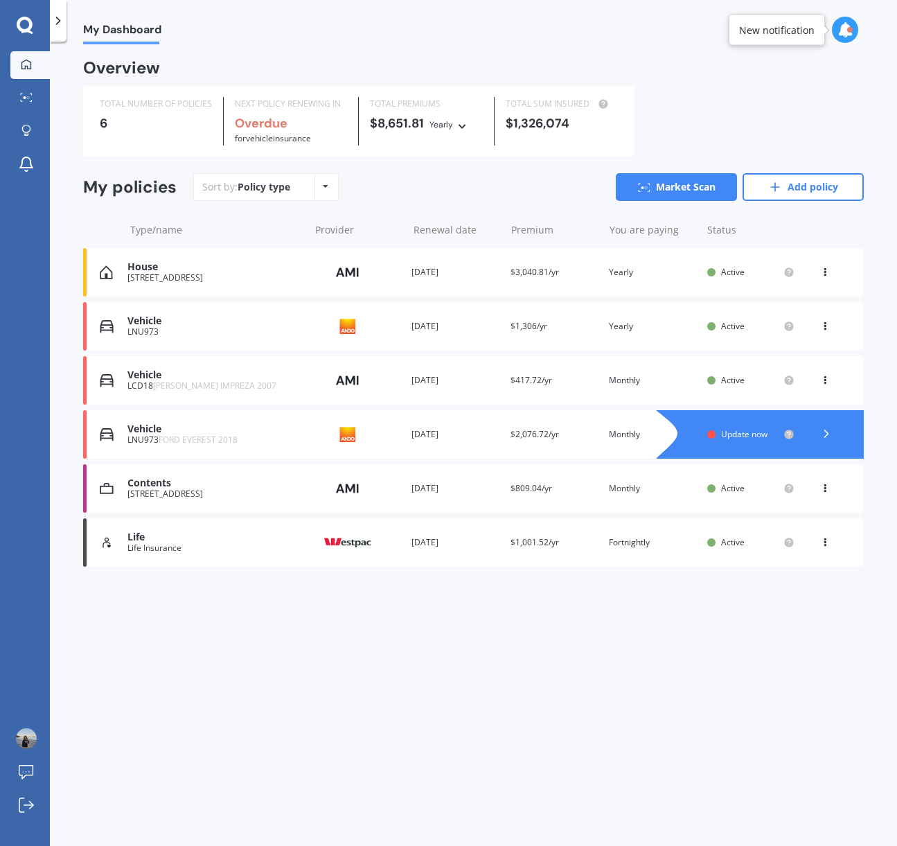
click at [317, 188] on div "Policy type Alphabetical Date added Renewing next" at bounding box center [325, 187] width 21 height 25
click at [433, 184] on div "Sort by: Policy type Policy type Alphabetical Date added Renewing next Market S…" at bounding box center [528, 187] width 671 height 28
click at [835, 27] on div at bounding box center [845, 30] width 26 height 26
click at [202, 717] on div "My Dashboard Overview TOTAL NUMBER OF POLICIES 6 NEXT POLICY RENEWING IN Overdu…" at bounding box center [473, 446] width 847 height 804
drag, startPoint x: 250, startPoint y: 762, endPoint x: 297, endPoint y: 709, distance: 70.7
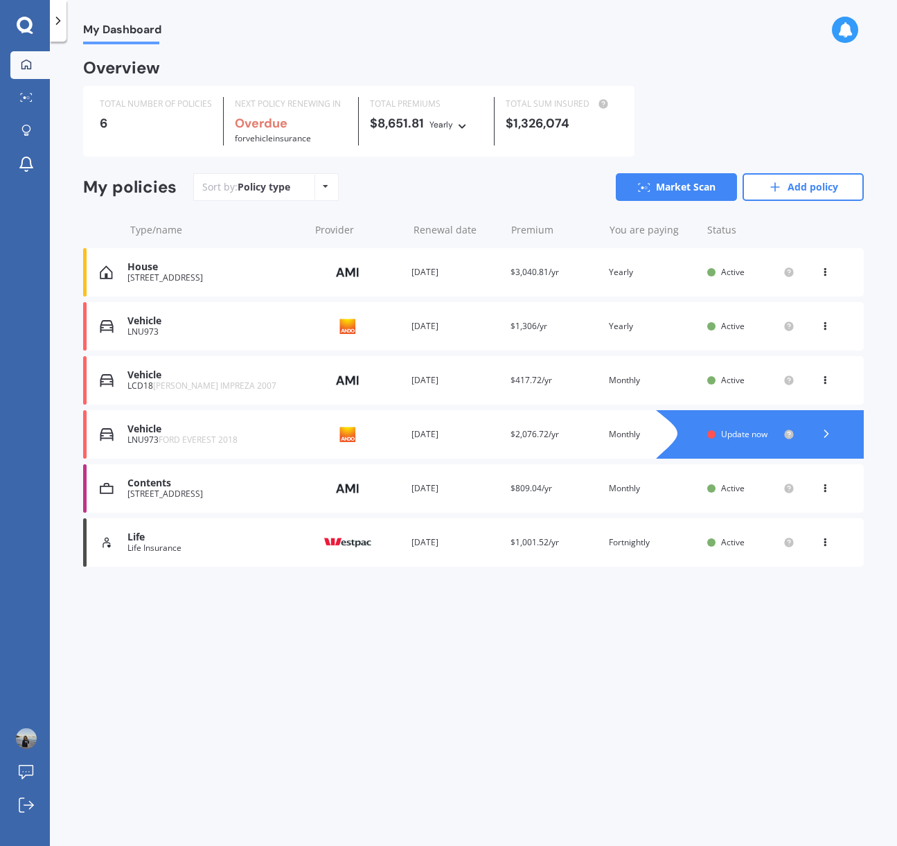
click at [253, 757] on div "My Dashboard Overview TOTAL NUMBER OF POLICIES 6 NEXT POLICY RENEWING IN Overdu…" at bounding box center [473, 446] width 847 height 804
click at [739, 430] on span "Update now" at bounding box center [744, 434] width 46 height 12
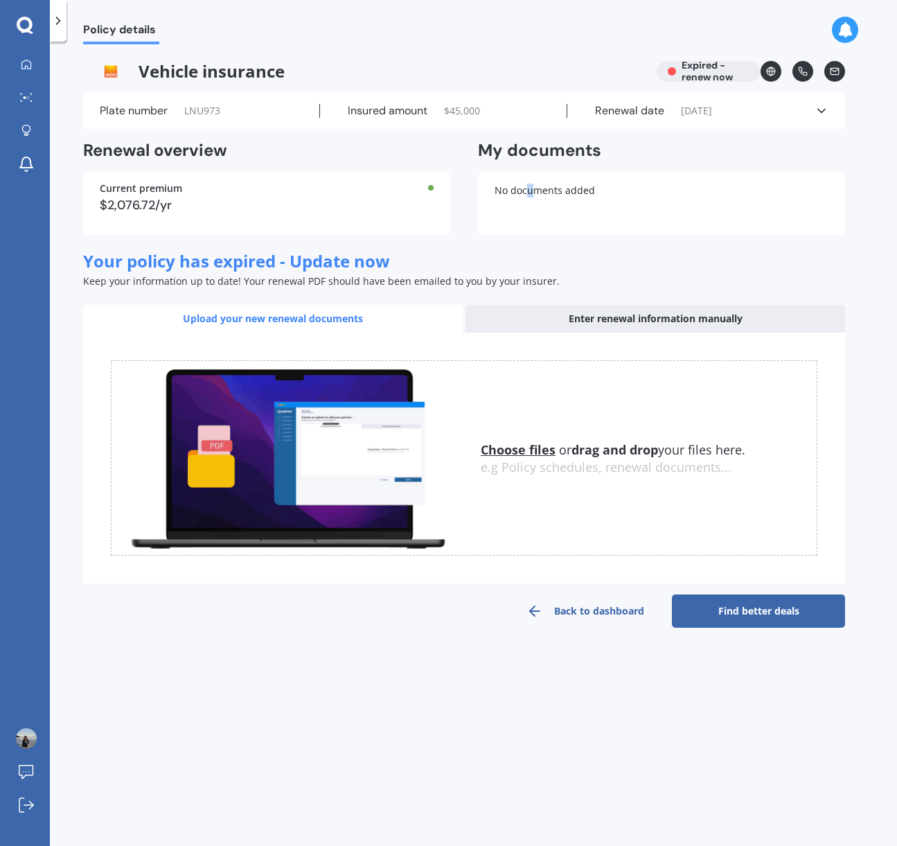
drag, startPoint x: 529, startPoint y: 192, endPoint x: 591, endPoint y: 148, distance: 75.9
click at [532, 188] on div "No documents added" at bounding box center [661, 204] width 367 height 62
click at [771, 73] on icon at bounding box center [771, 72] width 10 height 10
